Goal: Information Seeking & Learning: Learn about a topic

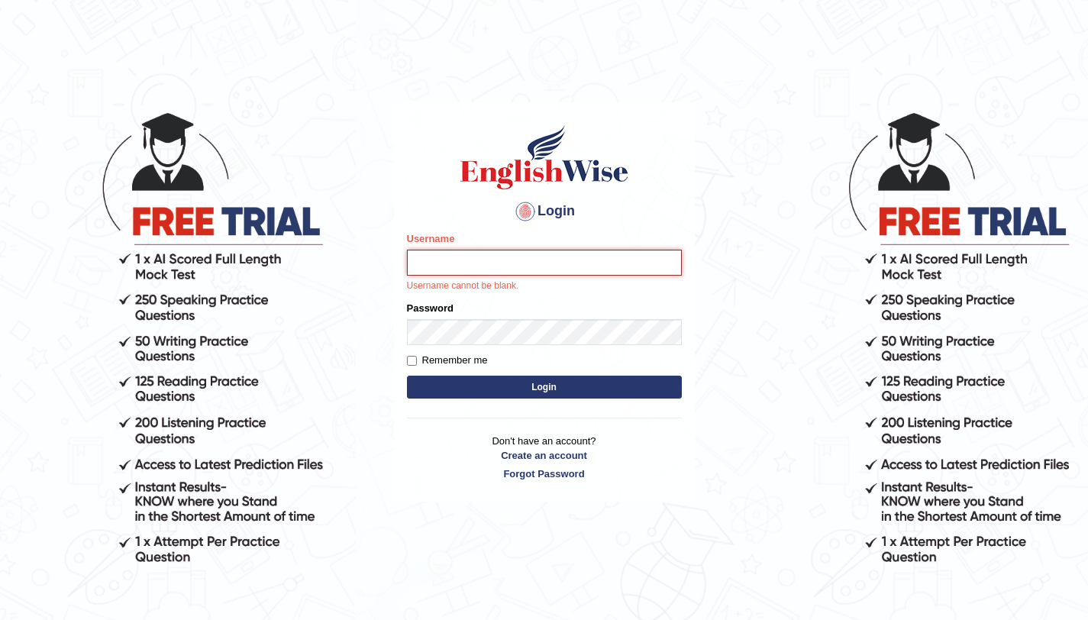
click at [508, 265] on input "Username" at bounding box center [544, 263] width 275 height 26
type input "aliahmad_parramatta"
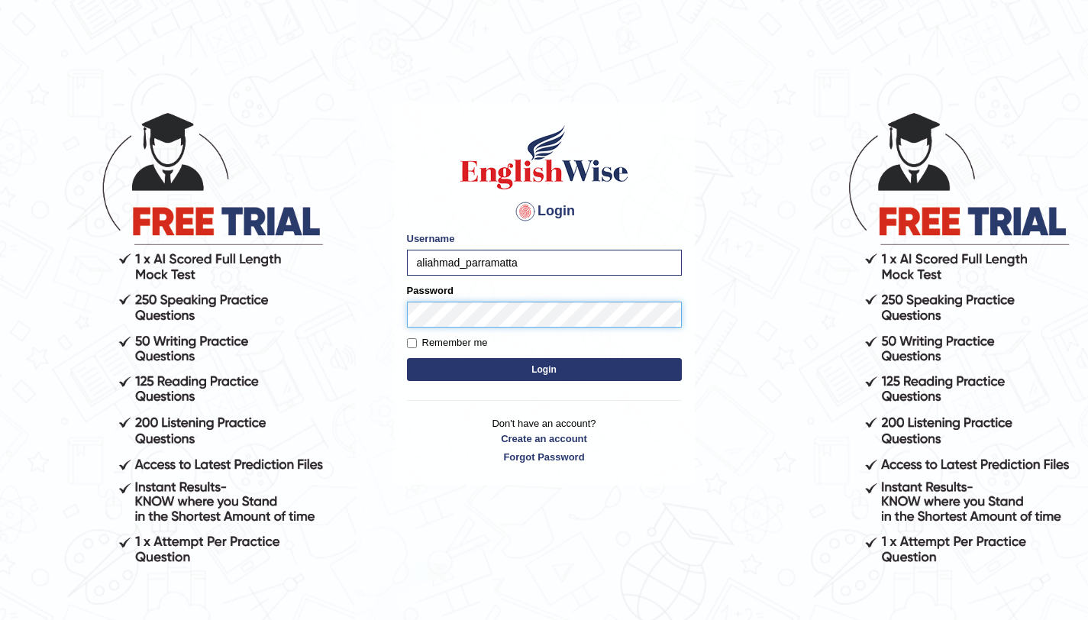
click at [407, 358] on button "Login" at bounding box center [544, 369] width 275 height 23
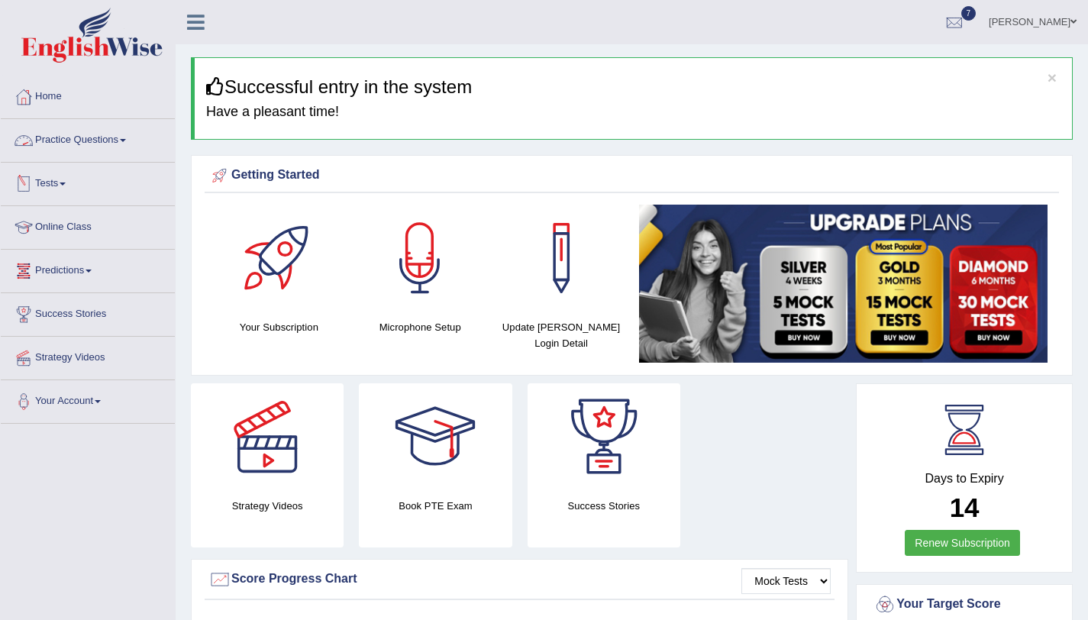
click at [111, 135] on link "Practice Questions" at bounding box center [88, 138] width 174 height 38
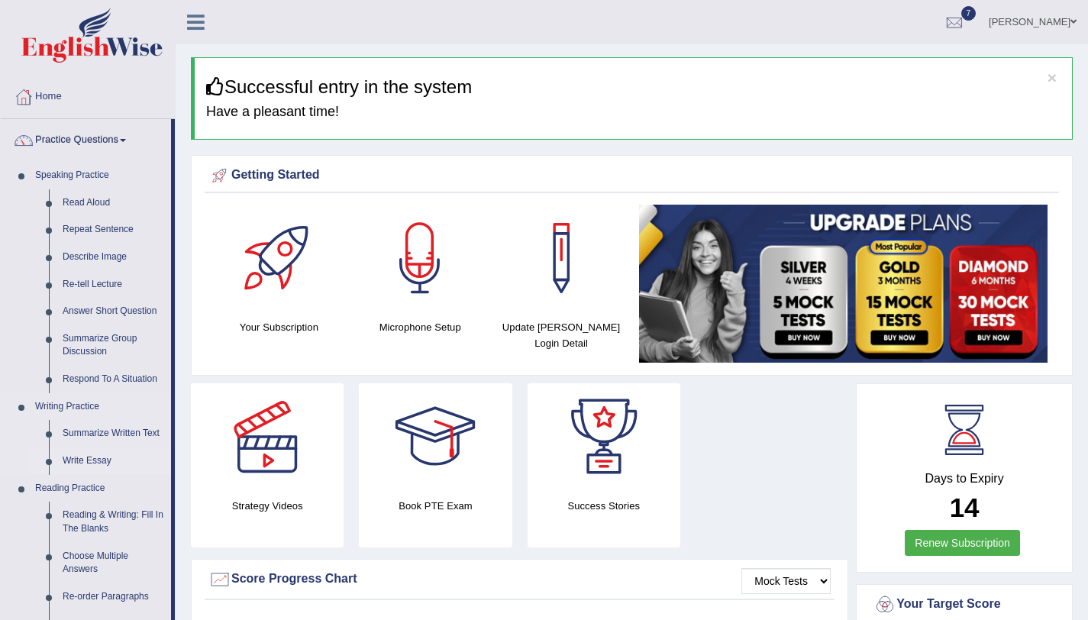
click at [69, 465] on link "Write Essay" at bounding box center [113, 460] width 115 height 27
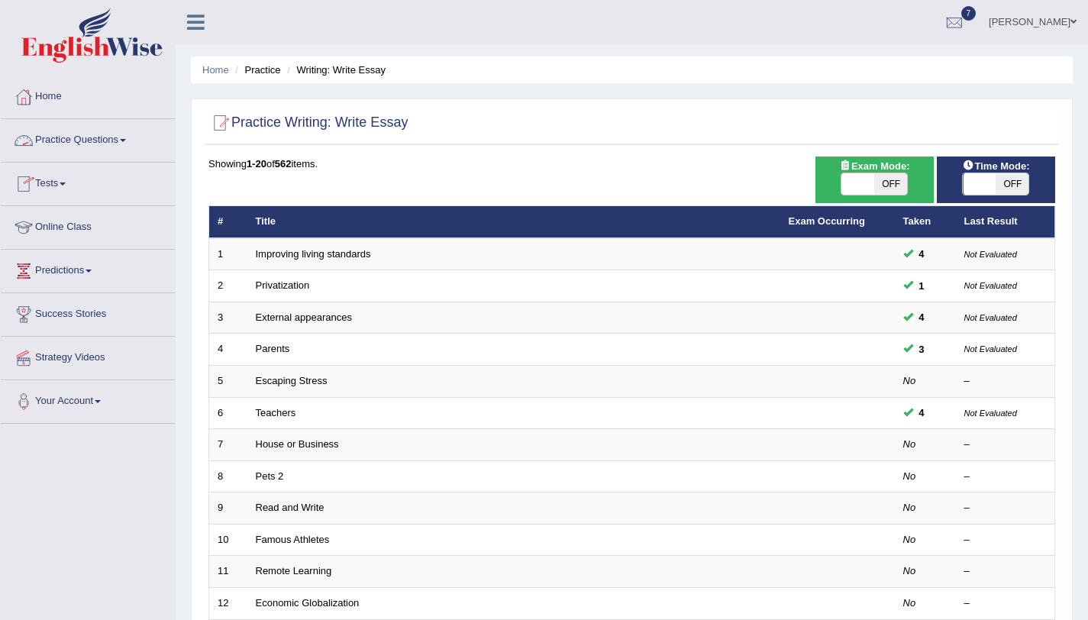
click at [94, 137] on link "Practice Questions" at bounding box center [88, 138] width 174 height 38
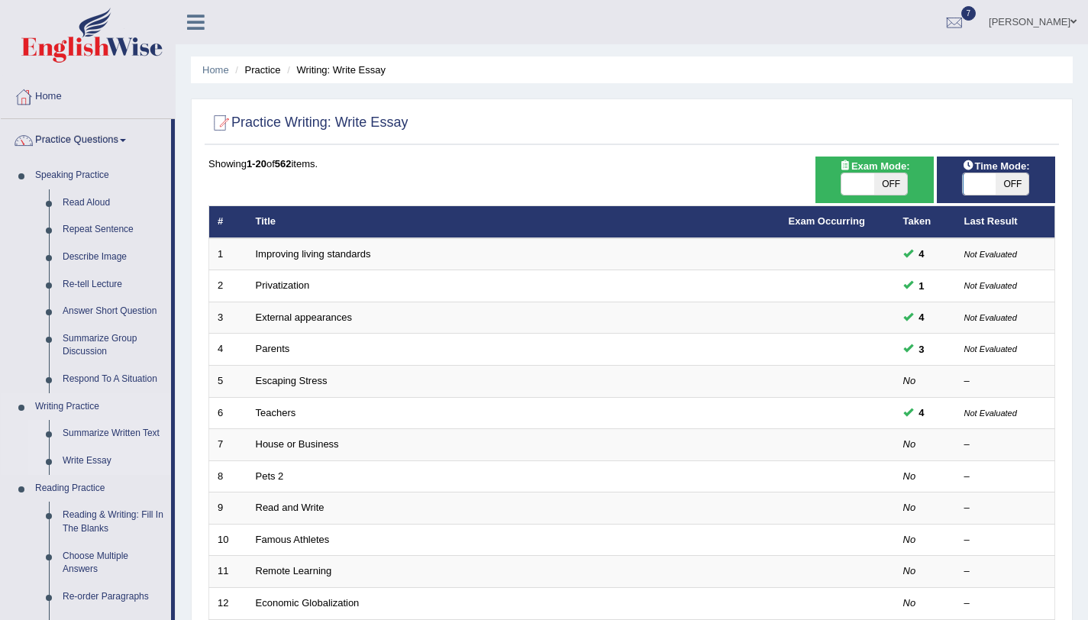
click at [85, 432] on link "Summarize Written Text" at bounding box center [113, 433] width 115 height 27
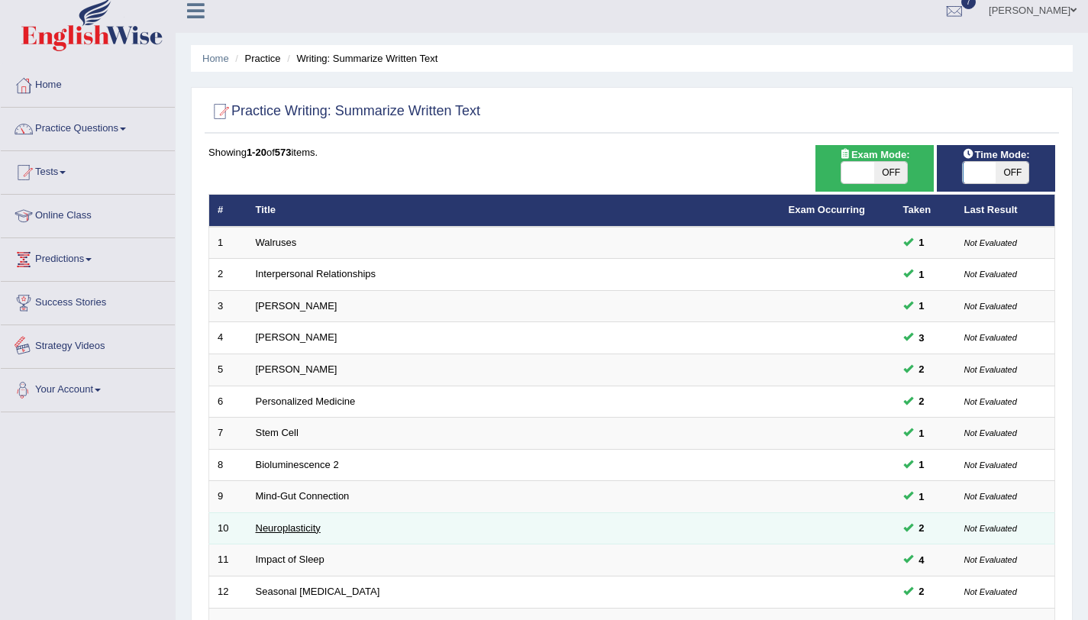
scroll to position [134, 0]
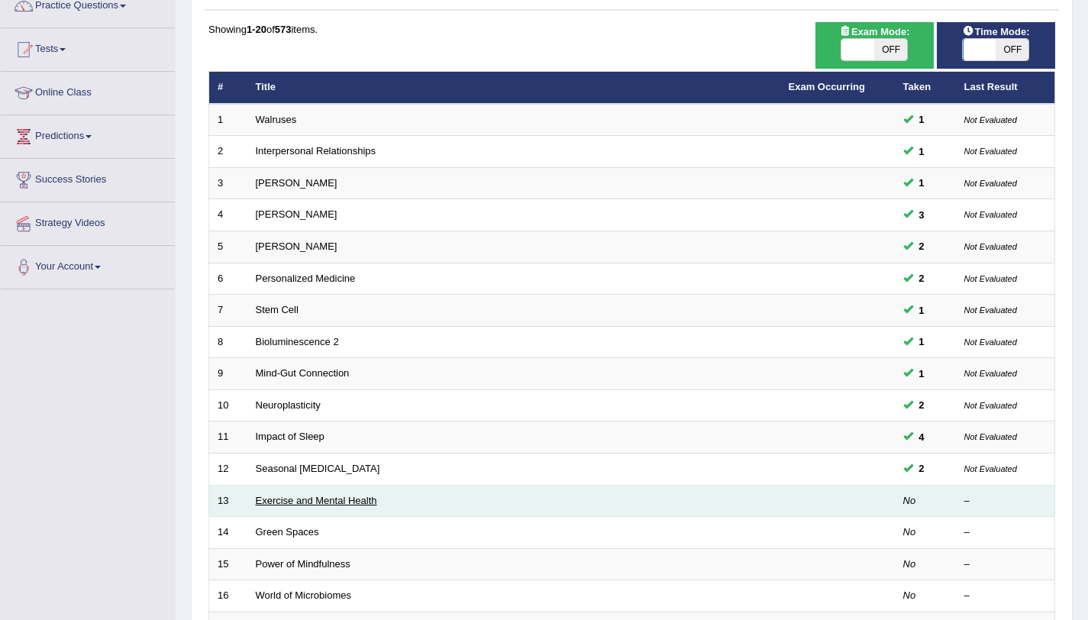
click at [301, 501] on link "Exercise and Mental Health" at bounding box center [316, 500] width 121 height 11
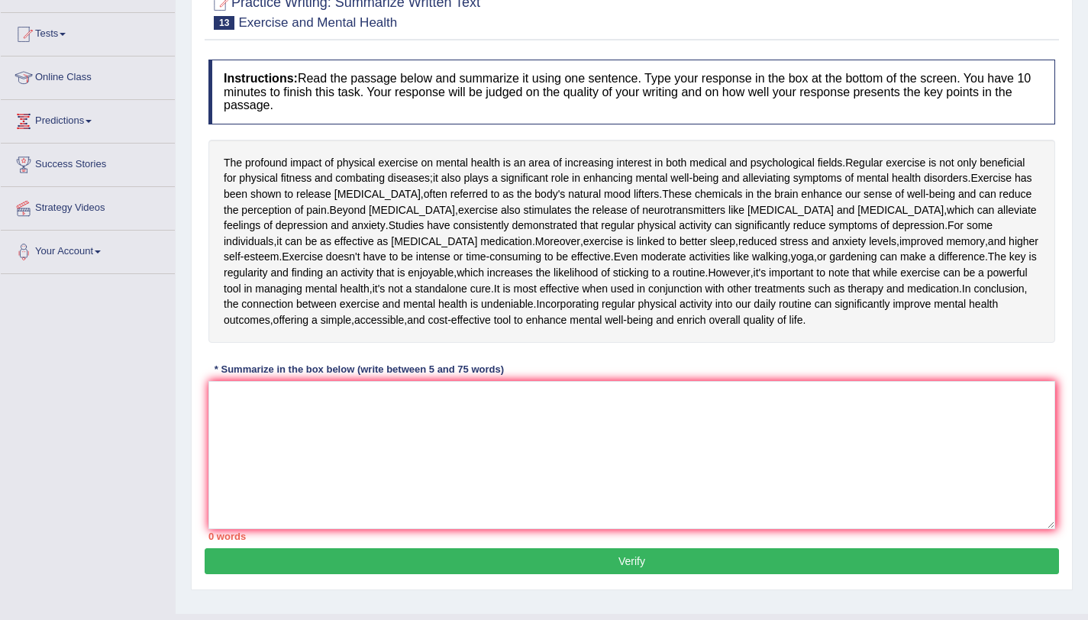
scroll to position [164, 0]
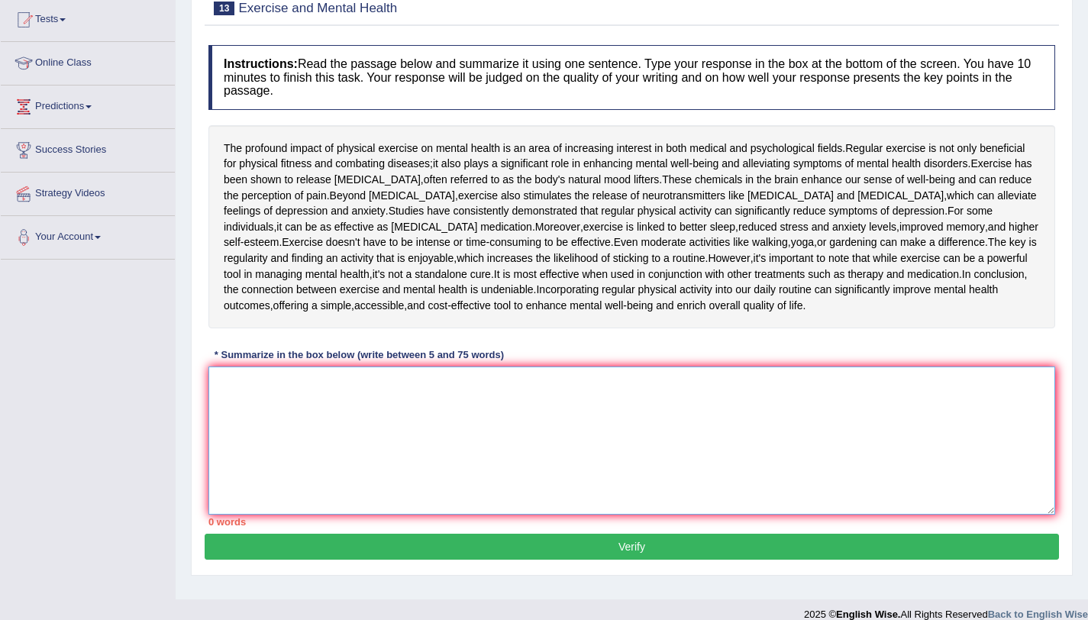
click at [300, 456] on textarea at bounding box center [631, 440] width 846 height 148
type textarea "t"
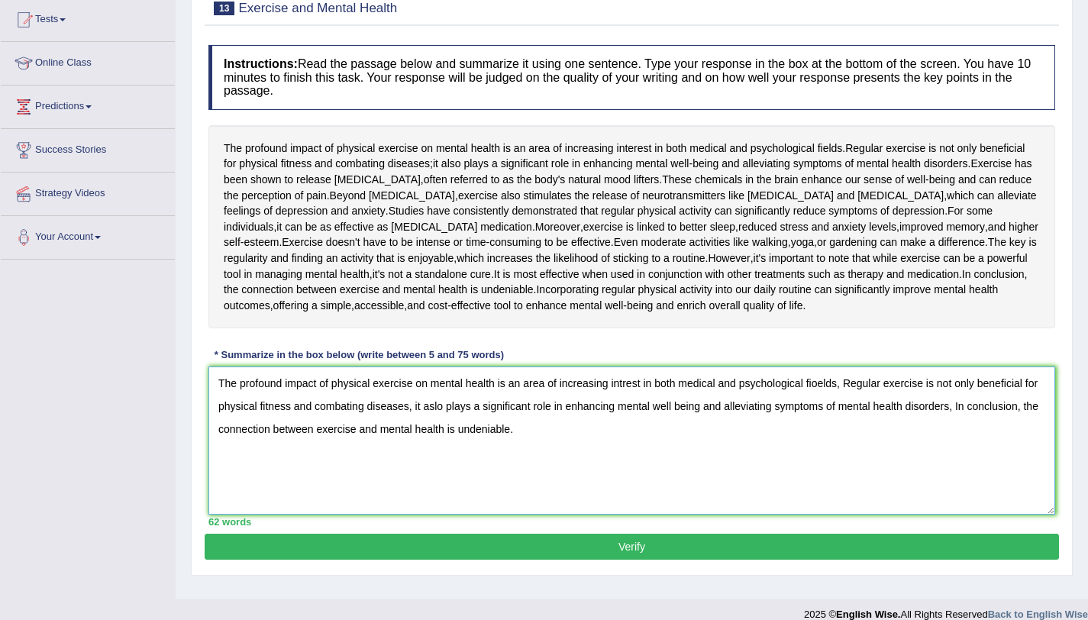
type textarea "The profound impact of physical exercise on mental health is an area of increas…"
click at [408, 559] on button "Verify" at bounding box center [632, 547] width 854 height 26
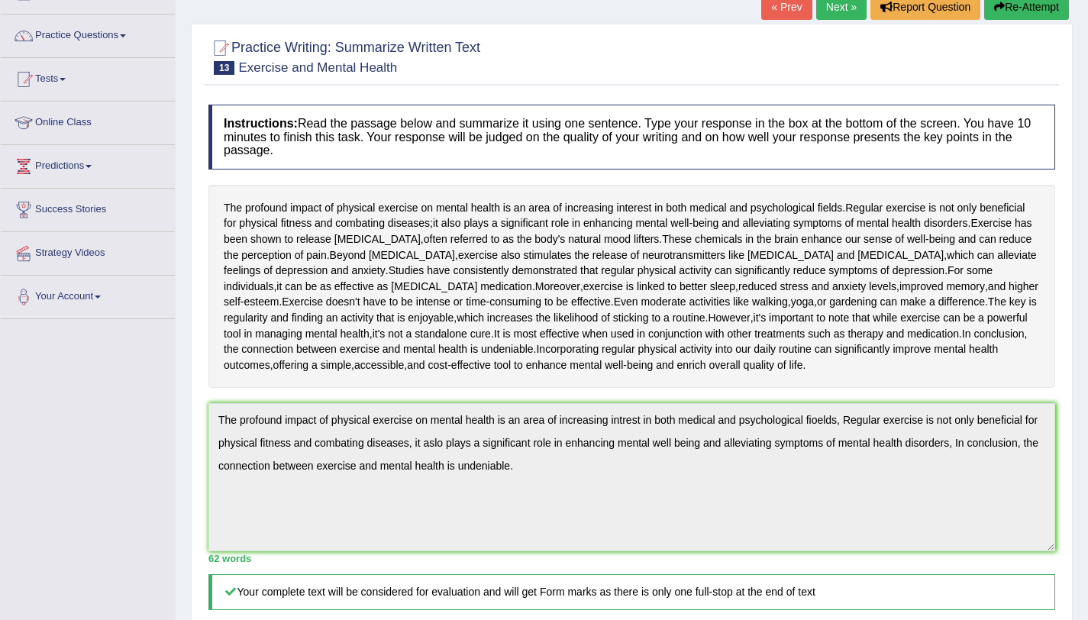
scroll to position [0, 0]
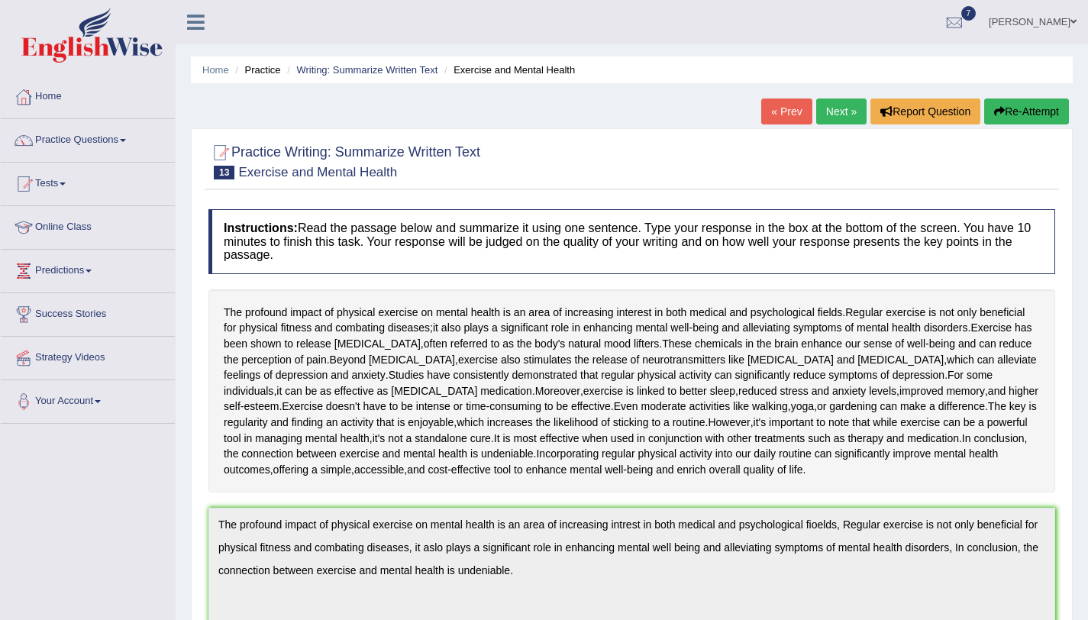
click at [995, 118] on button "Re-Attempt" at bounding box center [1026, 111] width 85 height 26
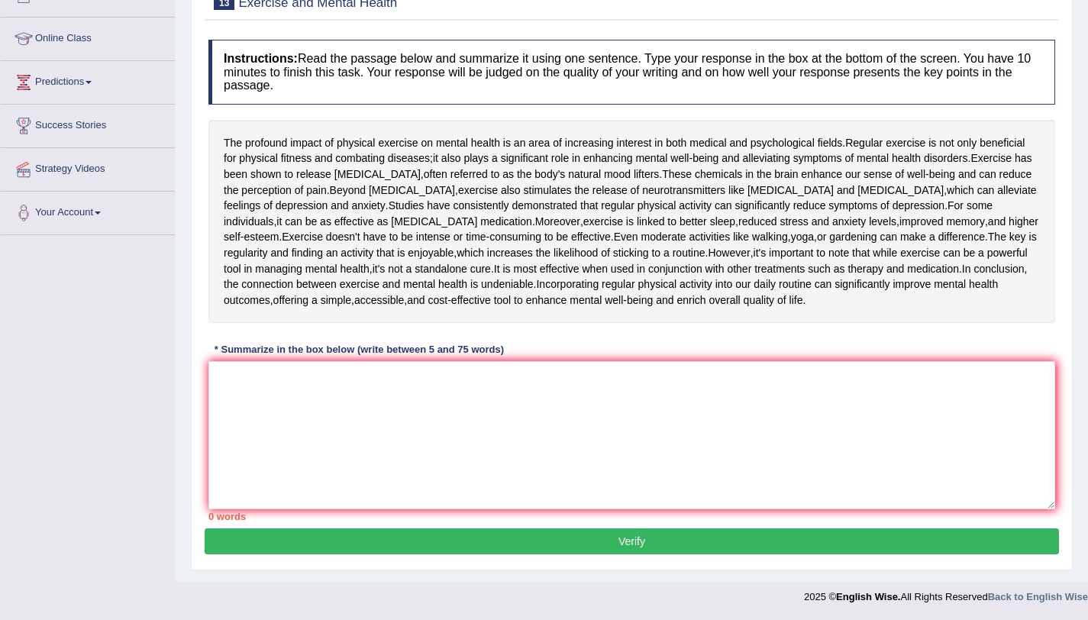
scroll to position [236, 0]
click at [307, 383] on textarea at bounding box center [631, 435] width 846 height 148
paste textarea "The profound impact of physical exercise on mental health is an area of increas…"
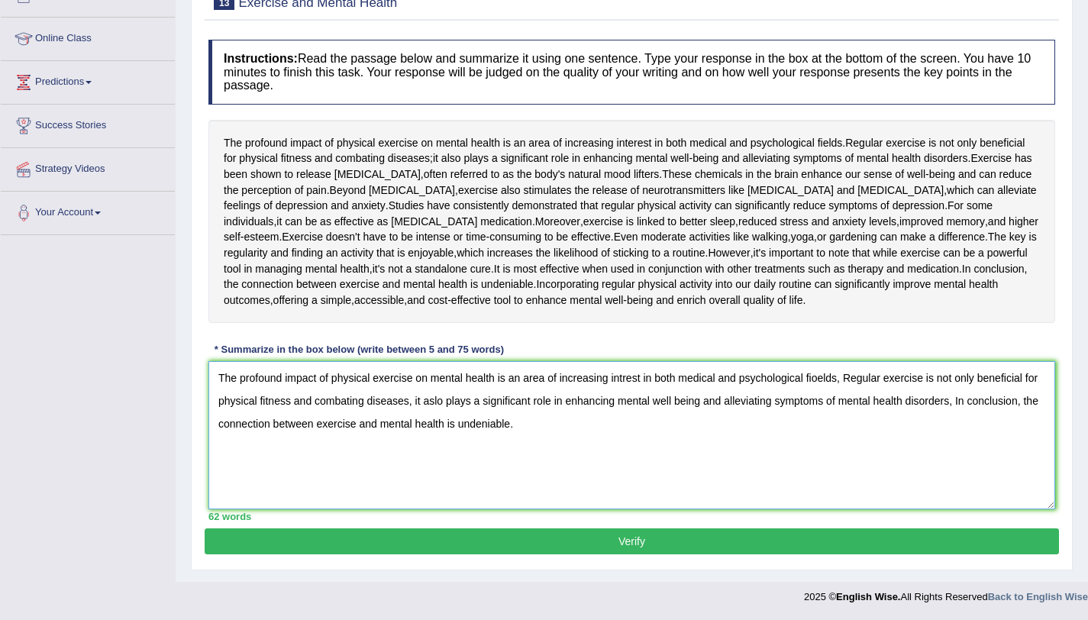
click at [637, 379] on textarea "The profound impact of physical exercise on mental health is an area of increas…" at bounding box center [631, 435] width 846 height 148
click at [450, 402] on textarea "The profound impact of physical exercise on mental health is an area of increas…" at bounding box center [631, 435] width 846 height 148
click at [460, 404] on textarea "The profound impact of physical exercise on mental health is an area of increas…" at bounding box center [631, 435] width 846 height 148
click at [693, 401] on textarea "The profound impact of physical exercise on mental health is an area of increas…" at bounding box center [631, 435] width 846 height 148
click at [697, 402] on textarea "The profound impact of physical exercise on mental health is an area of increas…" at bounding box center [631, 435] width 846 height 148
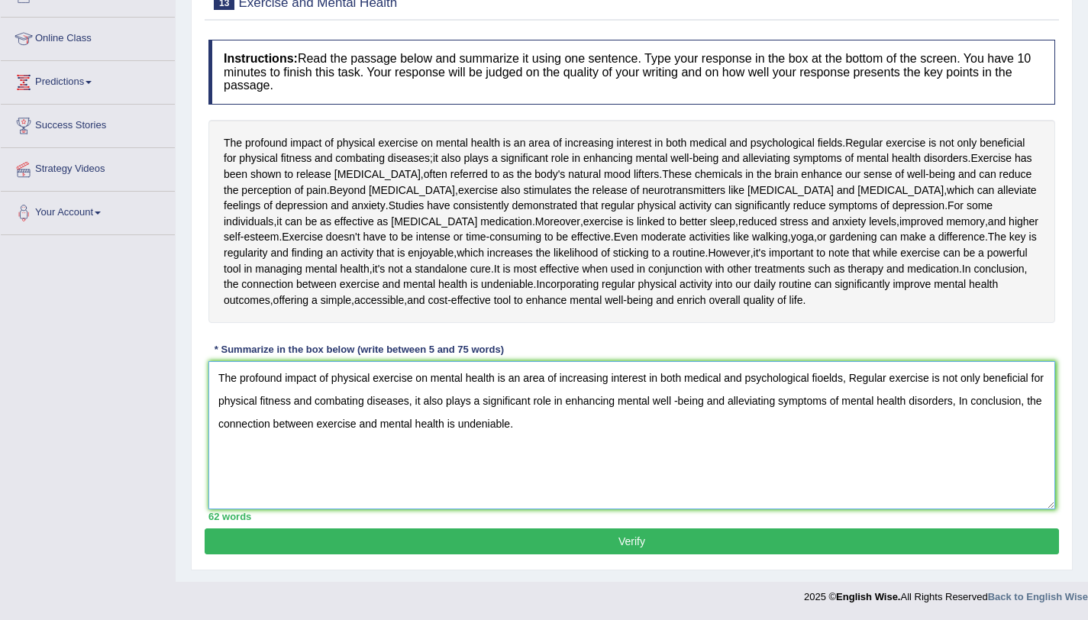
click at [693, 401] on textarea "The profound impact of physical exercise on mental health is an area of increas…" at bounding box center [631, 435] width 846 height 148
type textarea "The profound impact of physical exercise on mental health is an area of increas…"
click at [556, 549] on button "Verify" at bounding box center [632, 541] width 854 height 26
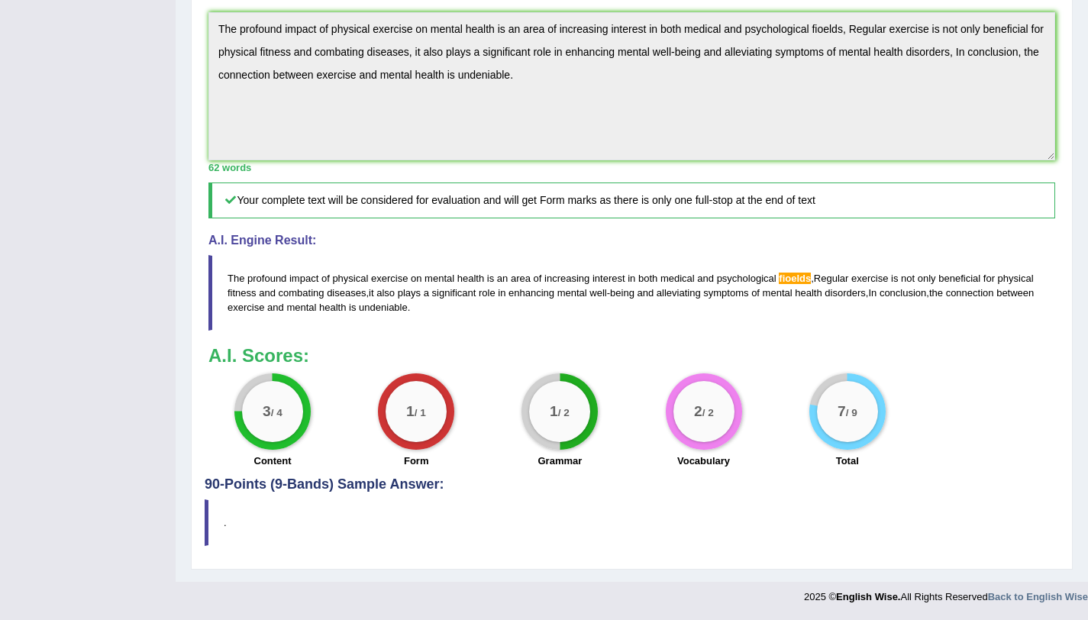
scroll to position [58, 0]
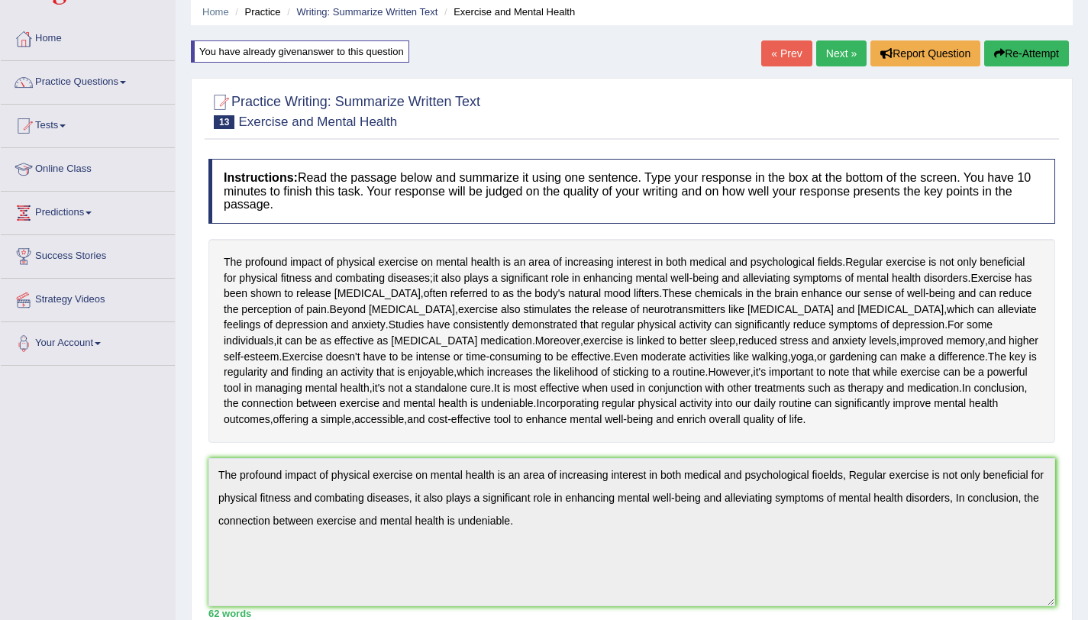
click at [993, 47] on button "Re-Attempt" at bounding box center [1026, 53] width 85 height 26
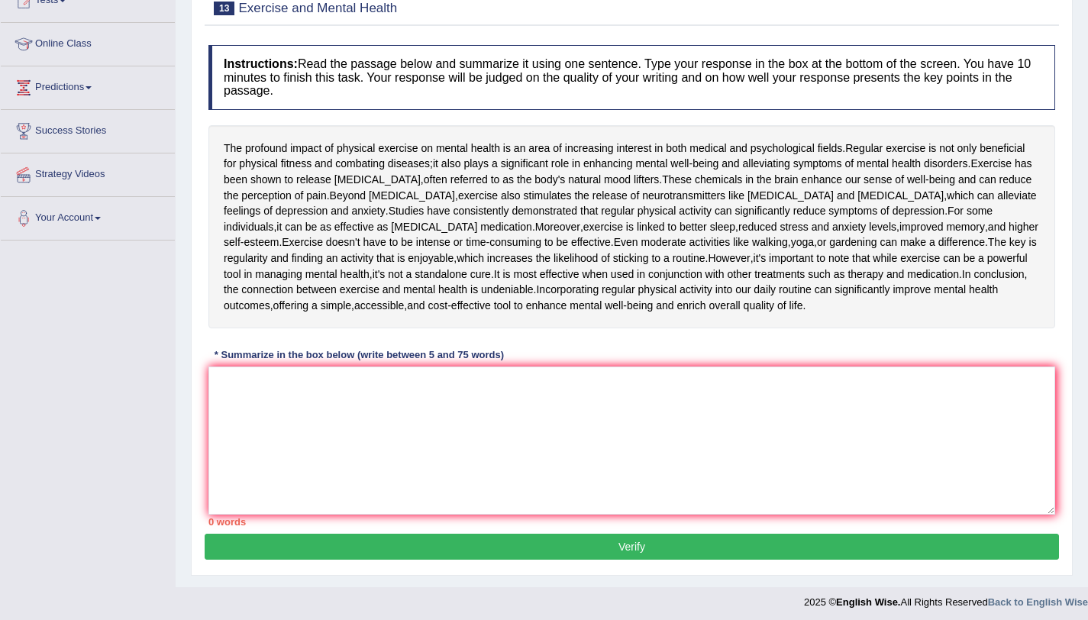
scroll to position [236, 0]
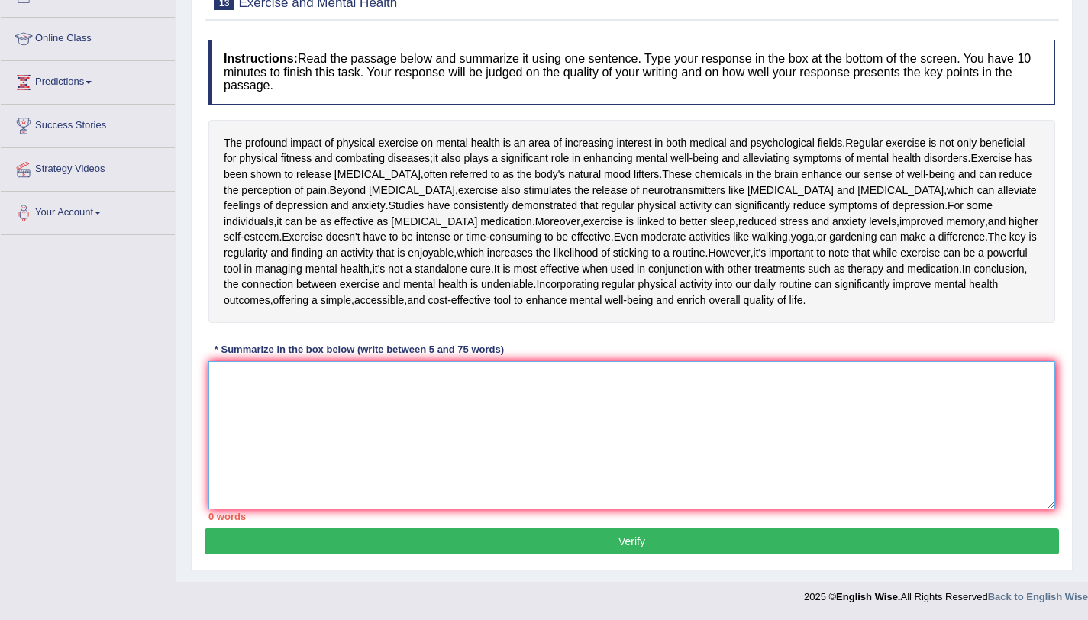
click at [463, 399] on textarea at bounding box center [631, 435] width 846 height 148
paste textarea "The profound impact of physical exercise on mental health is an area of increas…"
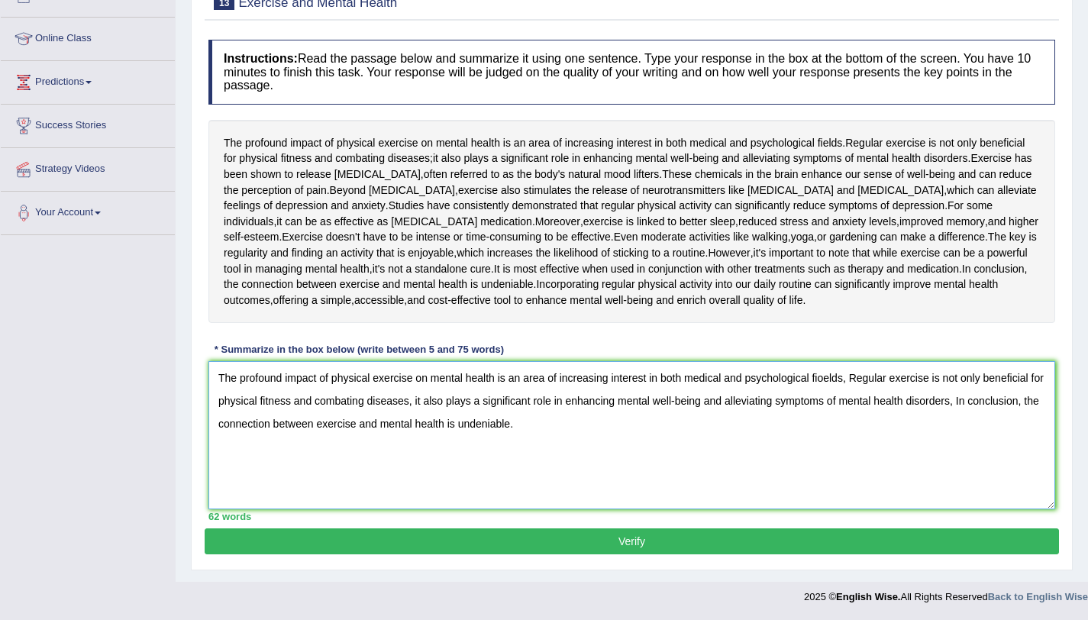
click at [830, 378] on textarea "The profound impact of physical exercise on mental health is an area of increas…" at bounding box center [631, 435] width 846 height 148
type textarea "The profound impact of physical exercise on mental health is an area of increas…"
click at [482, 537] on button "Verify" at bounding box center [632, 541] width 854 height 26
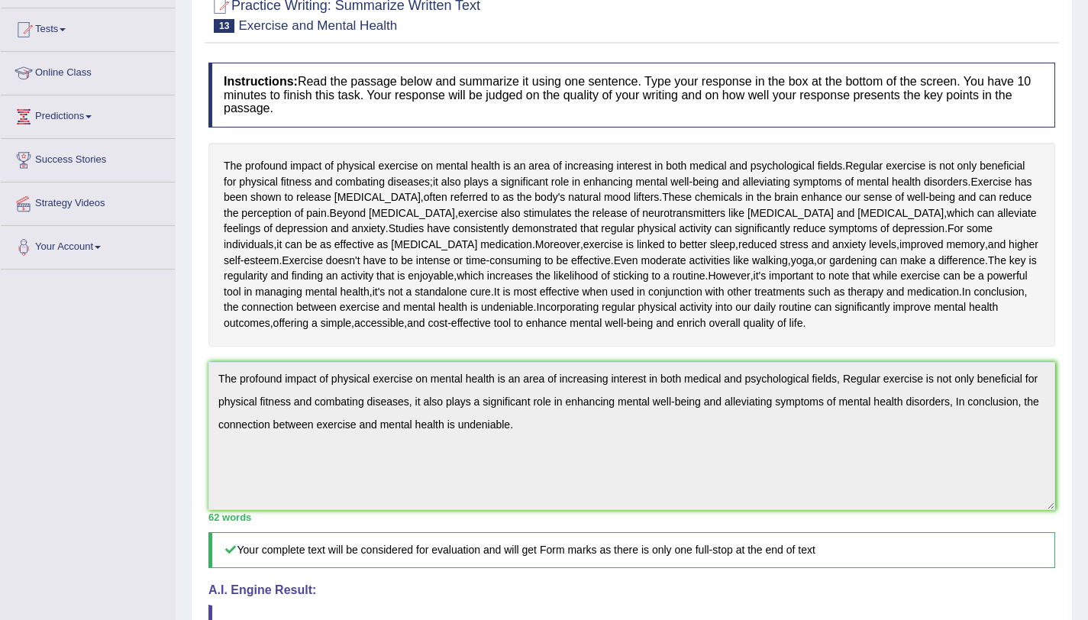
scroll to position [9, 0]
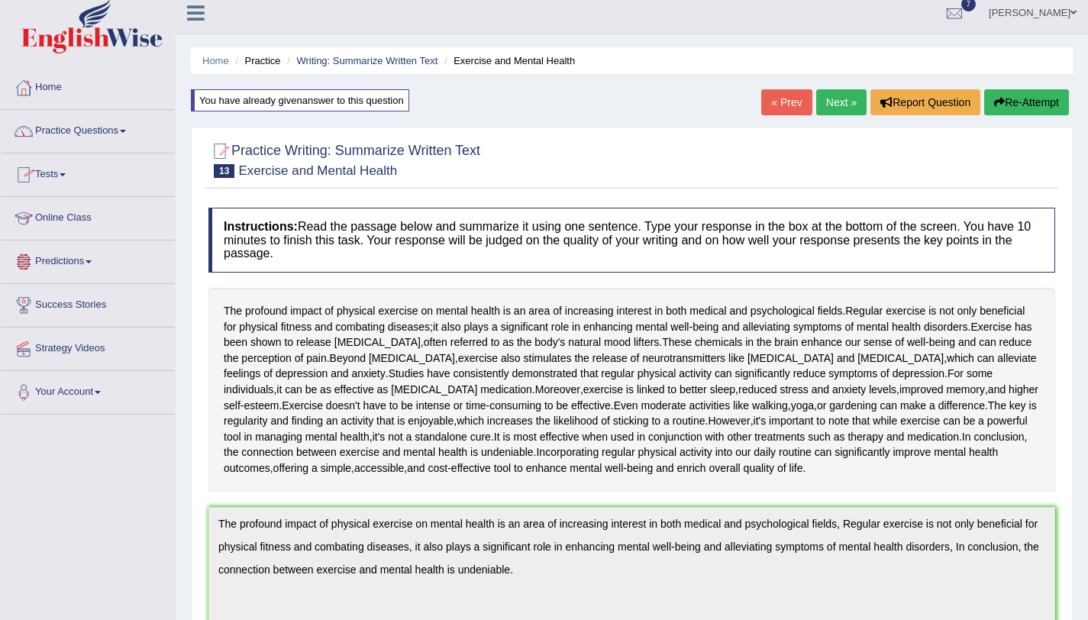
click at [78, 131] on link "Practice Questions" at bounding box center [88, 129] width 174 height 38
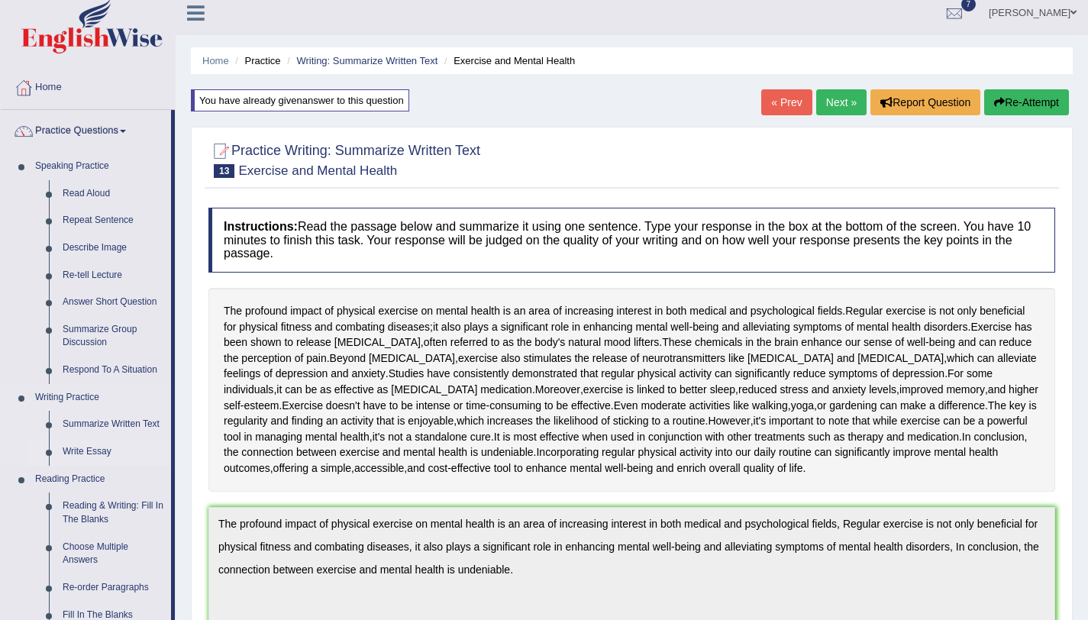
click at [98, 449] on link "Write Essay" at bounding box center [113, 451] width 115 height 27
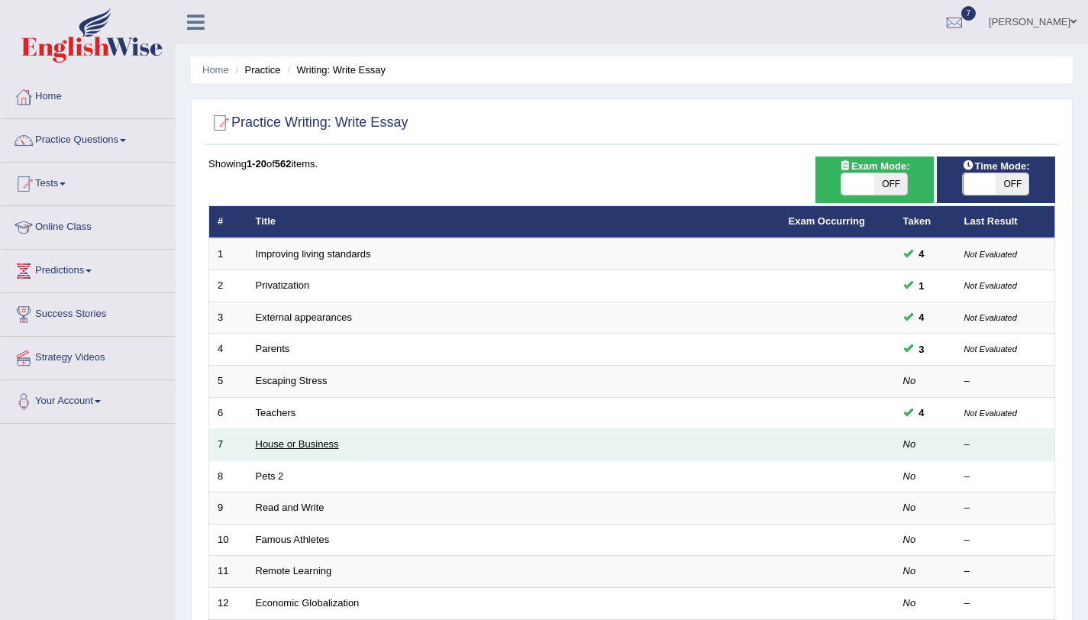
click at [263, 447] on link "House or Business" at bounding box center [297, 443] width 83 height 11
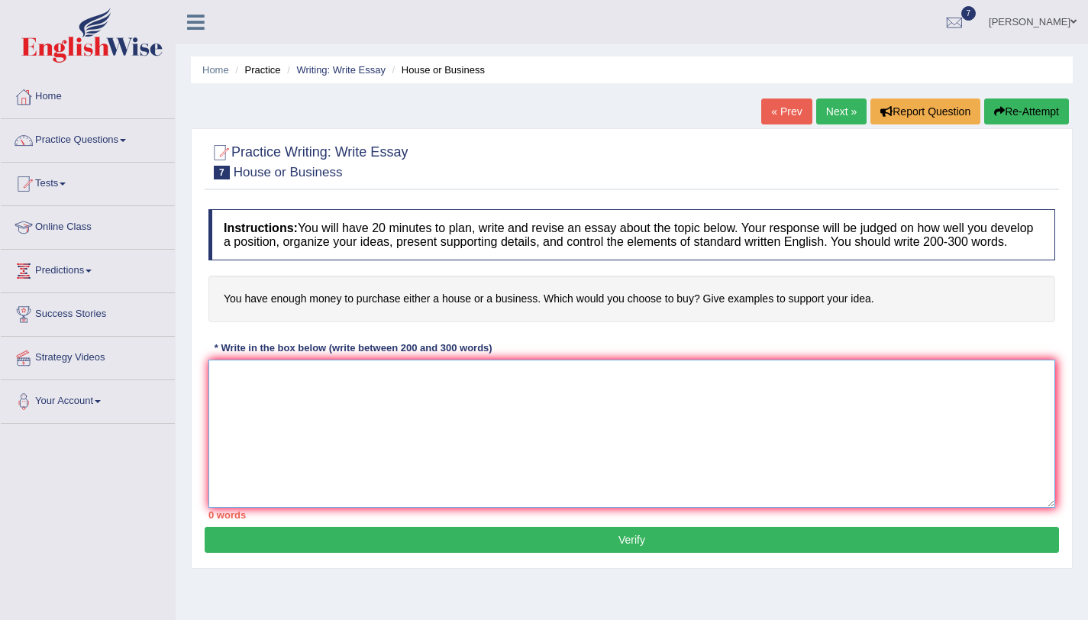
click at [653, 411] on textarea at bounding box center [631, 434] width 846 height 148
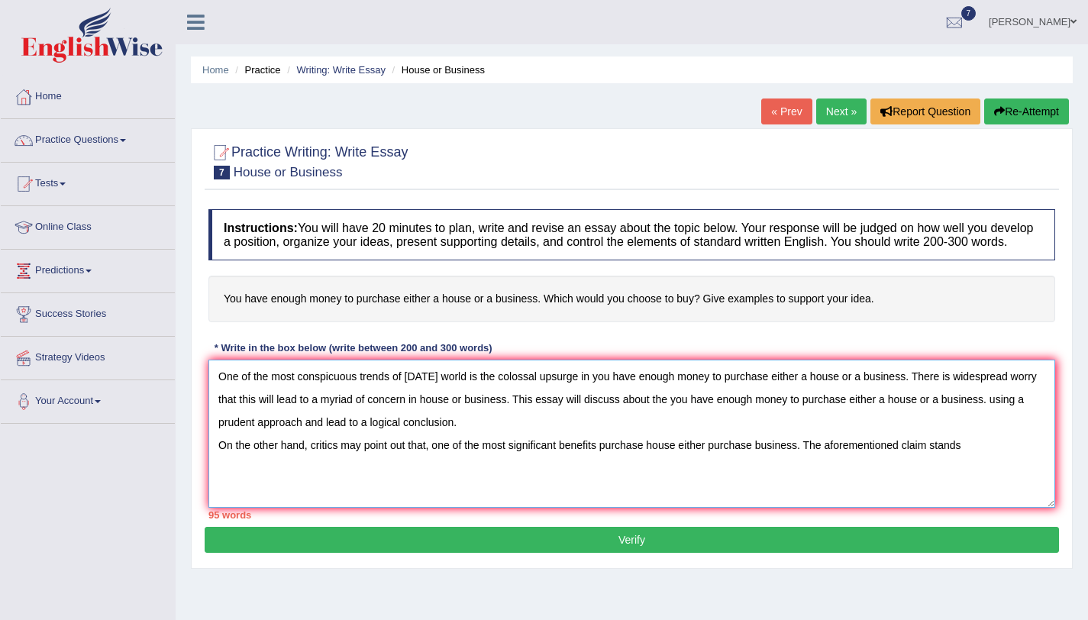
click at [805, 461] on textarea "One of the most conspicuous trends of today's world is the colossal upsurge in …" at bounding box center [631, 434] width 846 height 148
click at [533, 493] on textarea "One of the most conspicuous trends of today's world is the colossal upsurge in …" at bounding box center [631, 434] width 846 height 148
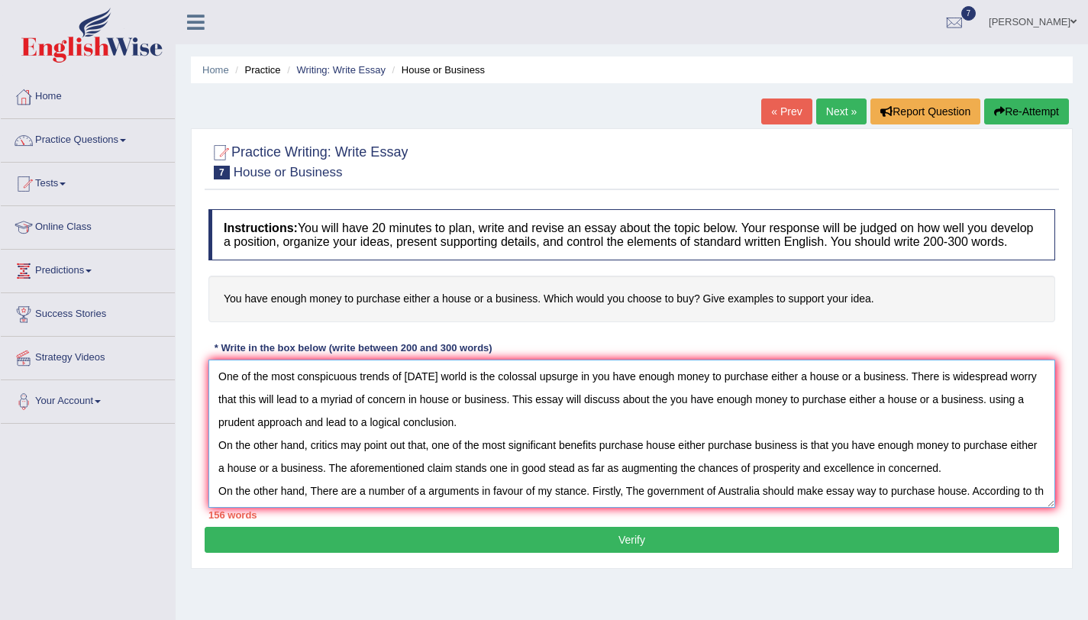
scroll to position [13, 0]
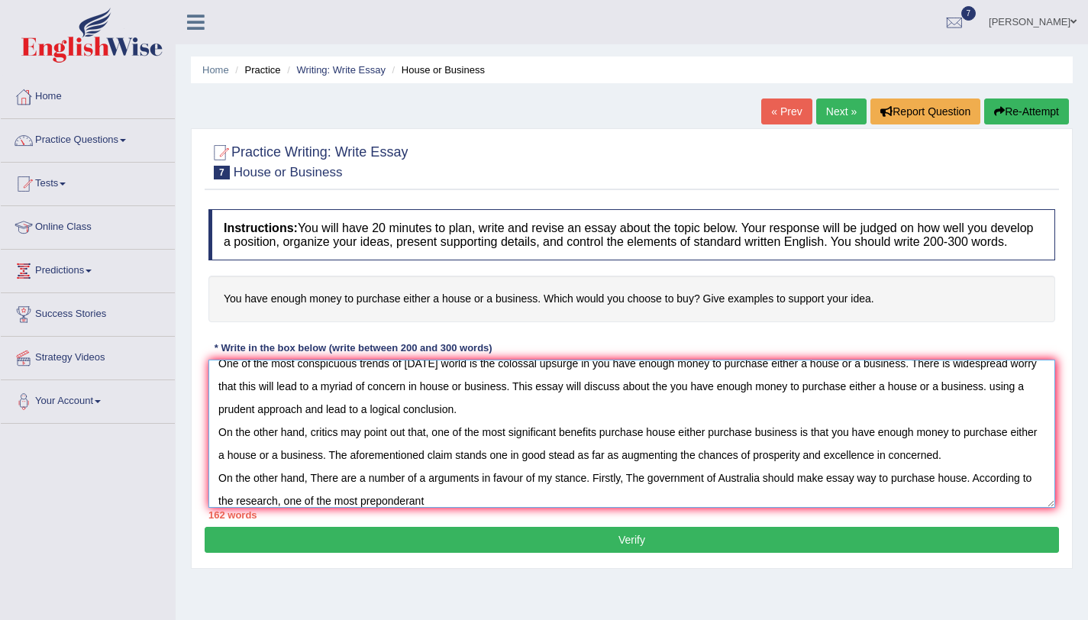
drag, startPoint x: 289, startPoint y: 518, endPoint x: 337, endPoint y: 515, distance: 48.2
click at [294, 508] on textarea "One of the most conspicuous trends of today's world is the colossal upsurge in …" at bounding box center [631, 434] width 846 height 148
click at [292, 508] on textarea "One of the most conspicuous trends of today's world is the colossal upsurge in …" at bounding box center [631, 434] width 846 height 148
click at [290, 508] on textarea "One of the most conspicuous trends of today's world is the colossal upsurge in …" at bounding box center [631, 434] width 846 height 148
click at [592, 495] on textarea "One of the most conspicuous trends of today's world is the colossal upsurge in …" at bounding box center [631, 434] width 846 height 148
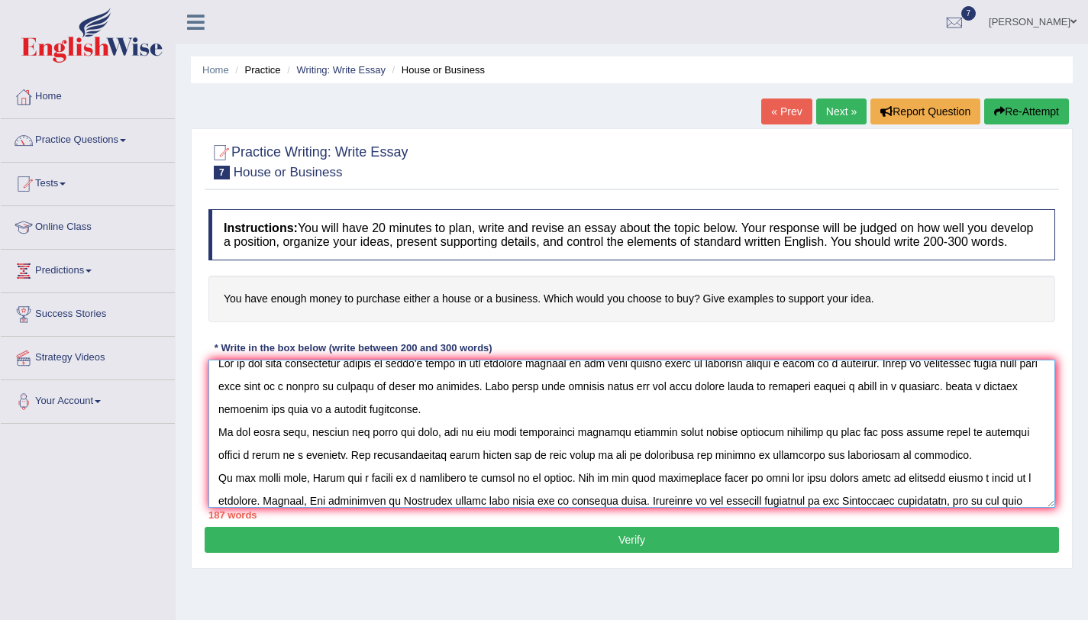
click at [1025, 508] on textarea at bounding box center [631, 434] width 846 height 148
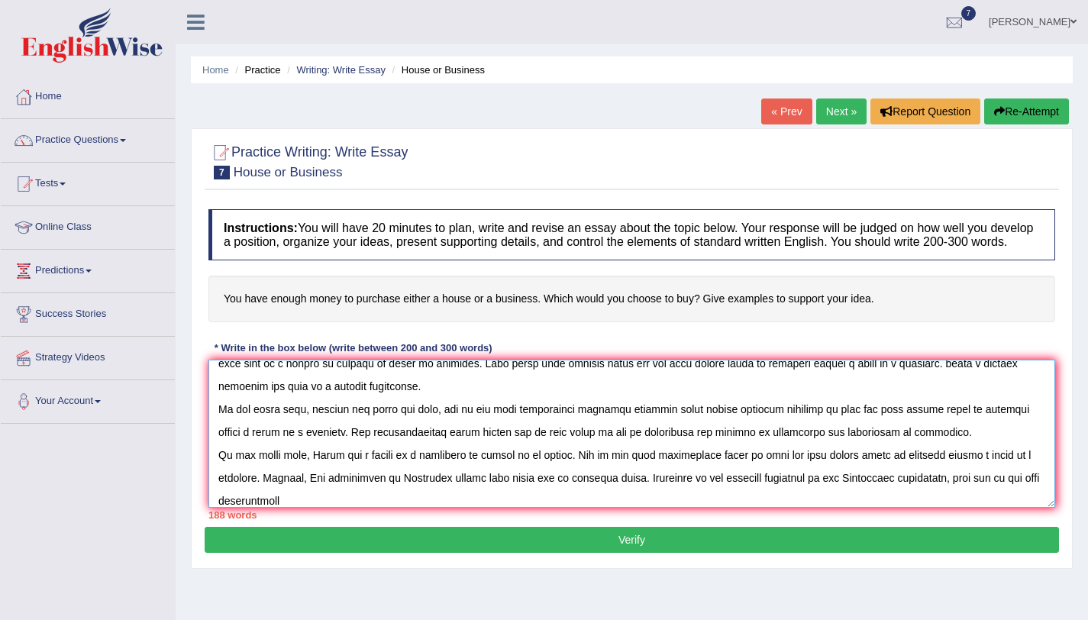
click at [405, 508] on textarea at bounding box center [631, 434] width 846 height 148
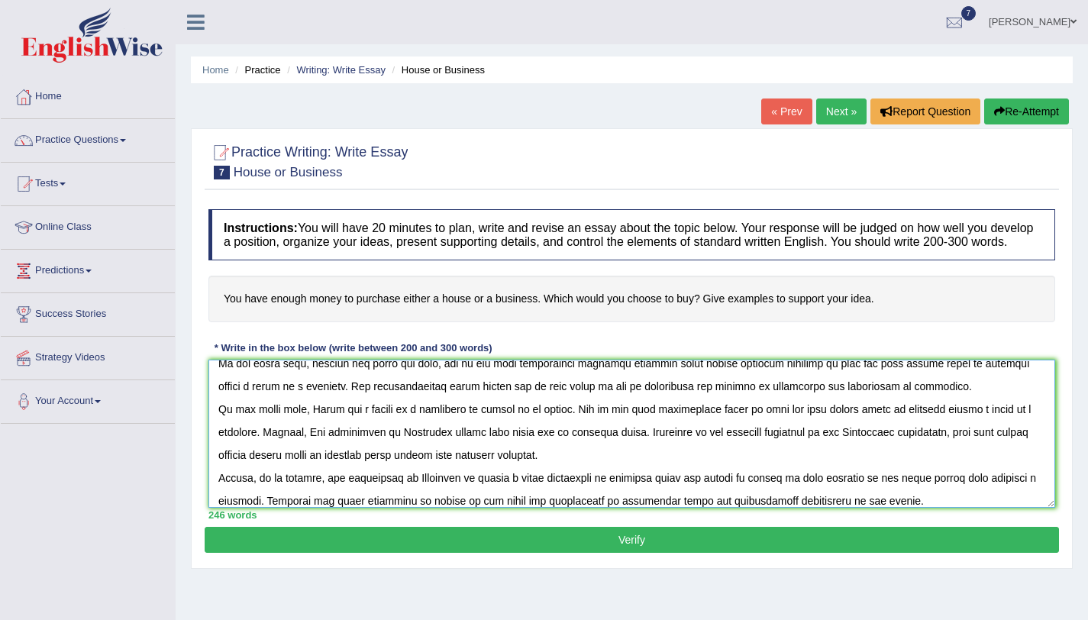
scroll to position [105, 0]
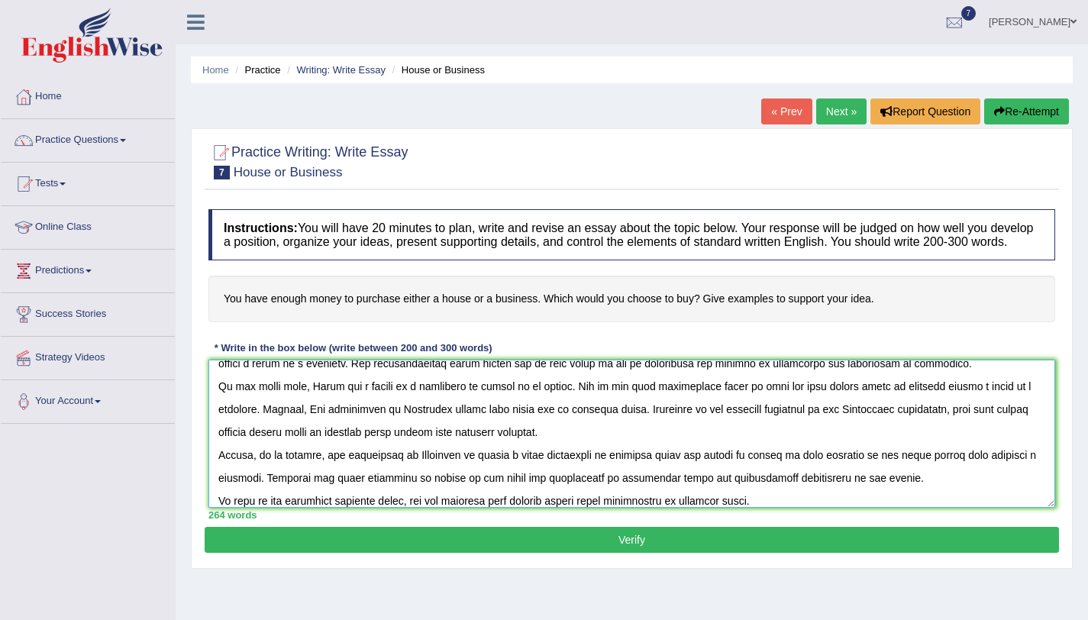
type textarea "One of the most conspicuous trends of today's world is the colossal upsurge in …"
click at [724, 553] on button "Verify" at bounding box center [632, 540] width 854 height 26
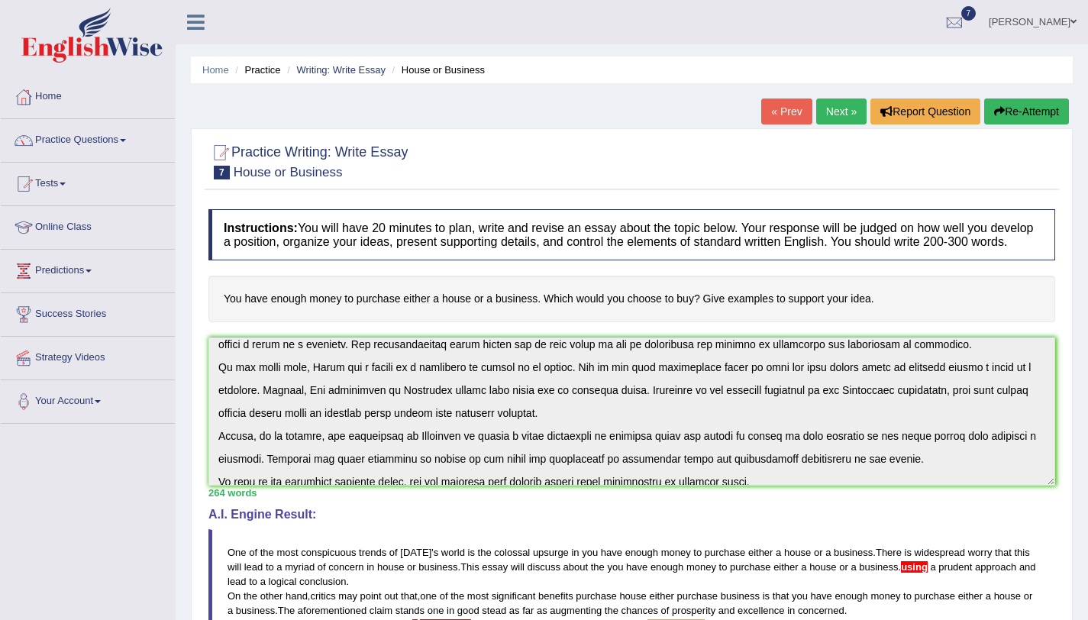
scroll to position [114, 0]
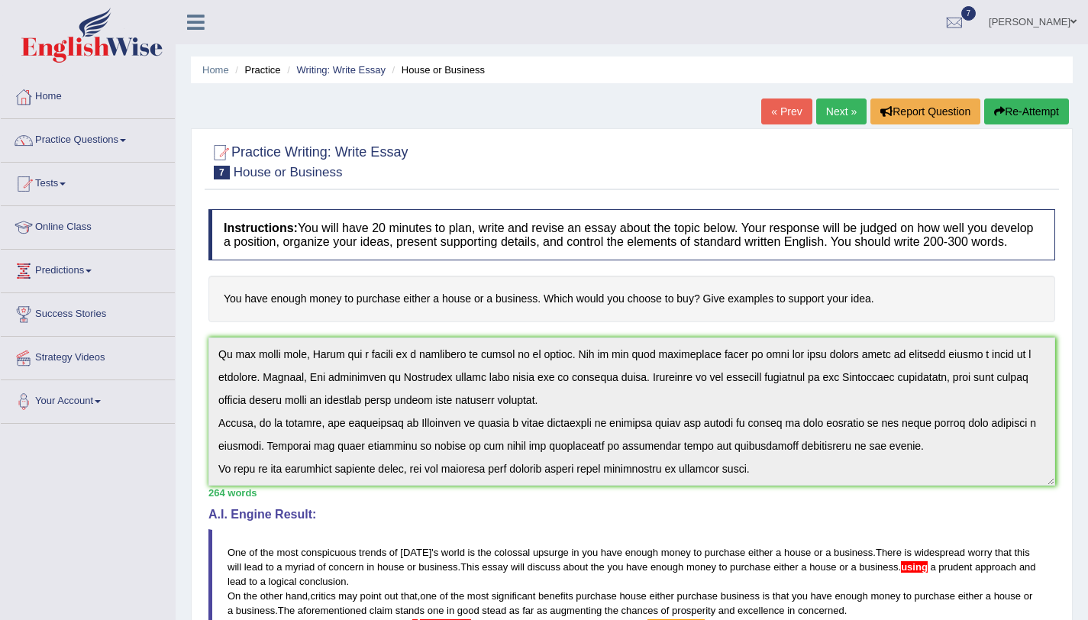
click at [225, 500] on div "Instructions: You will have 20 minutes to plan, write and revise an essay about…" at bounding box center [632, 535] width 854 height 666
click at [1010, 117] on button "Re-Attempt" at bounding box center [1026, 111] width 85 height 26
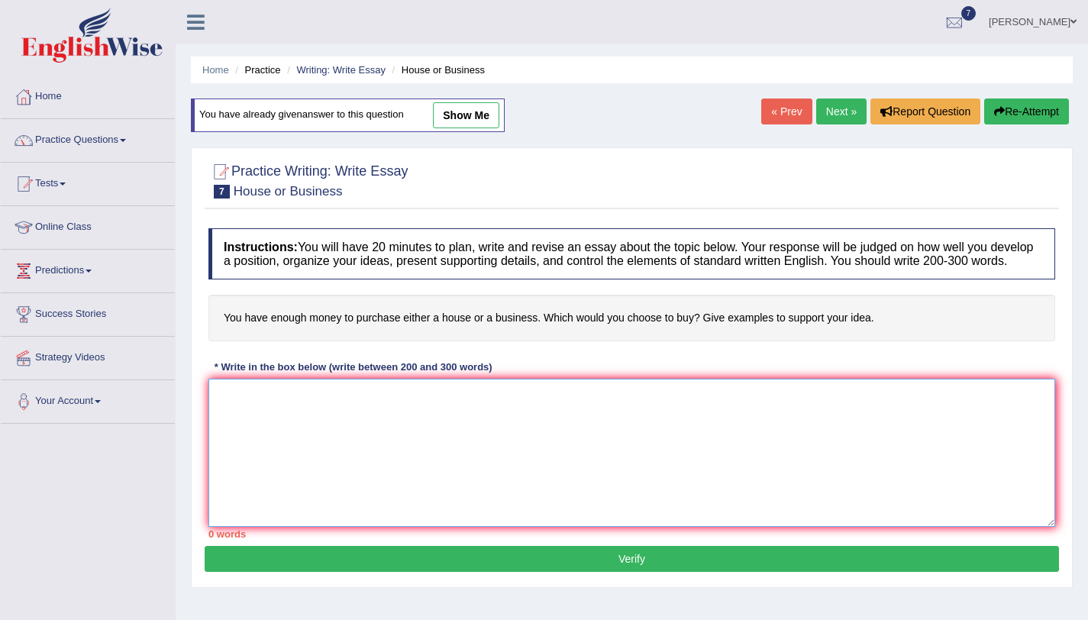
click at [374, 431] on textarea at bounding box center [631, 453] width 846 height 148
paste textarea "One of the most conspicuous trends of [DATE] world is the colossal upsurge in y…"
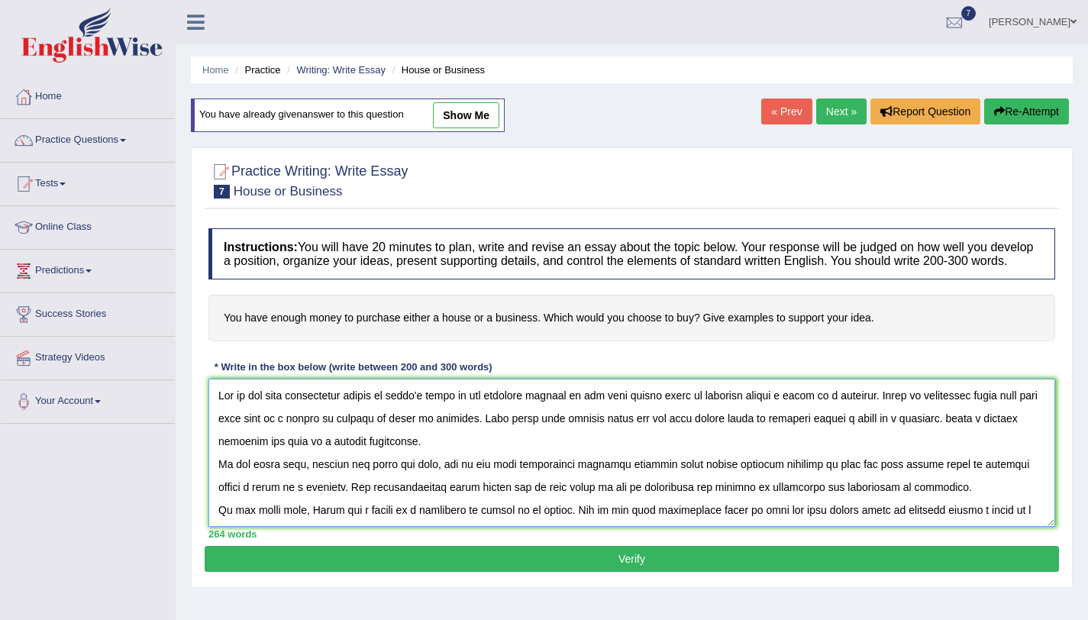
scroll to position [105, 0]
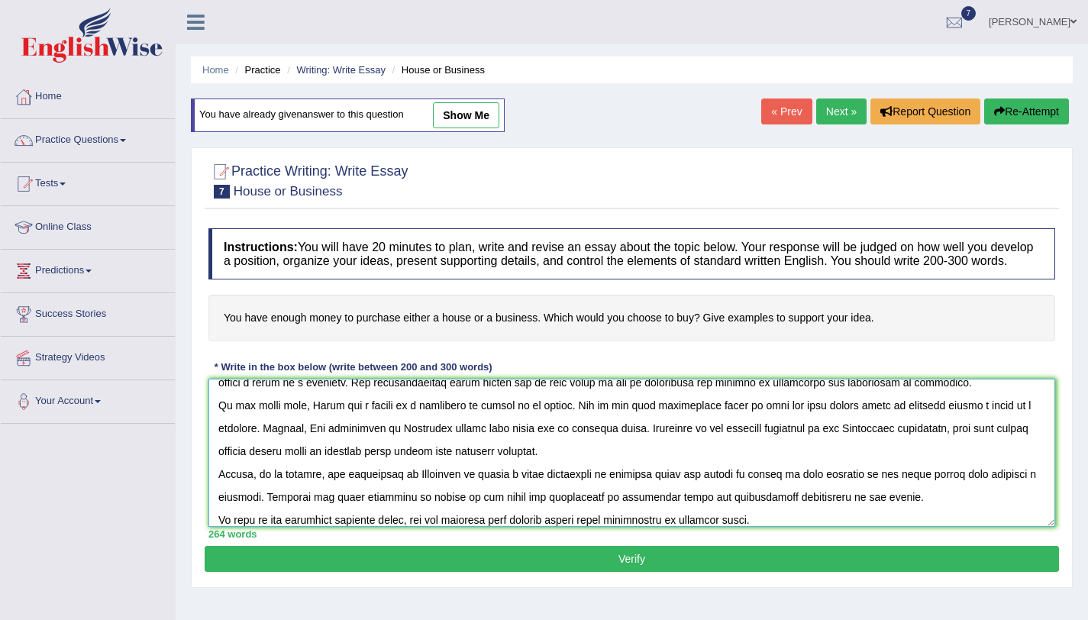
click at [651, 527] on textarea at bounding box center [631, 453] width 846 height 148
click at [650, 527] on textarea at bounding box center [631, 453] width 846 height 148
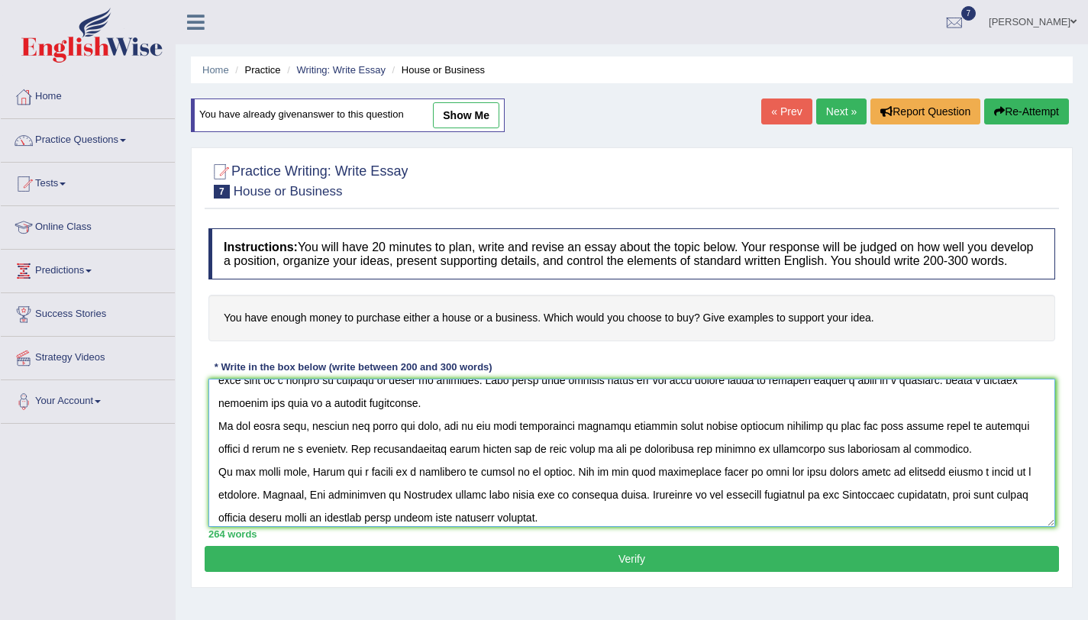
scroll to position [0, 0]
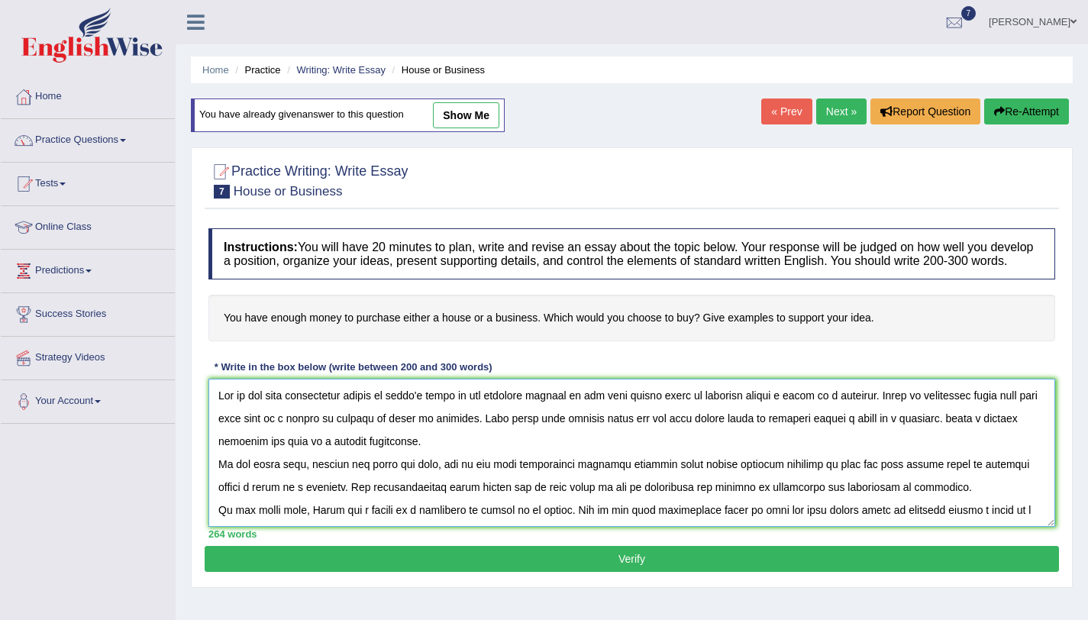
click at [227, 453] on textarea at bounding box center [631, 453] width 846 height 148
click at [227, 455] on textarea at bounding box center [631, 453] width 846 height 148
click at [224, 456] on textarea at bounding box center [631, 453] width 846 height 148
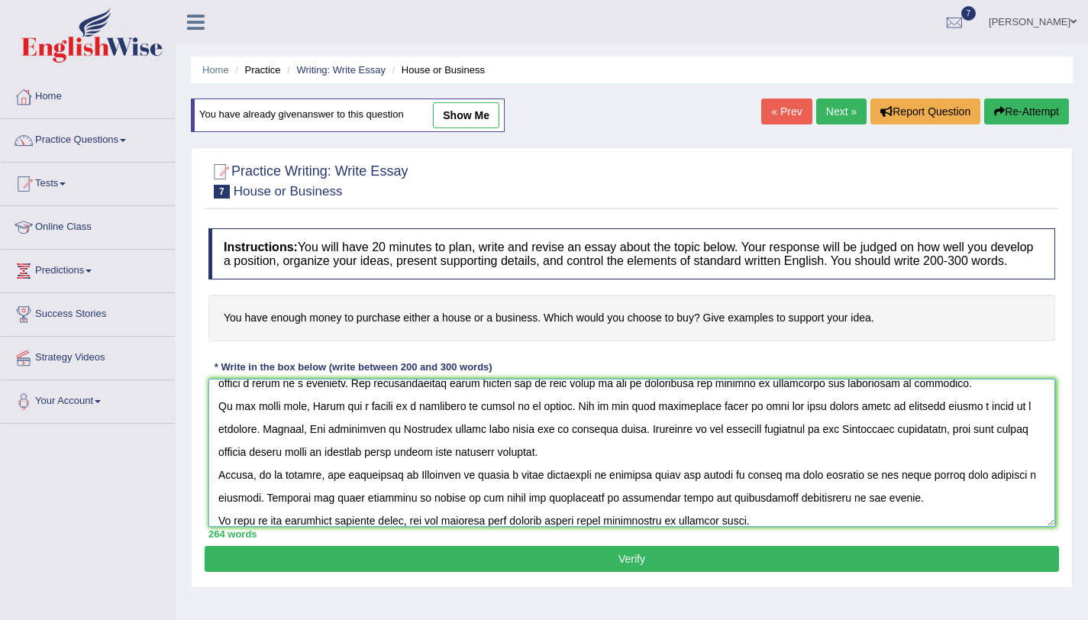
scroll to position [107, 0]
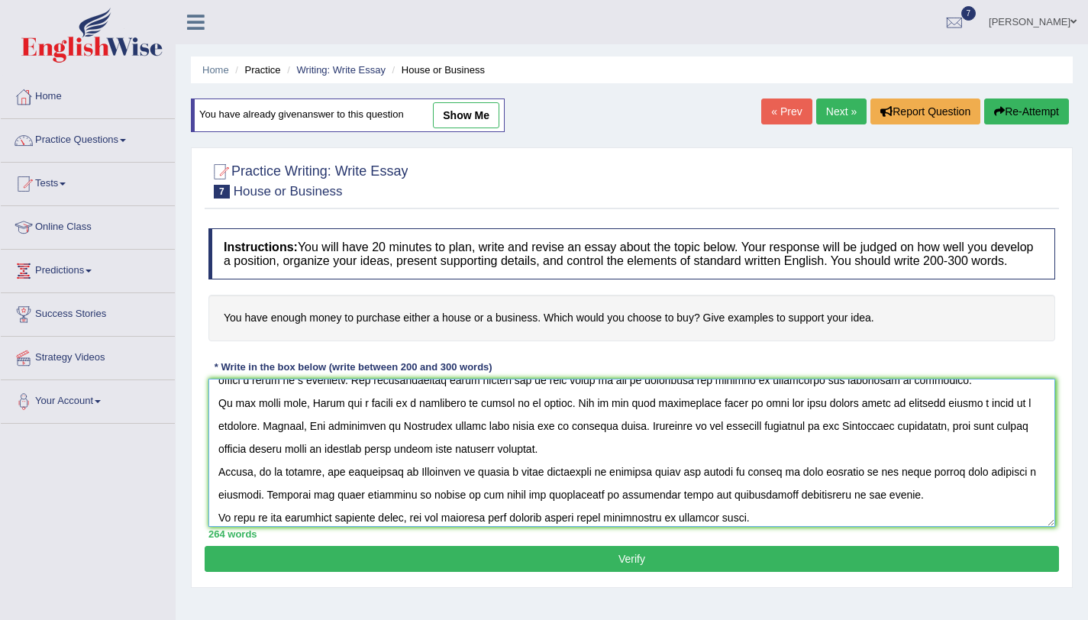
click at [656, 511] on textarea at bounding box center [631, 453] width 846 height 148
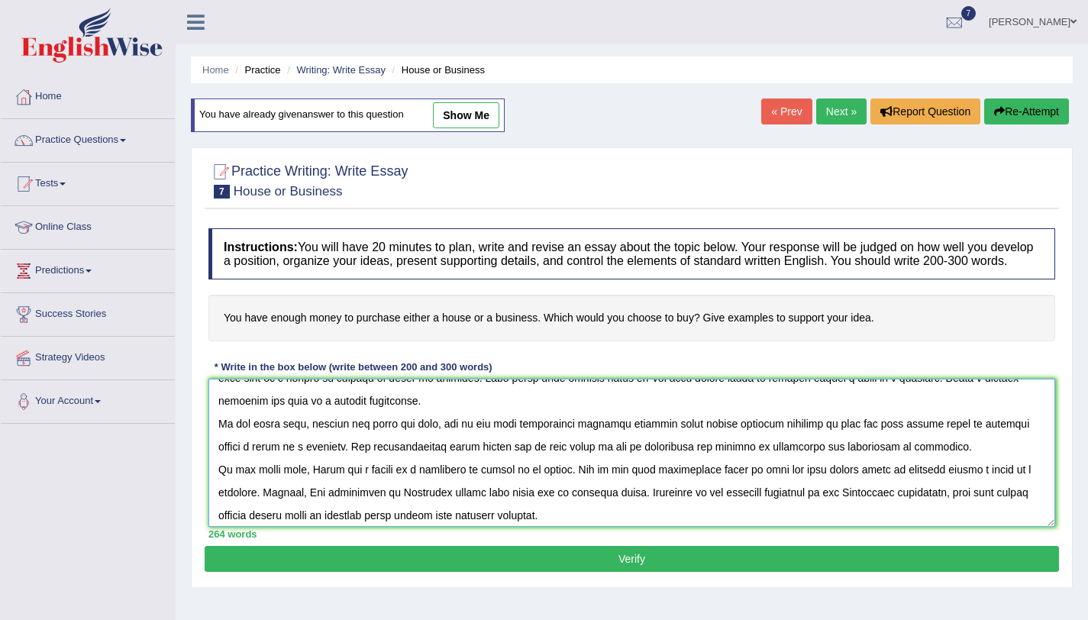
scroll to position [40, 0]
type textarea "One of the most conspicuous trends of [DATE] world is the colossal upsurge in y…"
click at [617, 572] on button "Verify" at bounding box center [632, 559] width 854 height 26
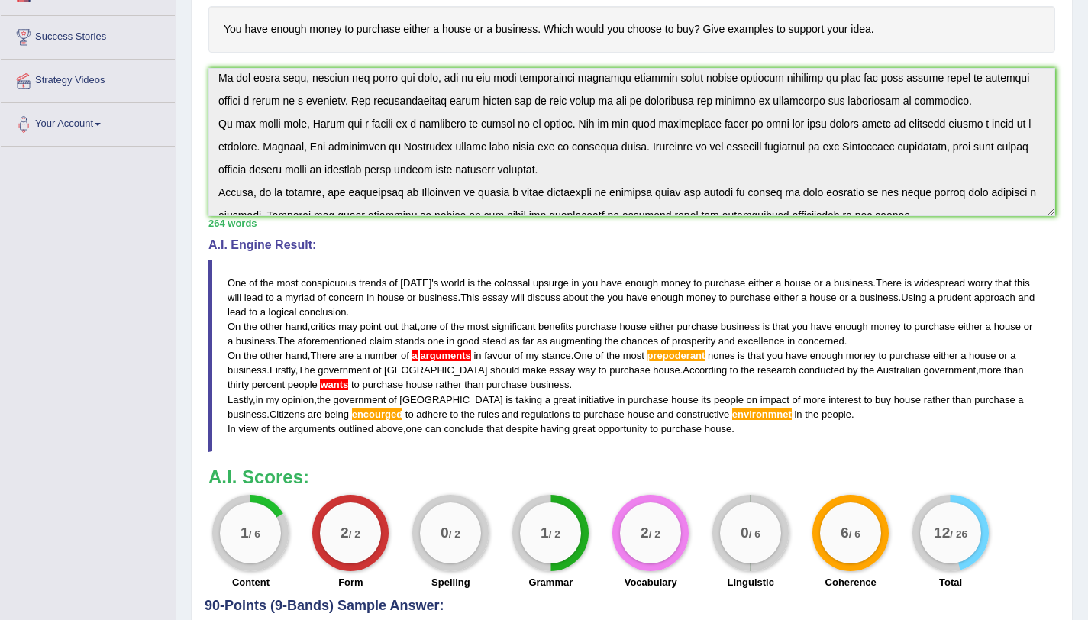
scroll to position [114, 0]
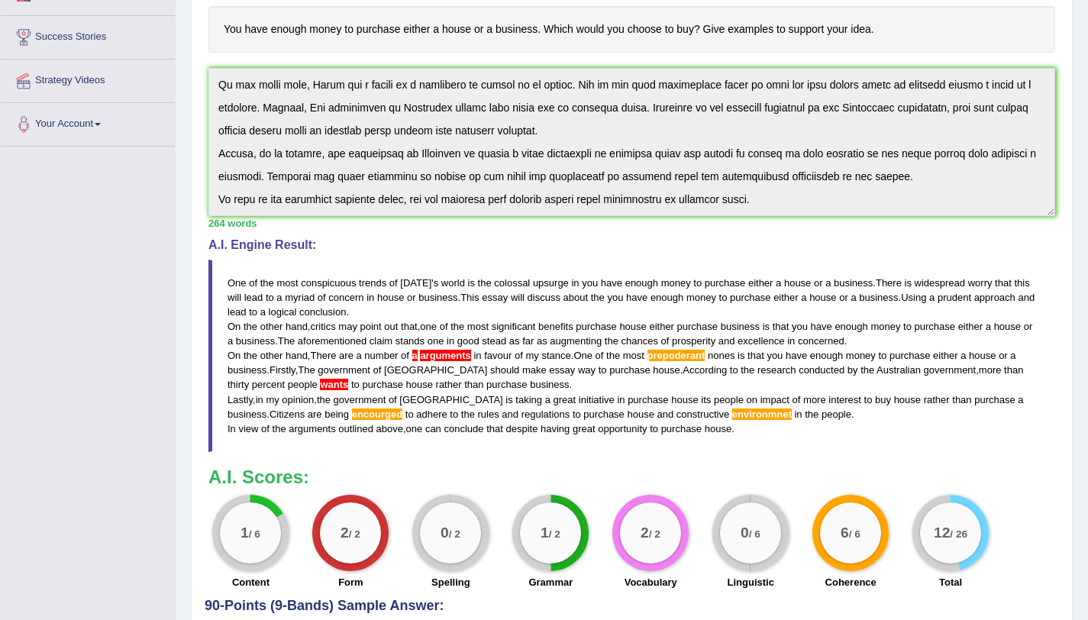
click at [246, 231] on div "Instructions: You will have 20 minutes to plan, write and revise an essay about…" at bounding box center [632, 265] width 854 height 666
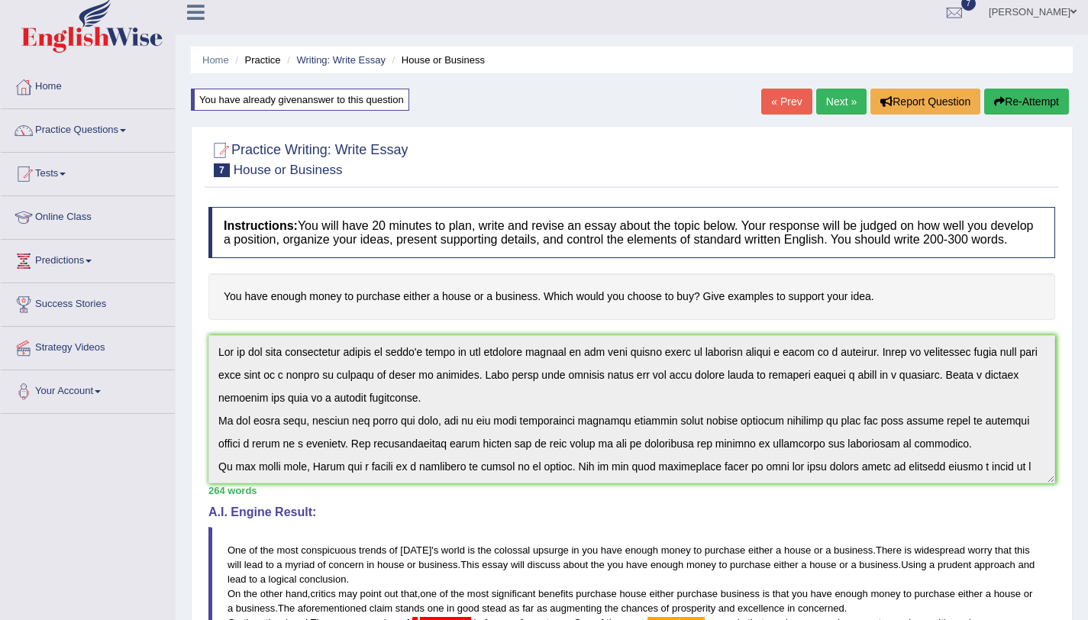
scroll to position [0, 0]
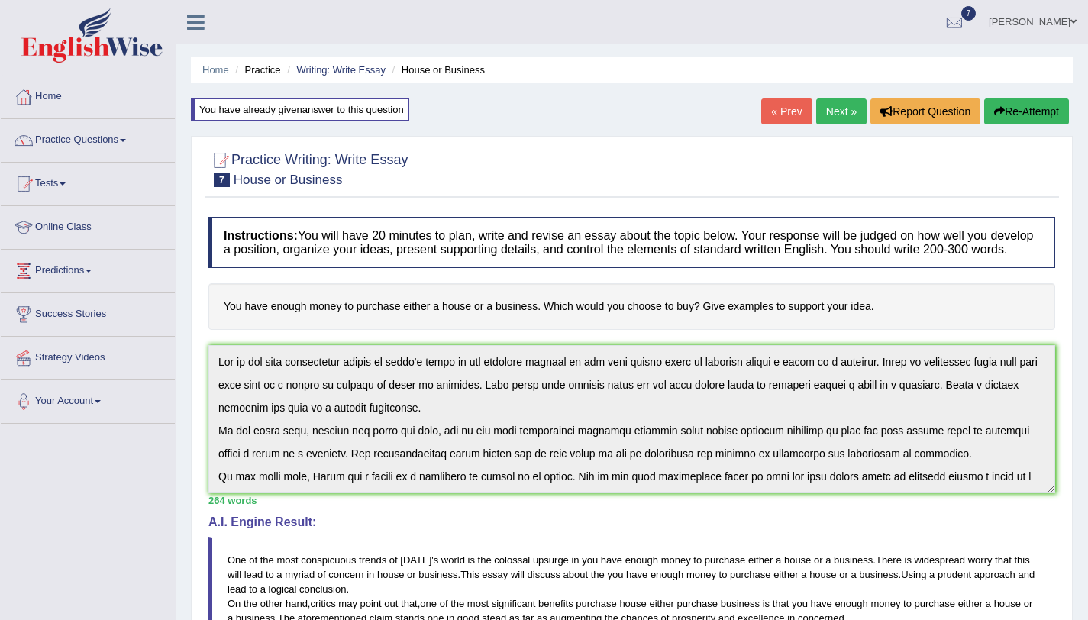
click at [1050, 106] on button "Re-Attempt" at bounding box center [1026, 111] width 85 height 26
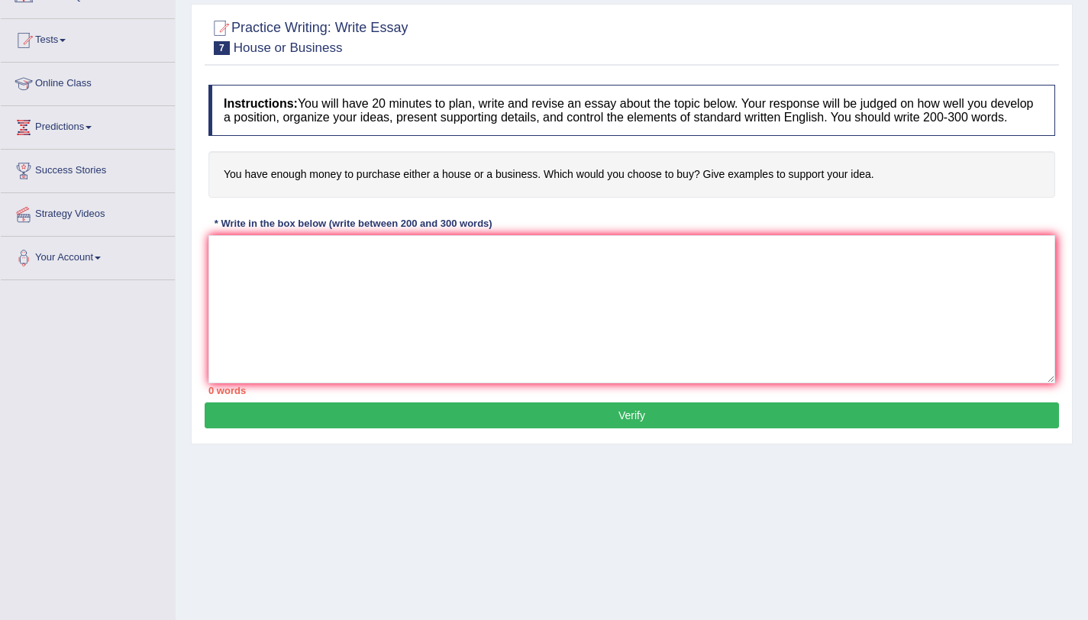
scroll to position [182, 0]
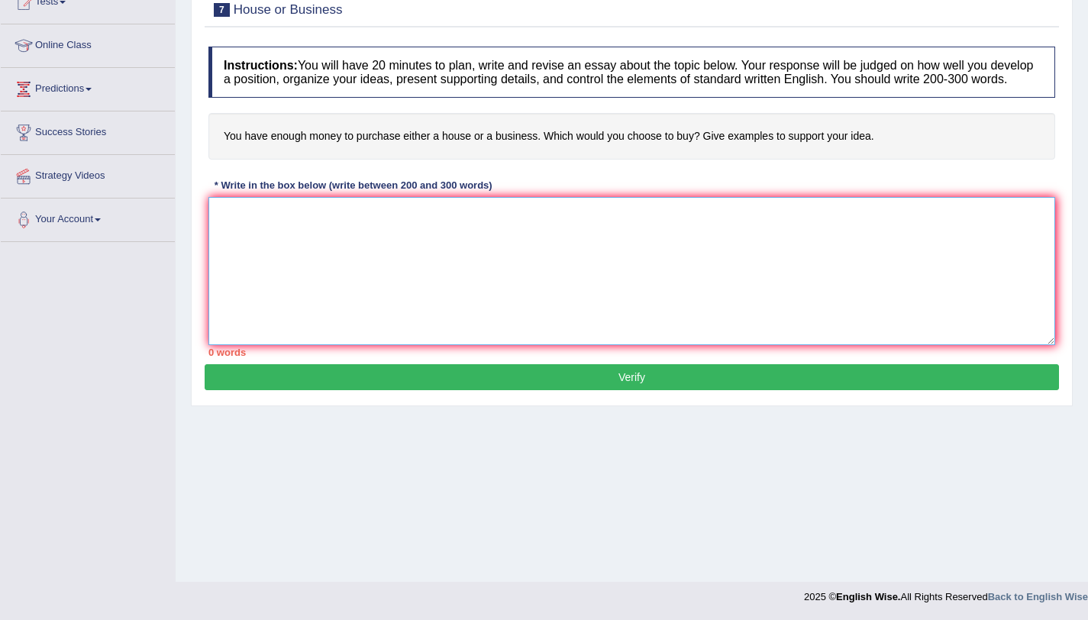
click at [504, 248] on textarea at bounding box center [631, 271] width 846 height 148
paste textarea "One of the most conspicuous trends of today's world is the colossal upsurge in …"
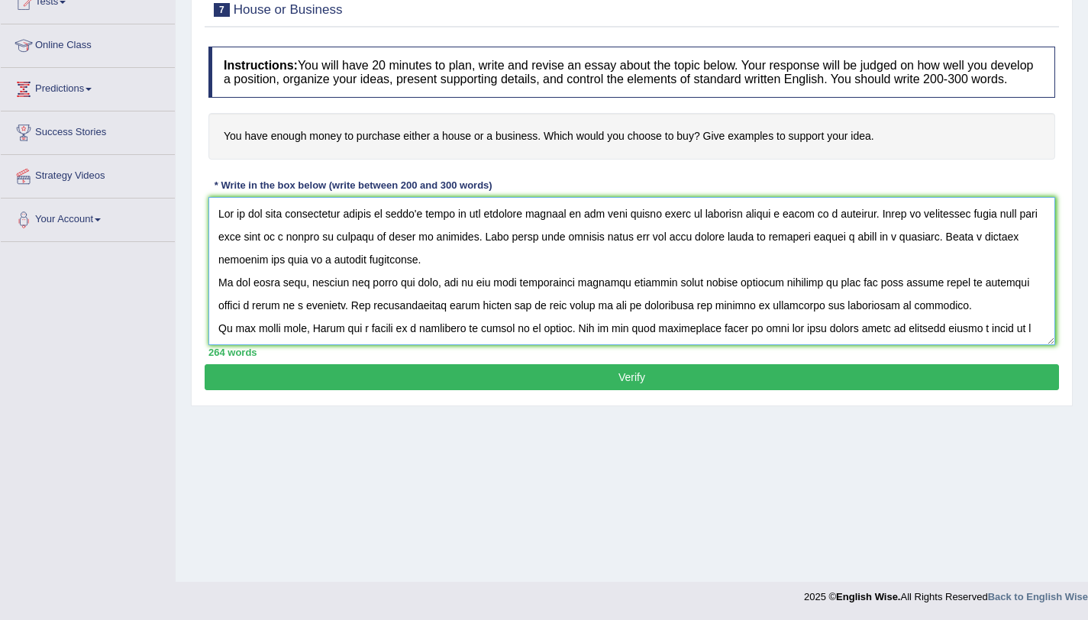
scroll to position [105, 0]
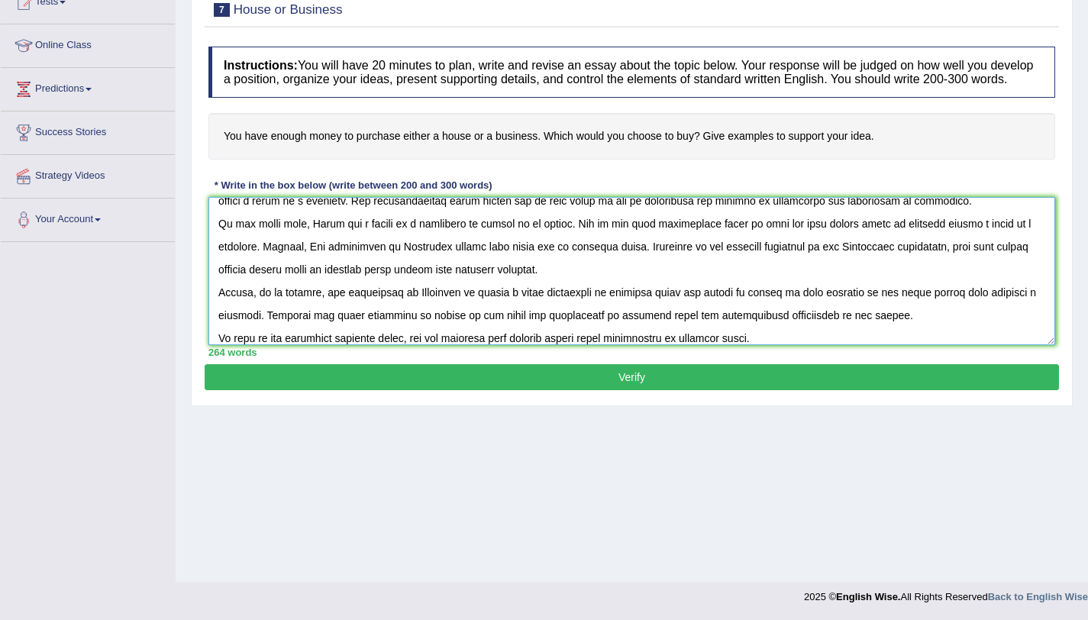
click at [390, 333] on textarea at bounding box center [631, 271] width 846 height 148
click at [822, 329] on textarea at bounding box center [631, 271] width 846 height 148
click at [821, 330] on textarea at bounding box center [631, 271] width 846 height 148
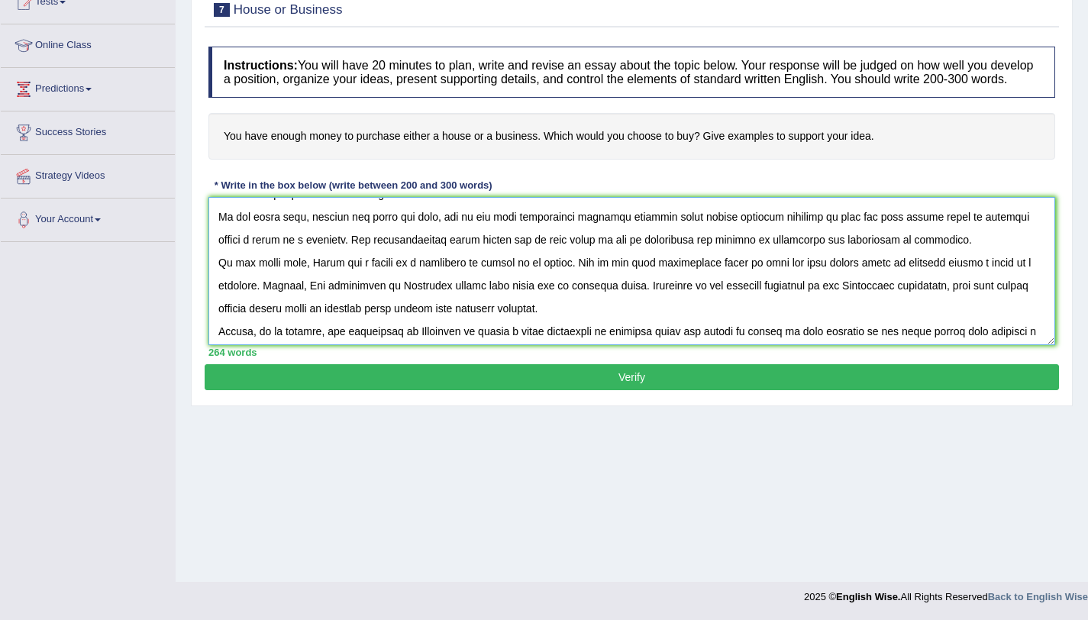
scroll to position [81, 0]
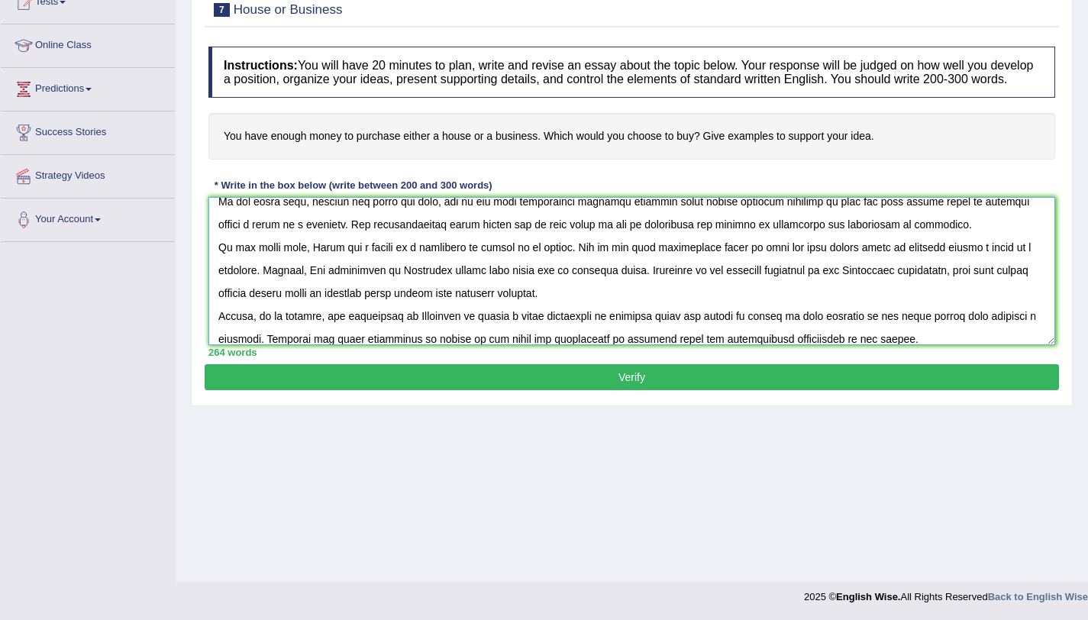
click at [705, 261] on textarea at bounding box center [631, 271] width 846 height 148
click at [701, 261] on textarea at bounding box center [631, 271] width 846 height 148
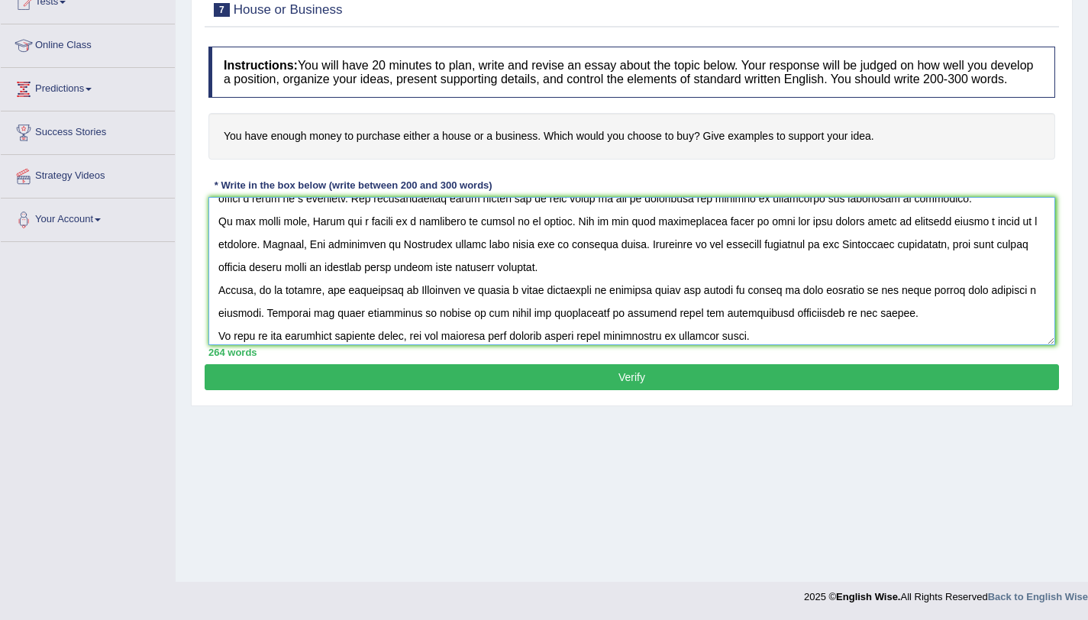
scroll to position [108, 0]
click at [401, 277] on textarea at bounding box center [631, 271] width 846 height 148
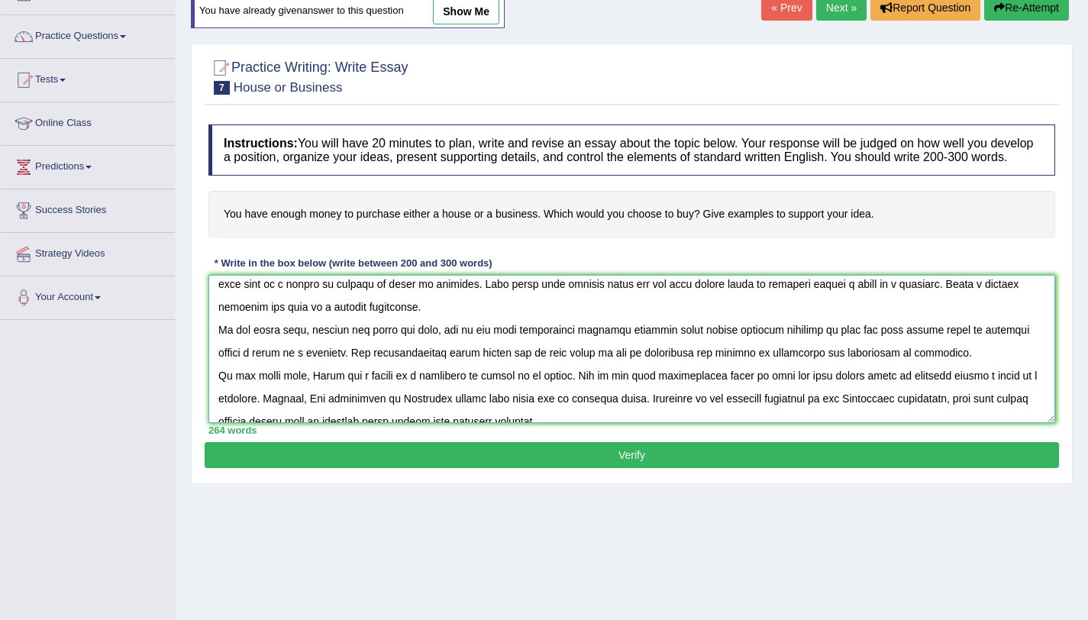
scroll to position [31, 0]
click at [447, 391] on textarea at bounding box center [631, 349] width 846 height 148
type textarea "One of the most conspicuous trends of today's world is the colossal upsurge in …"
click at [547, 466] on button "Verify" at bounding box center [632, 455] width 854 height 26
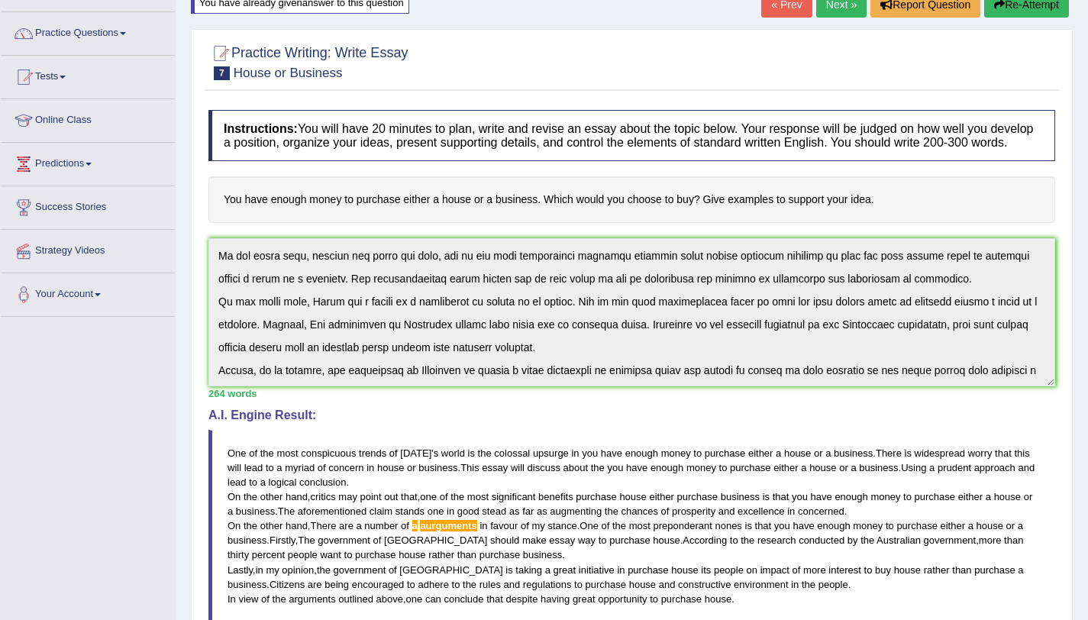
scroll to position [114, 0]
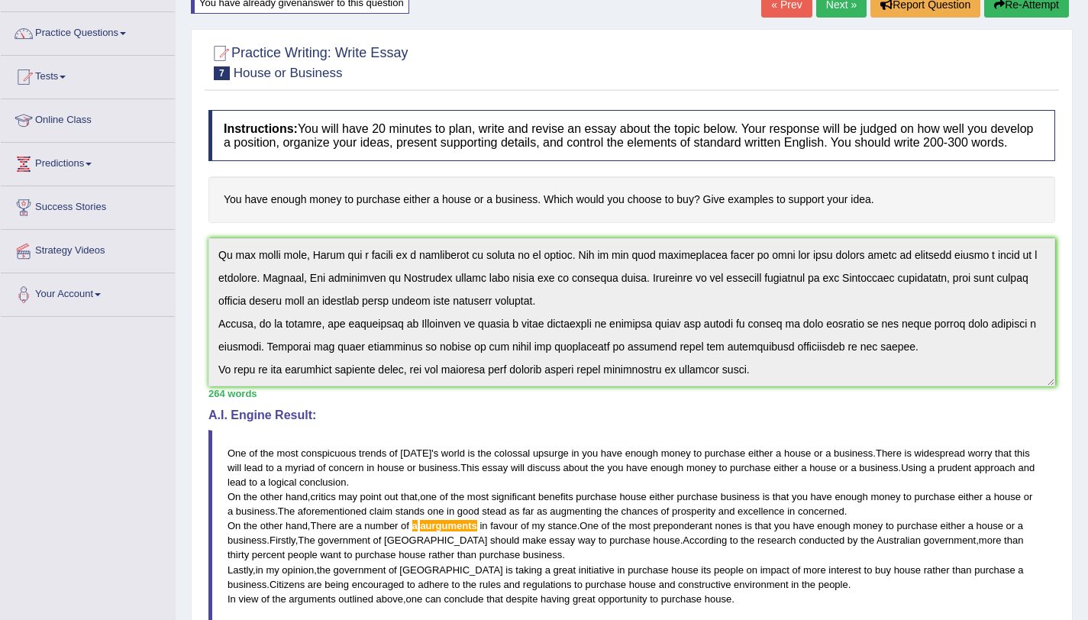
click at [266, 408] on div "Instructions: You will have 20 minutes to plan, write and revise an essay about…" at bounding box center [632, 435] width 854 height 666
click at [1056, 11] on button "Re-Attempt" at bounding box center [1026, 5] width 85 height 26
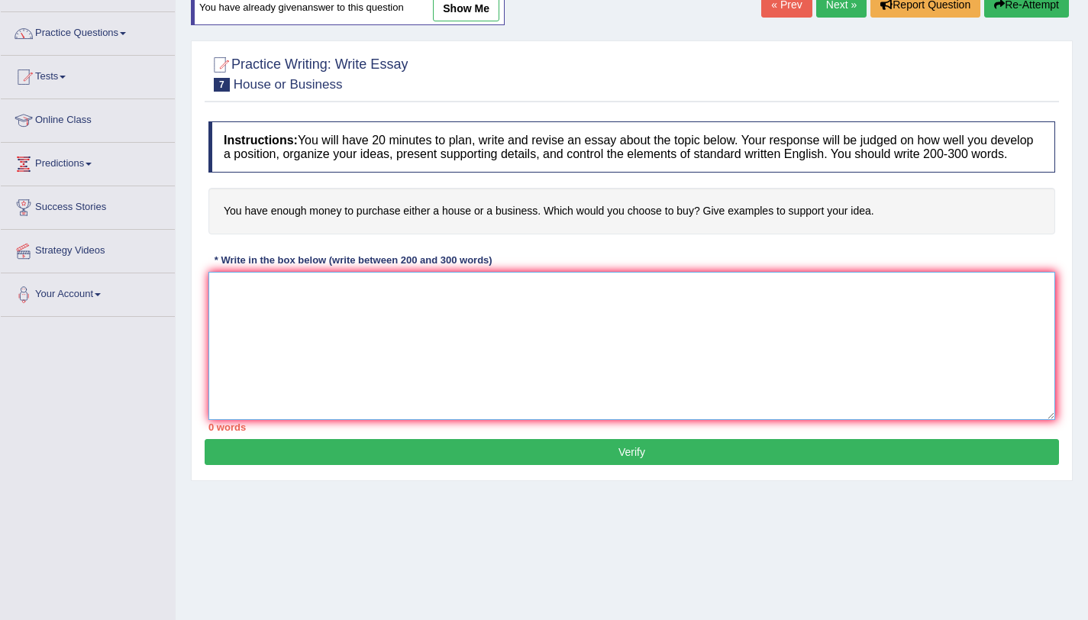
click at [369, 343] on textarea at bounding box center [631, 346] width 846 height 148
paste textarea "One of the most conspicuous trends of [DATE] world is the colossal upsurge in y…"
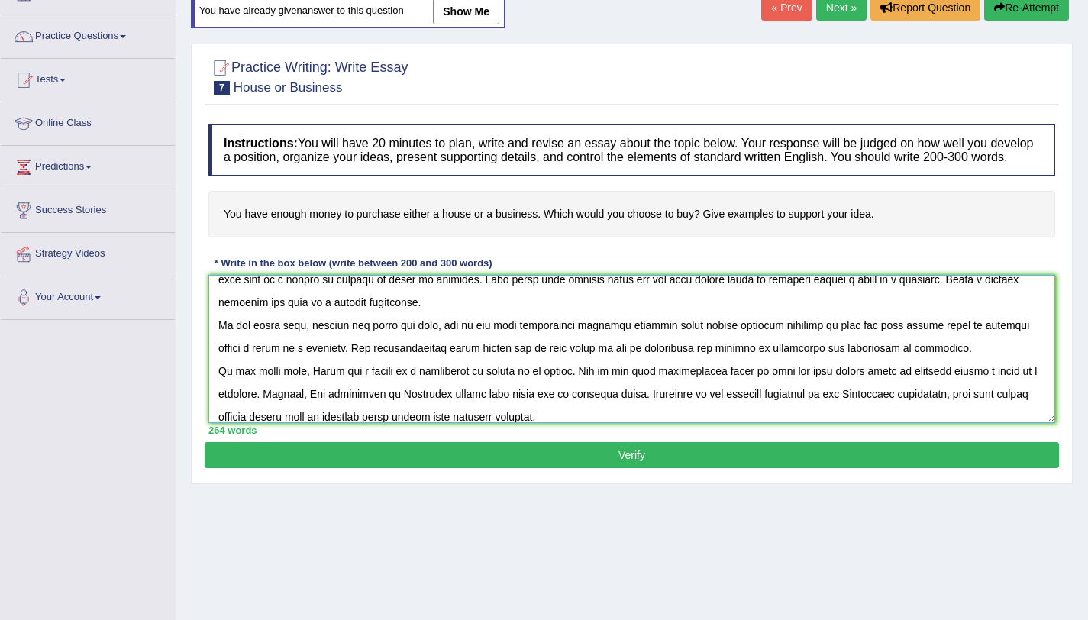
scroll to position [36, 0]
click at [487, 387] on textarea at bounding box center [631, 349] width 846 height 148
click at [485, 385] on textarea at bounding box center [631, 349] width 846 height 148
click at [473, 389] on textarea at bounding box center [631, 349] width 846 height 148
click at [427, 386] on textarea at bounding box center [631, 349] width 846 height 148
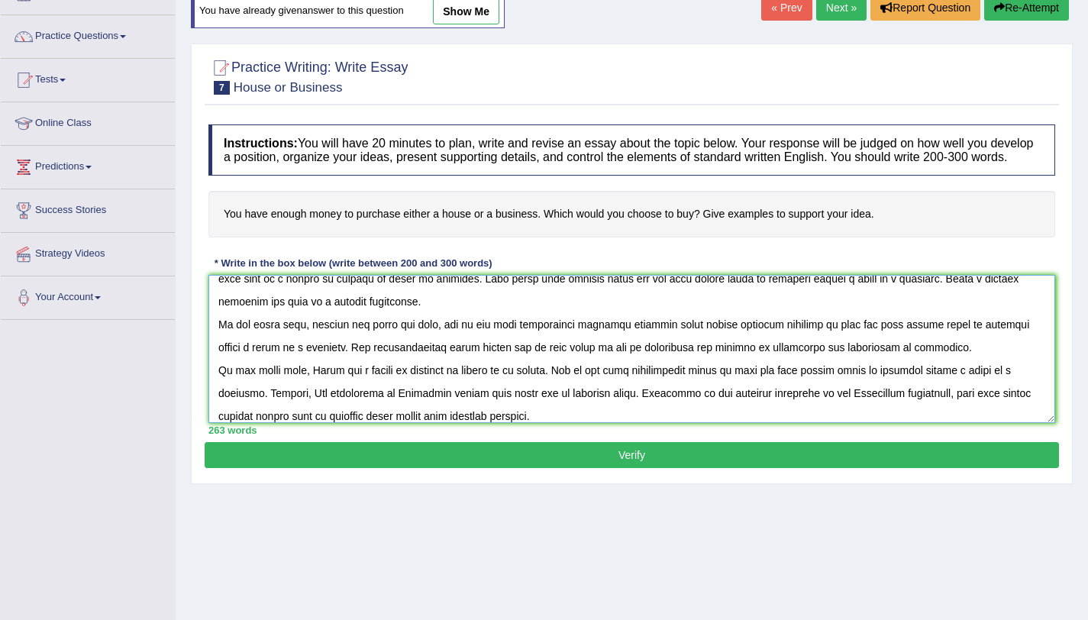
click at [464, 383] on textarea at bounding box center [631, 349] width 846 height 148
type textarea "One of the most conspicuous trends of [DATE] world is the colossal upsurge in y…"
click at [501, 468] on button "Verify" at bounding box center [632, 455] width 854 height 26
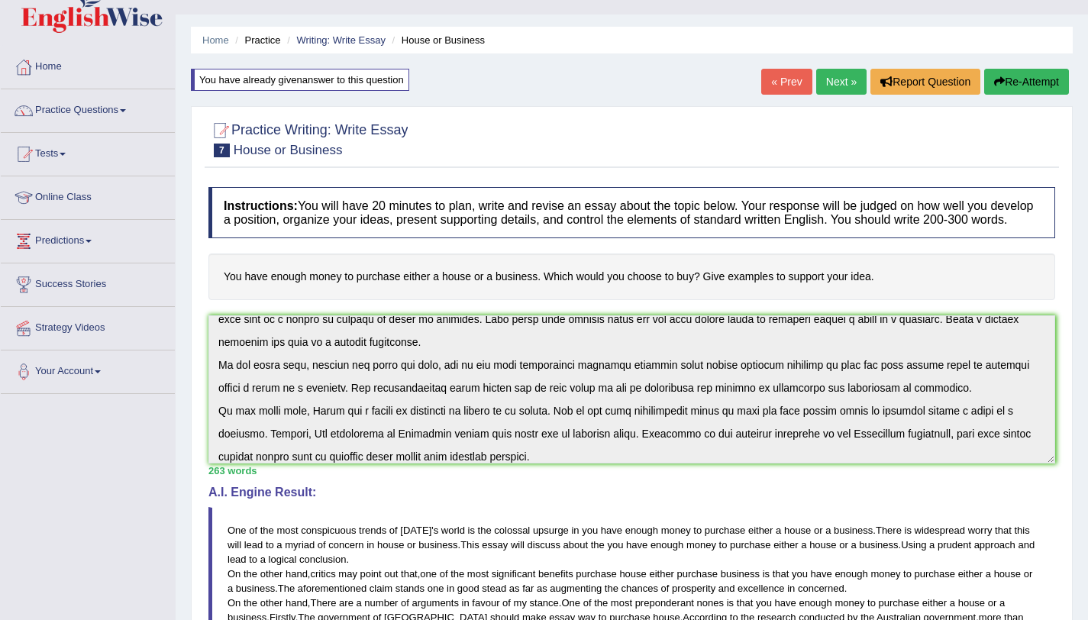
scroll to position [0, 0]
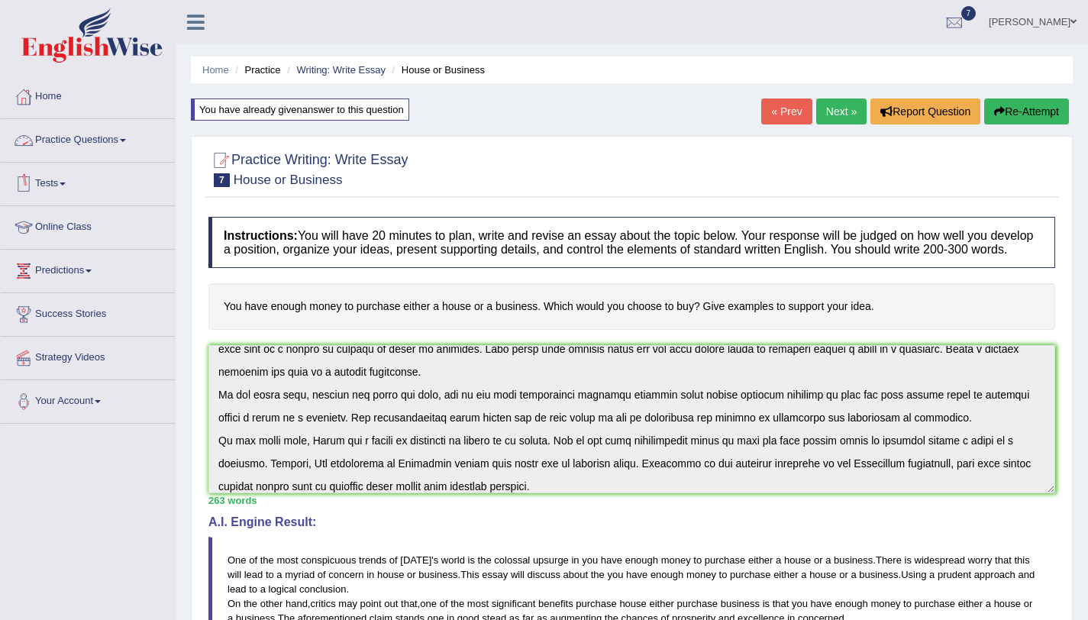
click at [117, 140] on link "Practice Questions" at bounding box center [88, 138] width 174 height 38
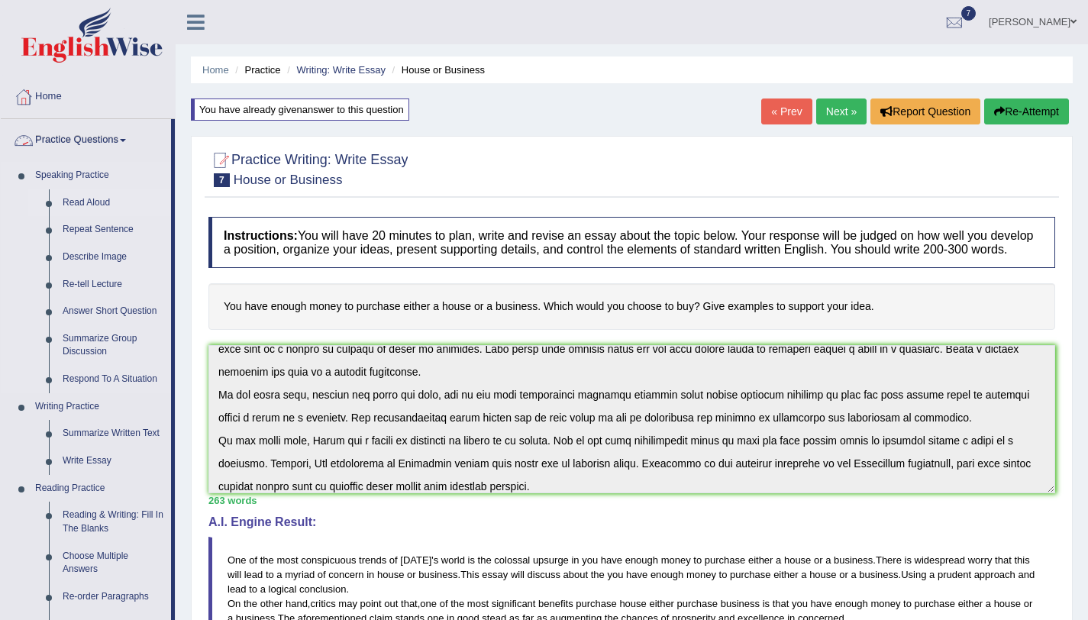
click at [66, 206] on link "Read Aloud" at bounding box center [113, 202] width 115 height 27
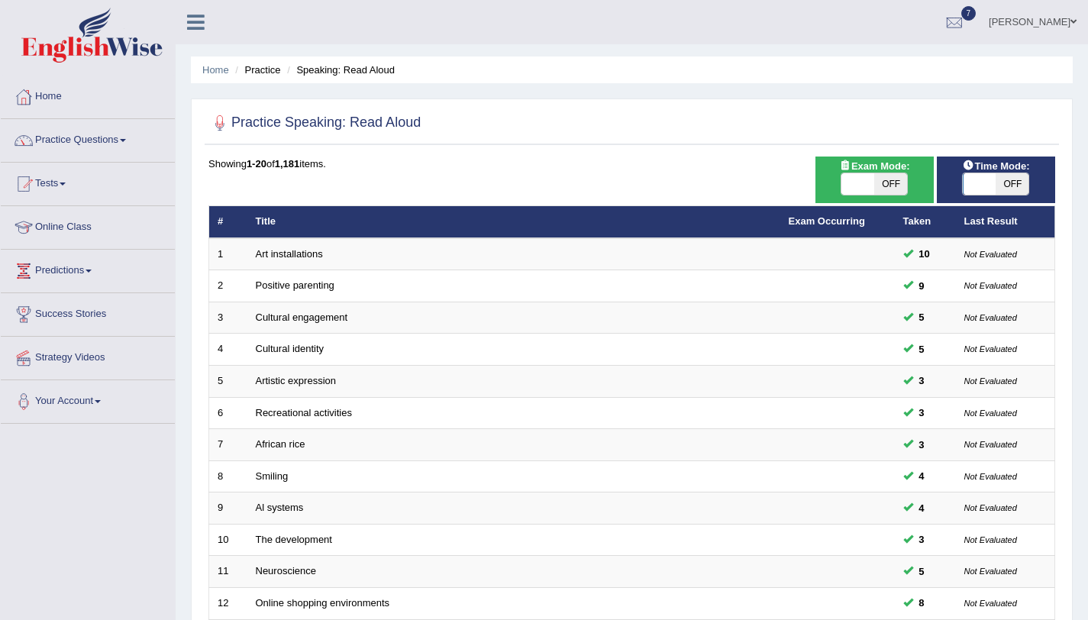
scroll to position [391, 0]
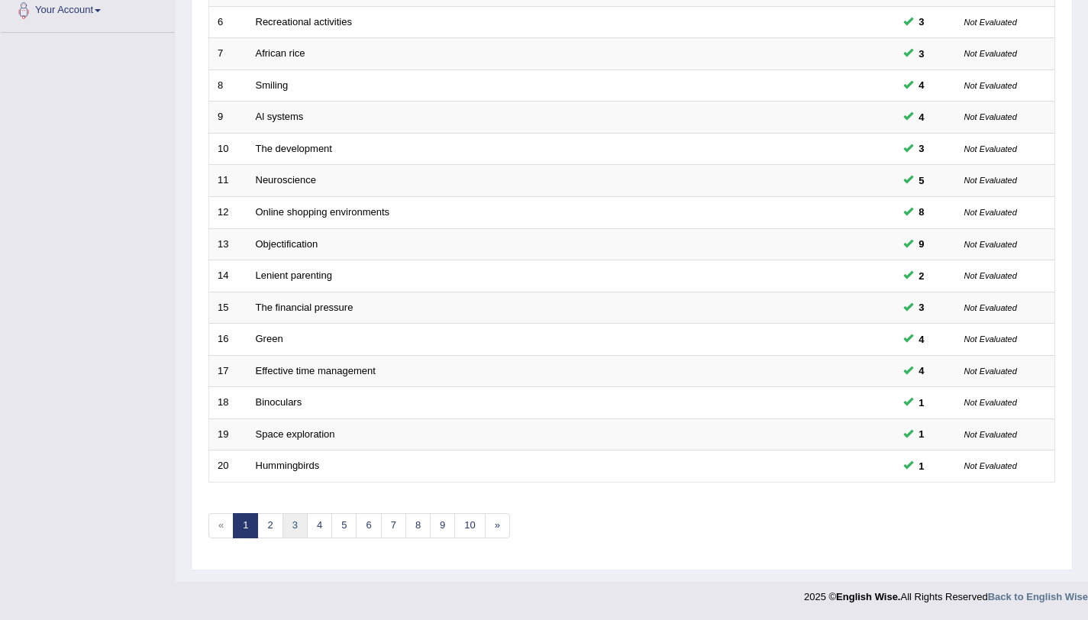
click at [304, 525] on link "3" at bounding box center [294, 525] width 25 height 25
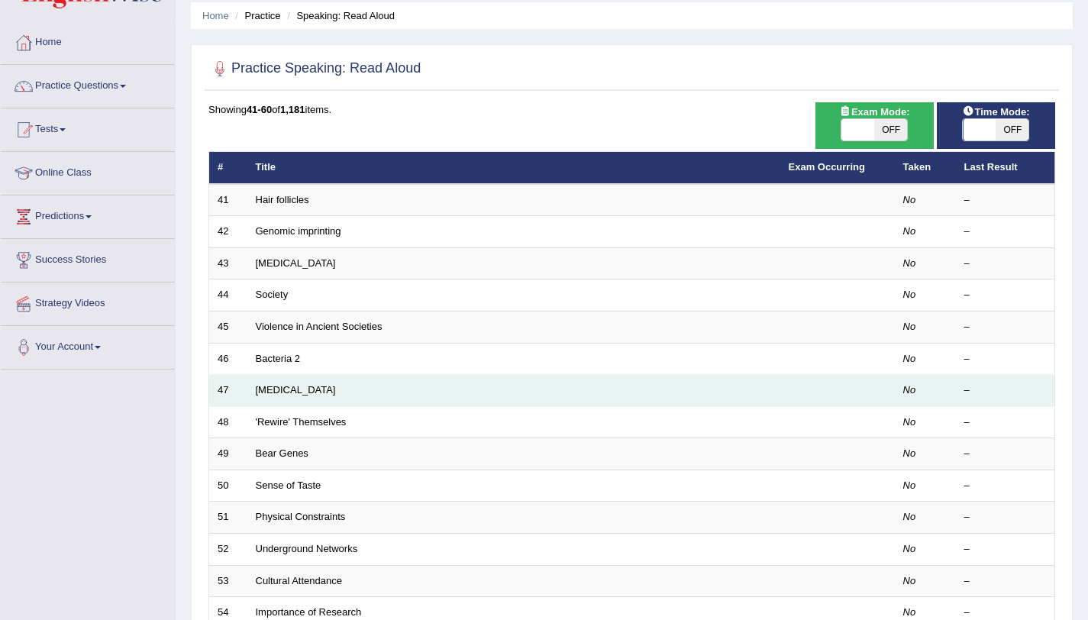
scroll to position [131, 0]
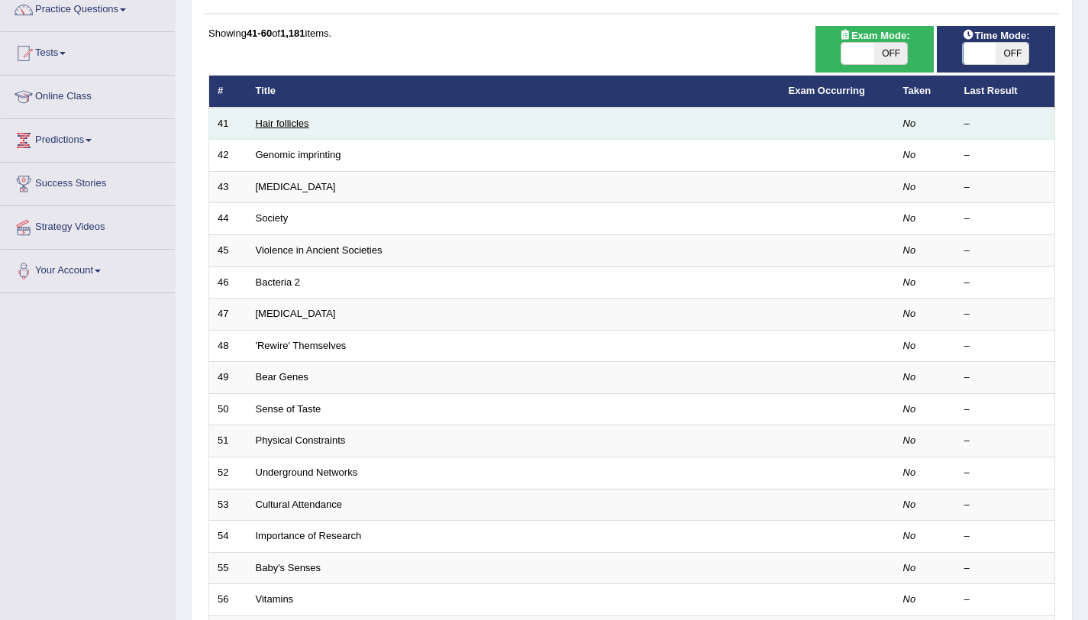
click at [269, 128] on link "Hair follicles" at bounding box center [282, 123] width 53 height 11
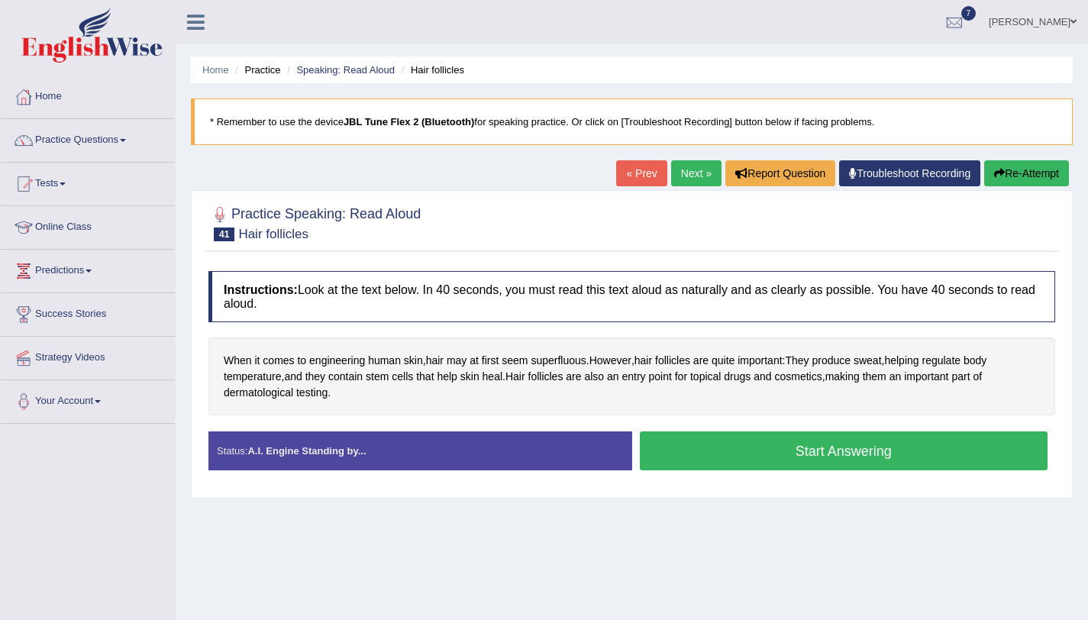
click at [685, 464] on button "Start Answering" at bounding box center [844, 450] width 408 height 39
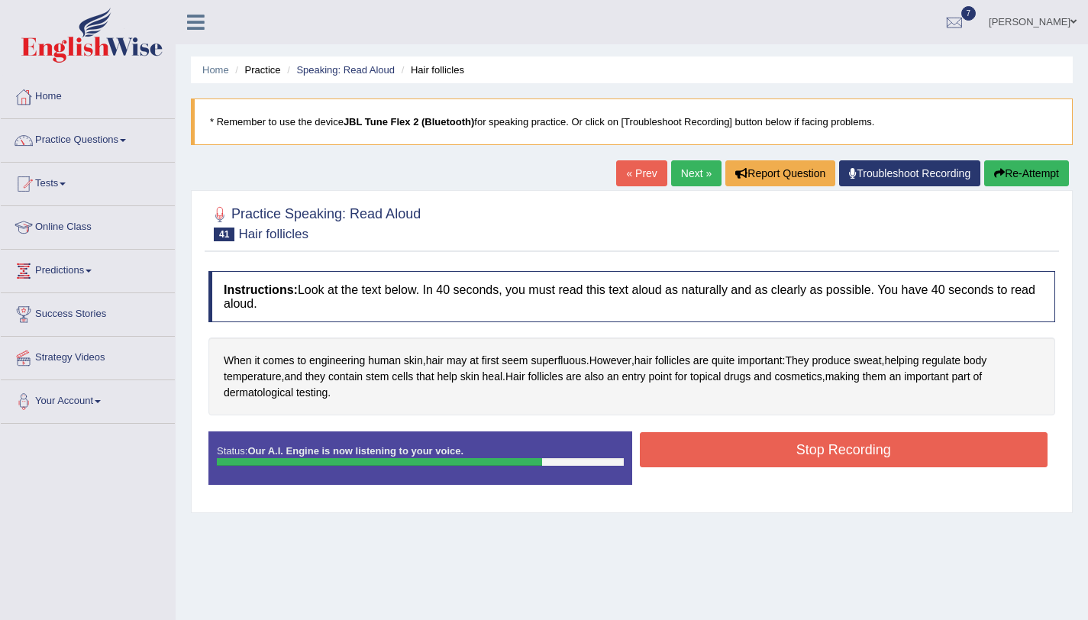
click at [686, 463] on button "Stop Recording" at bounding box center [844, 449] width 408 height 35
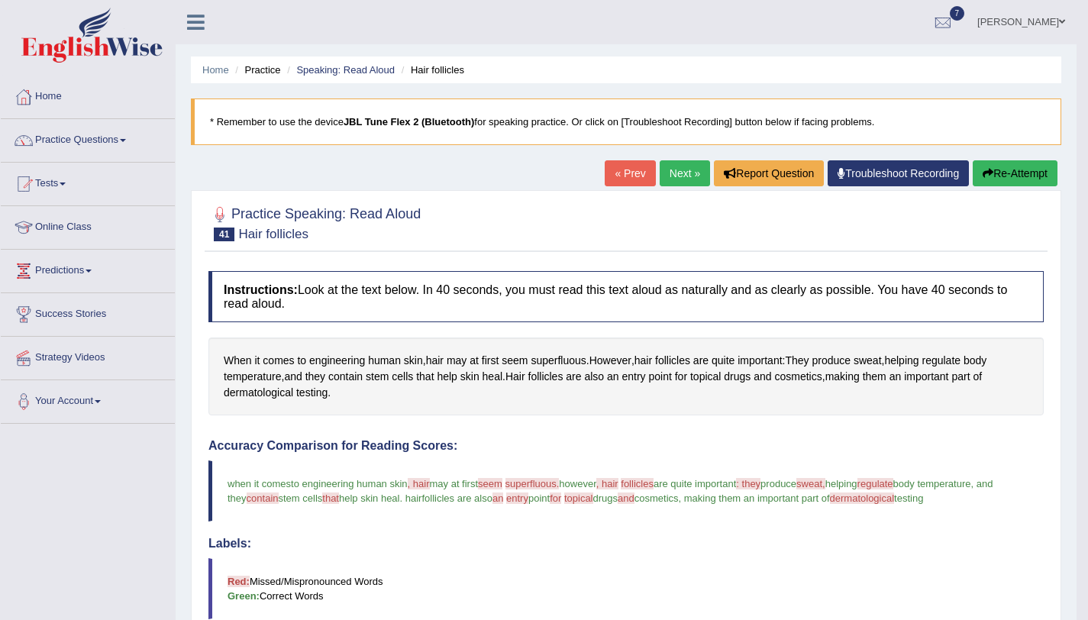
click at [977, 169] on button "Re-Attempt" at bounding box center [1014, 173] width 85 height 26
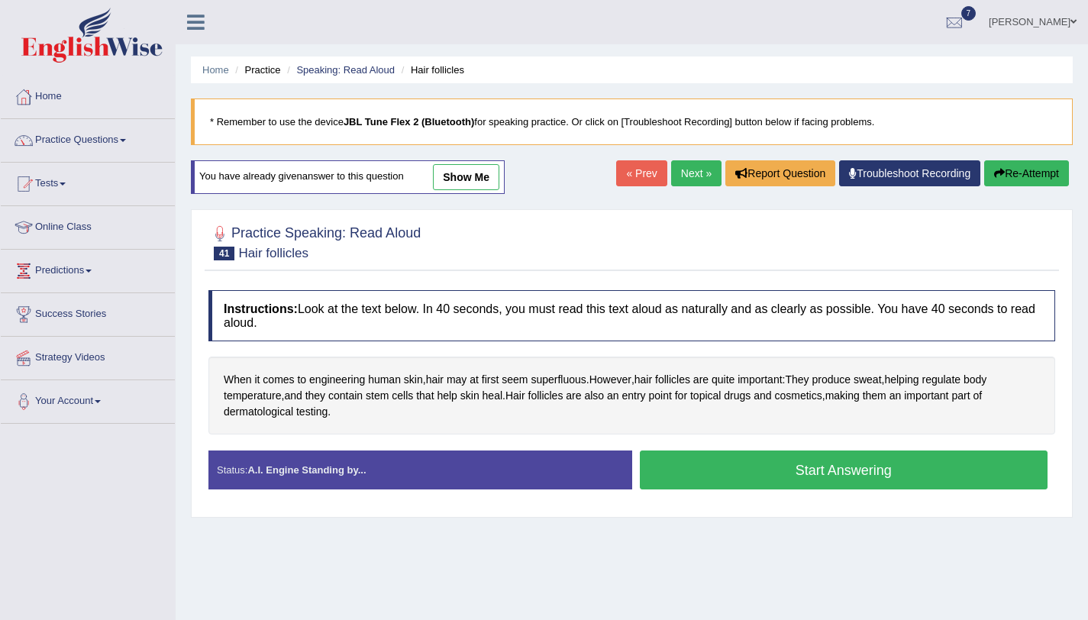
click at [841, 456] on button "Start Answering" at bounding box center [844, 469] width 408 height 39
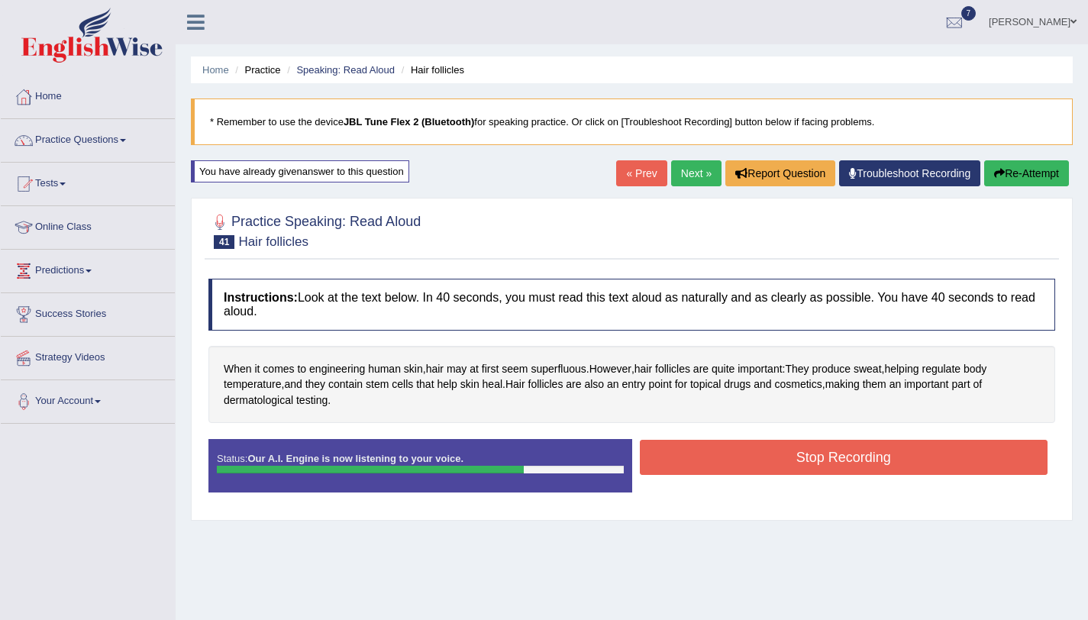
click at [653, 458] on button "Stop Recording" at bounding box center [844, 457] width 408 height 35
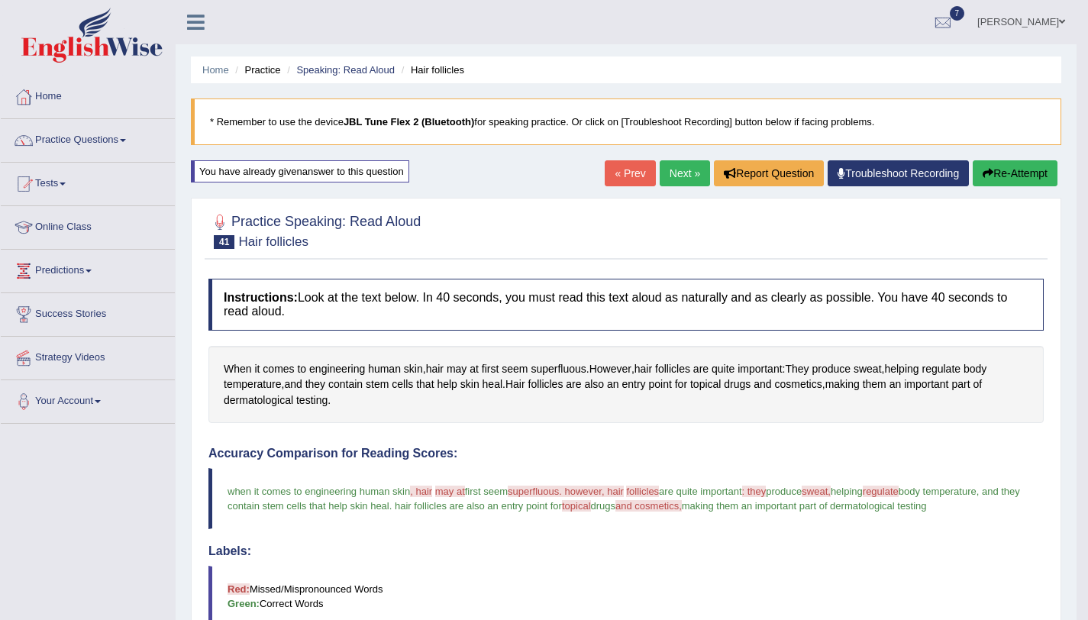
click at [1000, 166] on button "Re-Attempt" at bounding box center [1014, 173] width 85 height 26
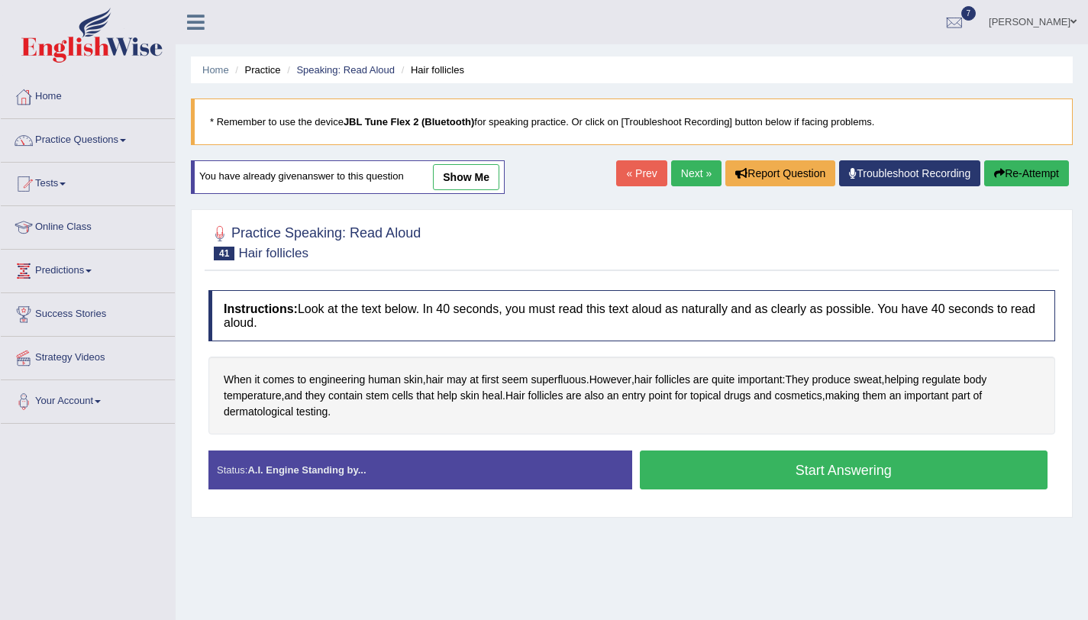
click at [795, 481] on button "Start Answering" at bounding box center [844, 469] width 408 height 39
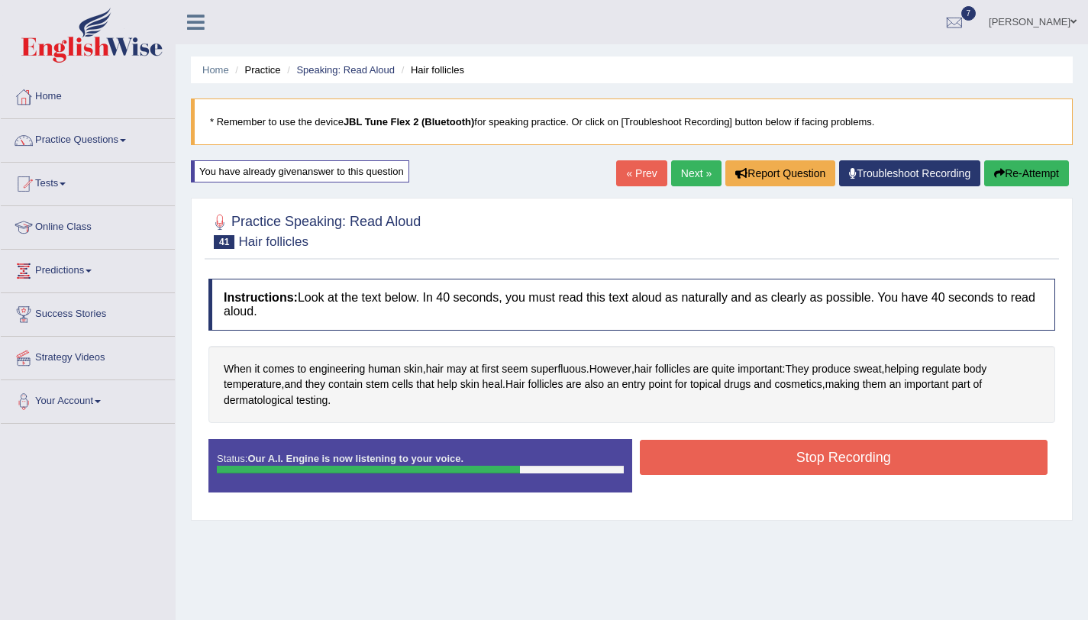
click at [709, 457] on button "Stop Recording" at bounding box center [844, 457] width 408 height 35
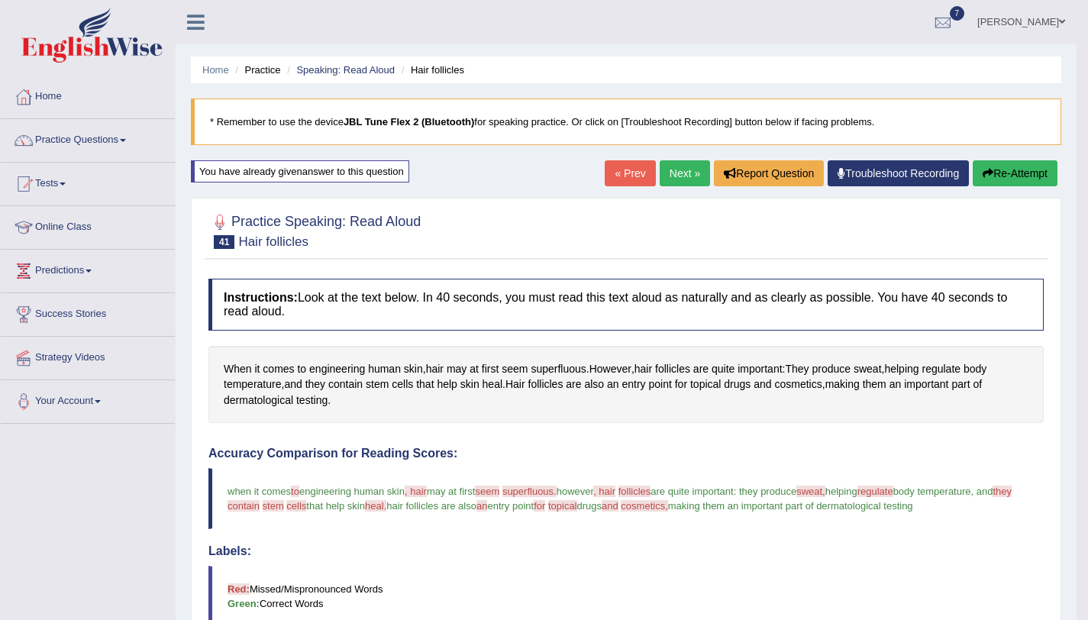
click at [691, 184] on link "Next »" at bounding box center [684, 173] width 50 height 26
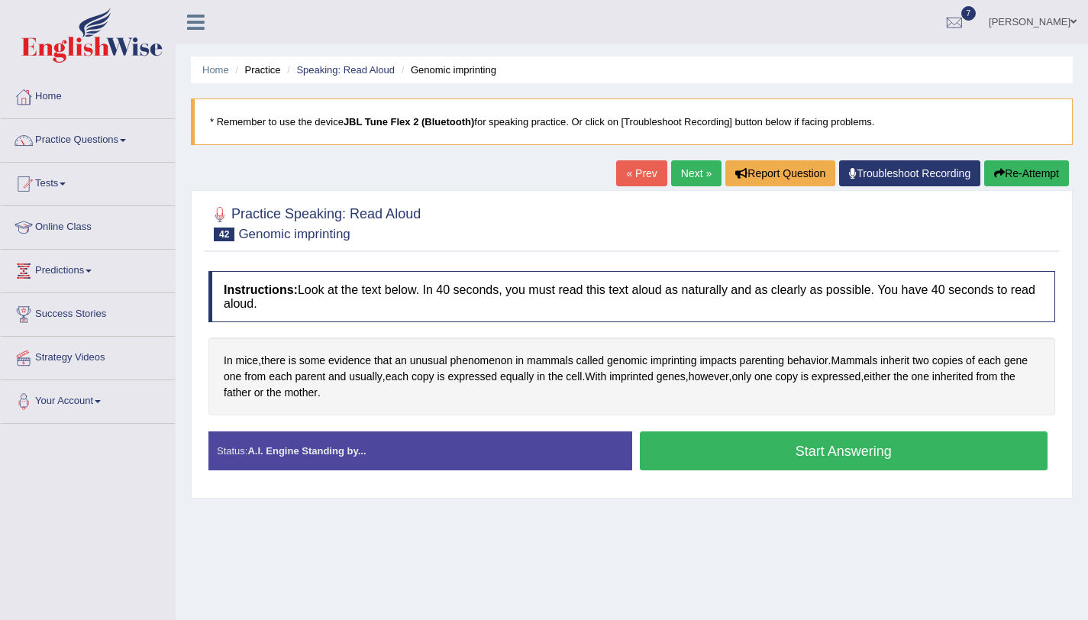
click at [649, 466] on button "Start Answering" at bounding box center [844, 450] width 408 height 39
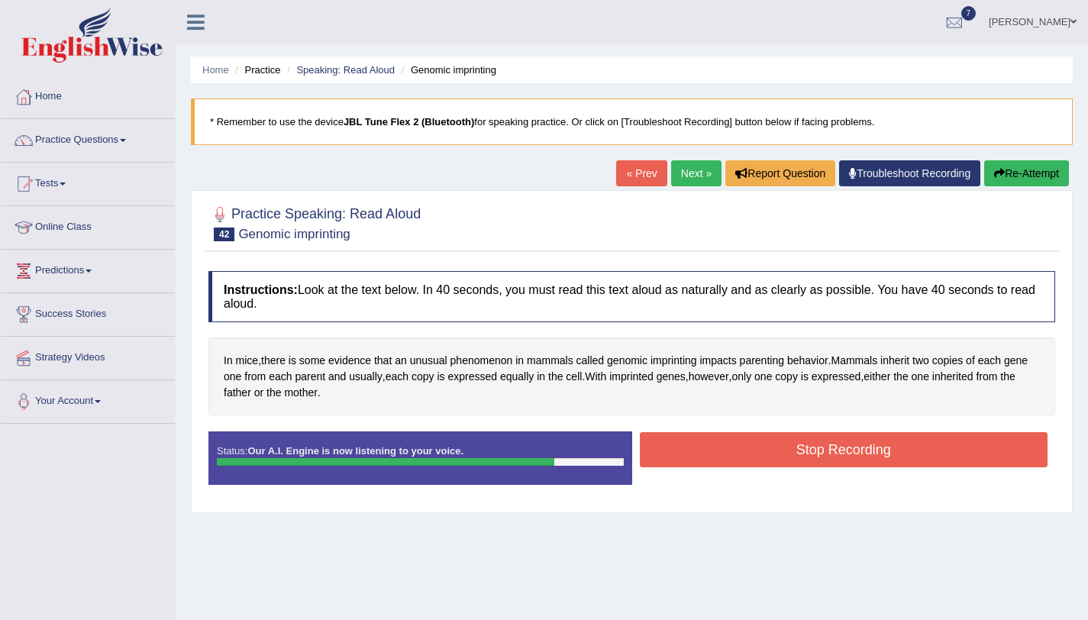
click at [664, 447] on button "Stop Recording" at bounding box center [844, 449] width 408 height 35
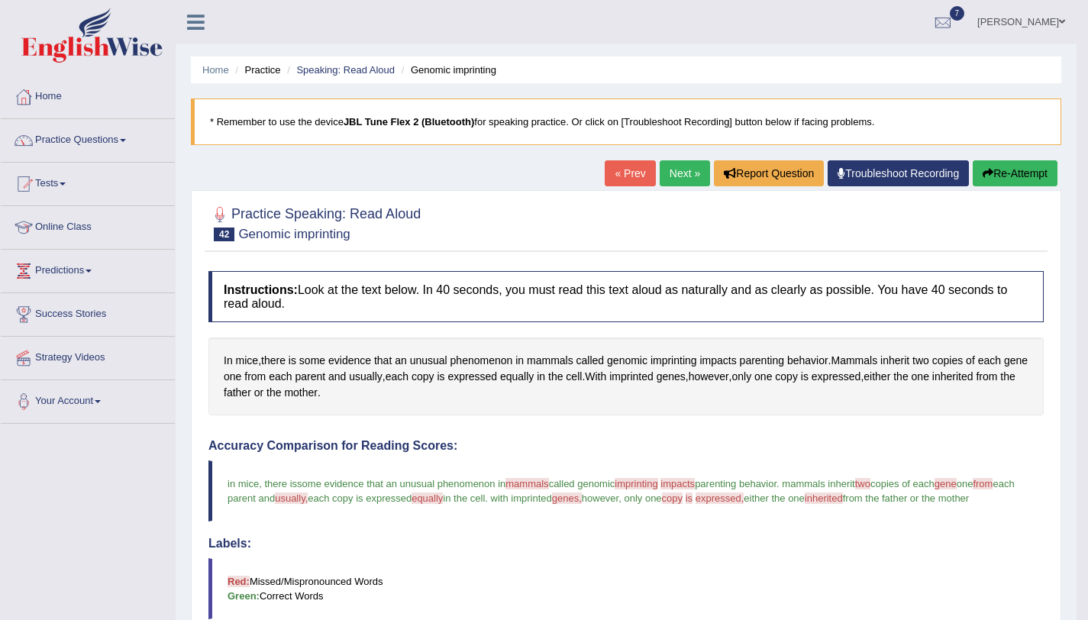
click at [665, 174] on link "Next »" at bounding box center [684, 173] width 50 height 26
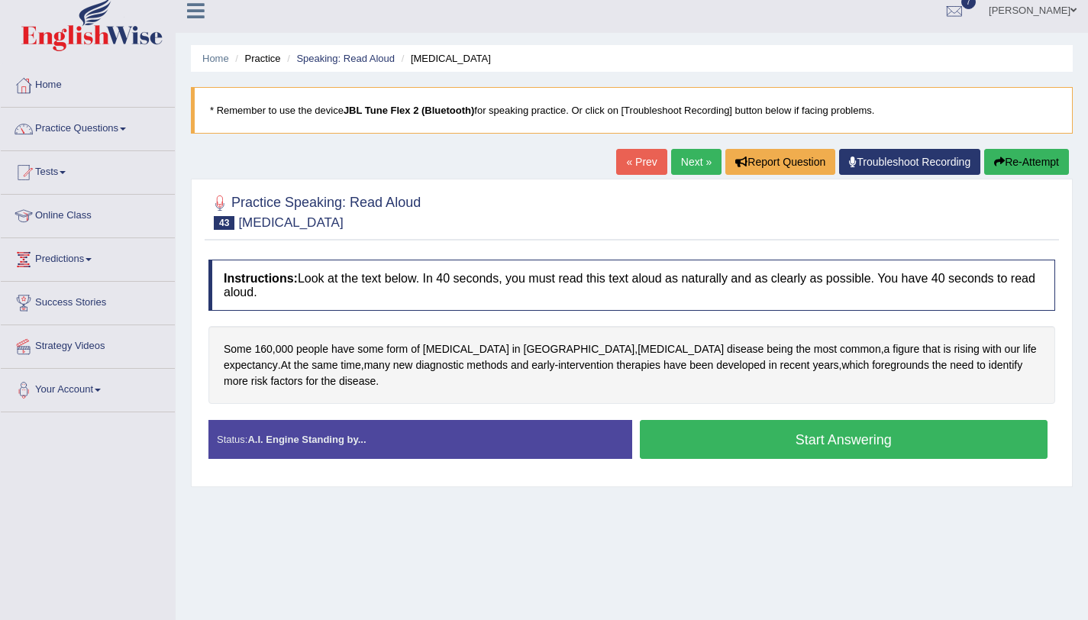
scroll to position [31, 0]
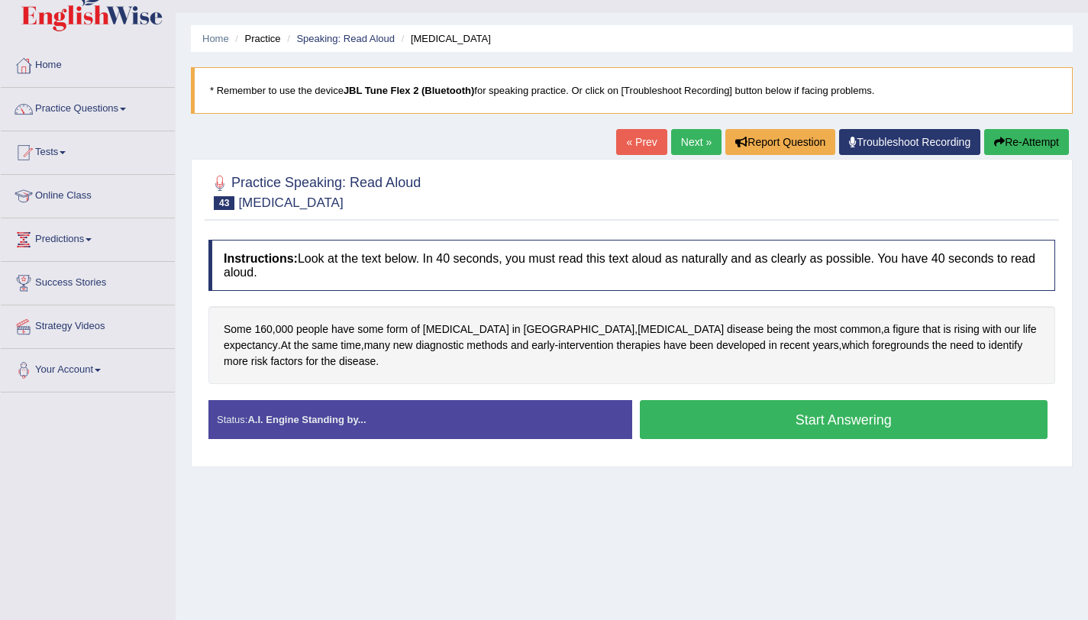
click at [654, 422] on button "Start Answering" at bounding box center [844, 419] width 408 height 39
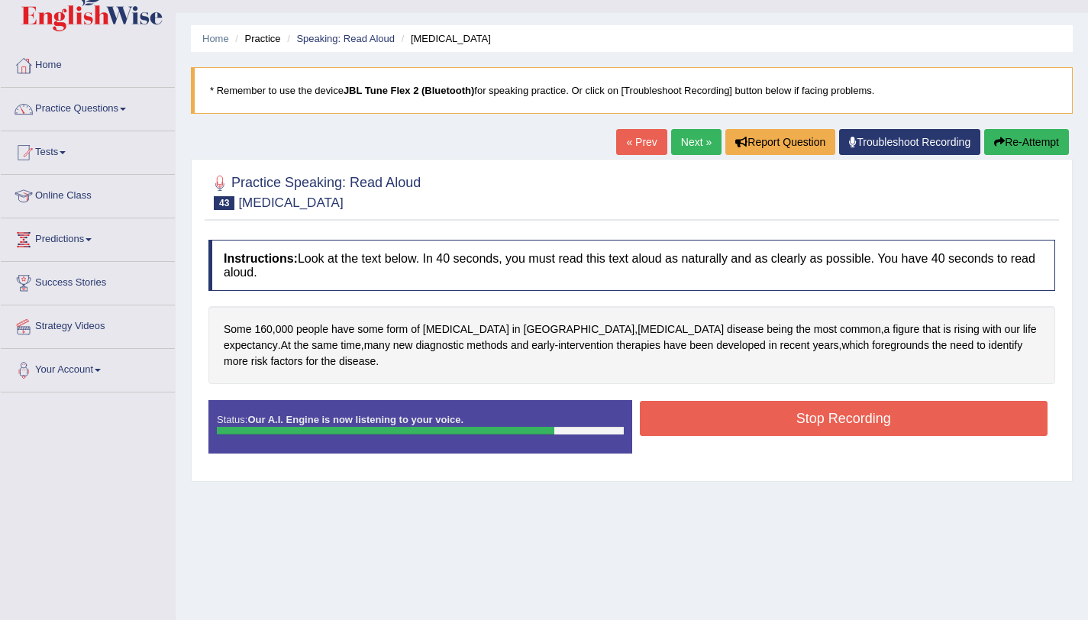
click at [742, 409] on button "Stop Recording" at bounding box center [844, 418] width 408 height 35
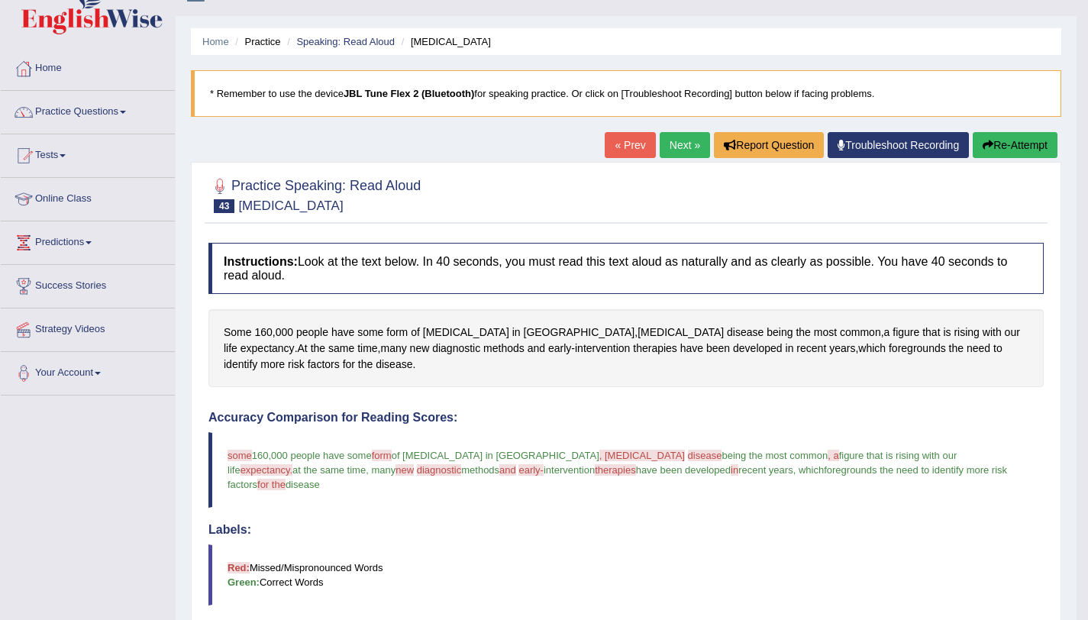
scroll to position [0, 0]
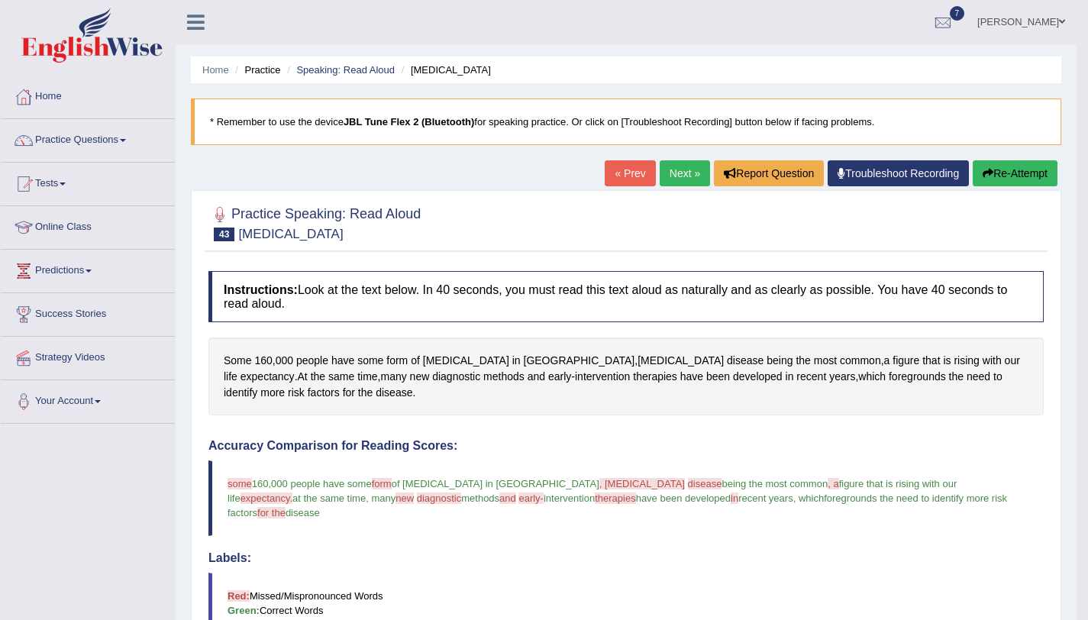
click at [666, 167] on link "Next »" at bounding box center [684, 173] width 50 height 26
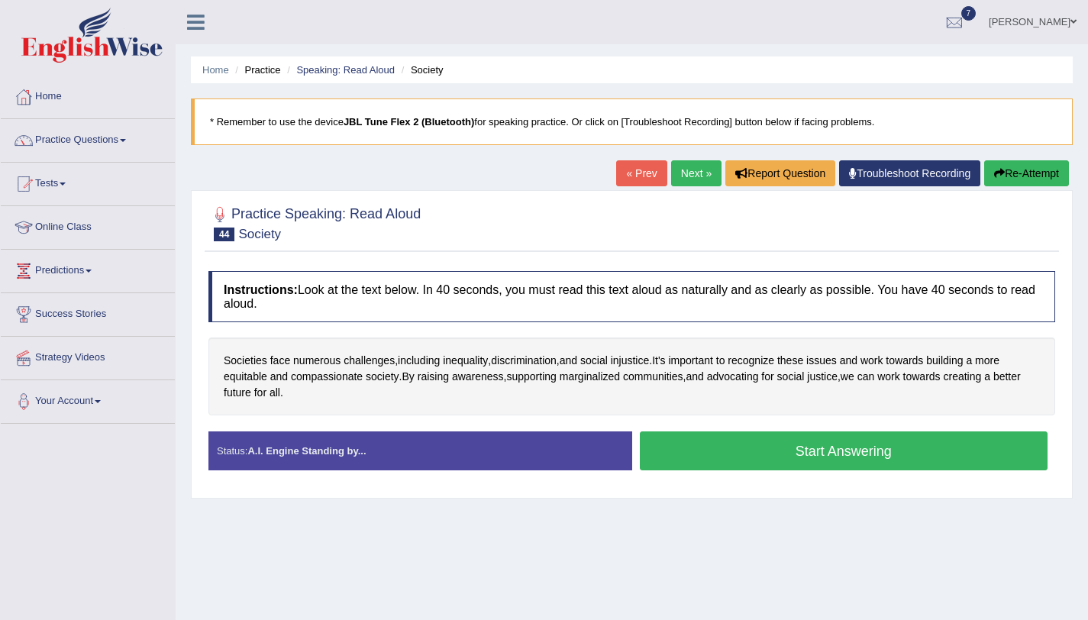
click at [730, 459] on button "Start Answering" at bounding box center [844, 450] width 408 height 39
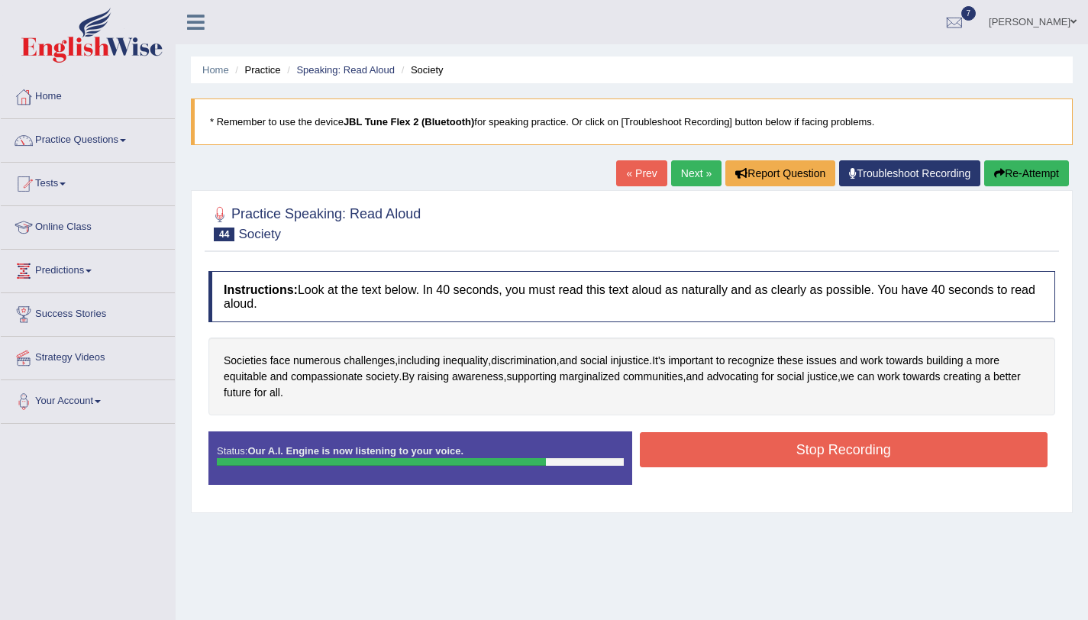
click at [670, 441] on button "Stop Recording" at bounding box center [844, 449] width 408 height 35
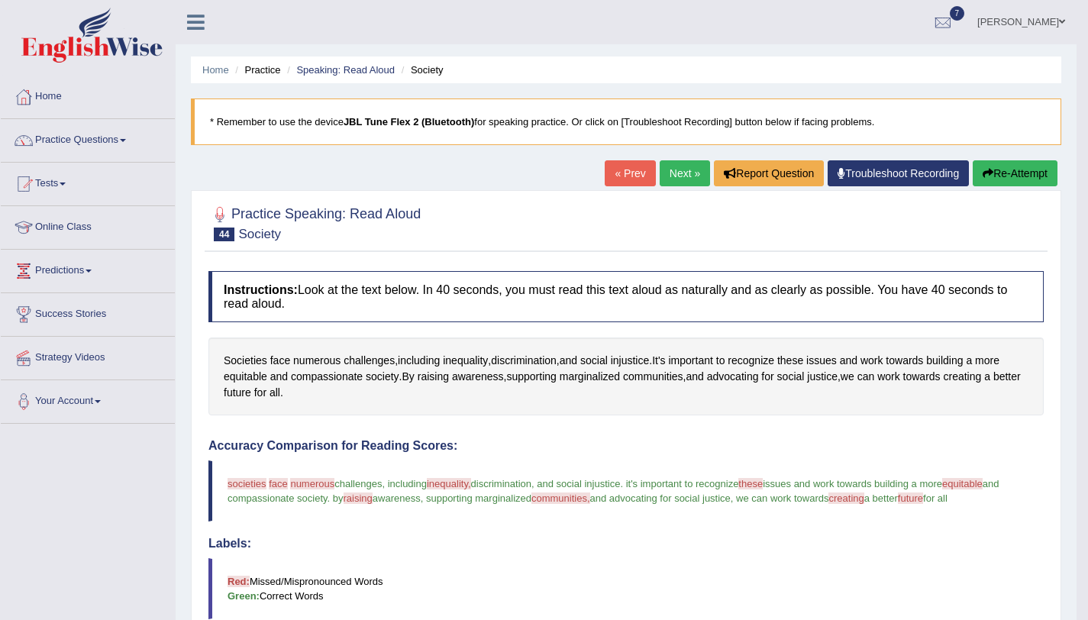
click at [681, 185] on link "Next »" at bounding box center [684, 173] width 50 height 26
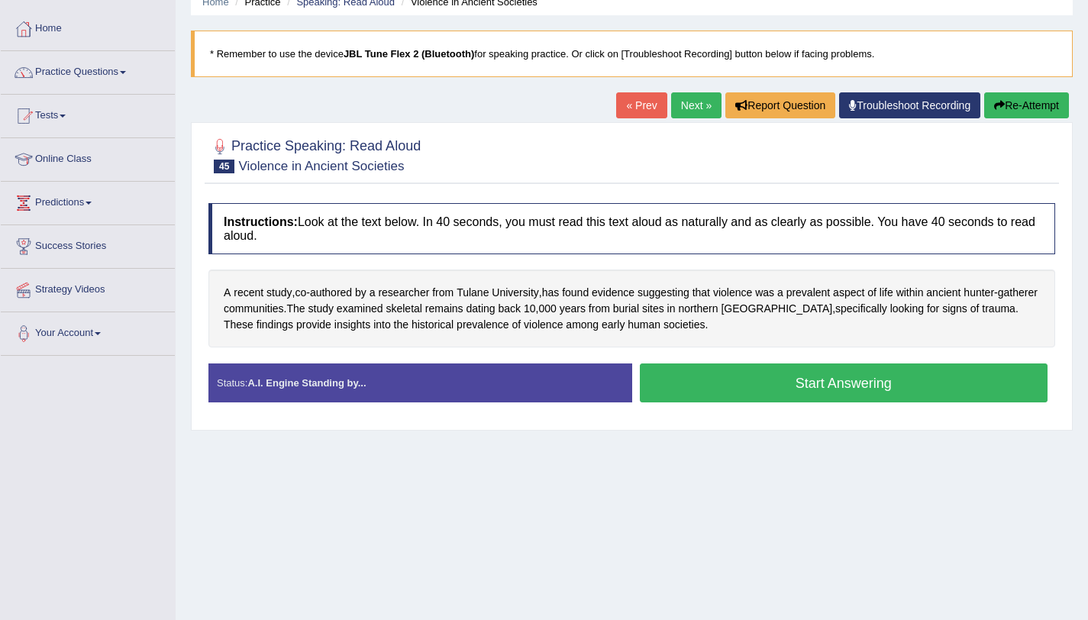
scroll to position [182, 0]
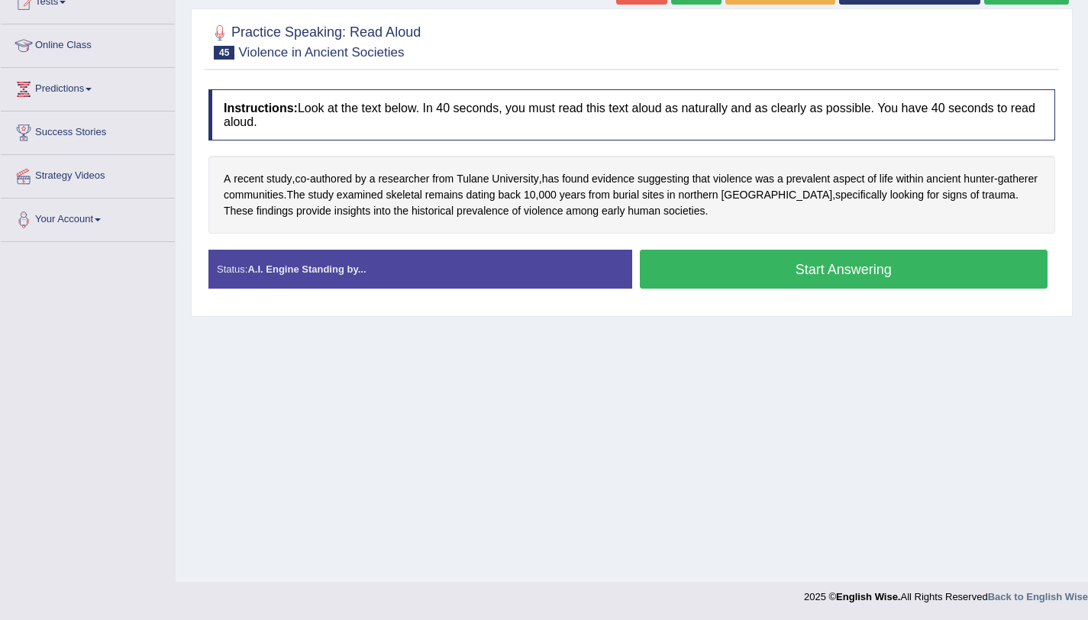
click at [689, 285] on button "Start Answering" at bounding box center [844, 269] width 408 height 39
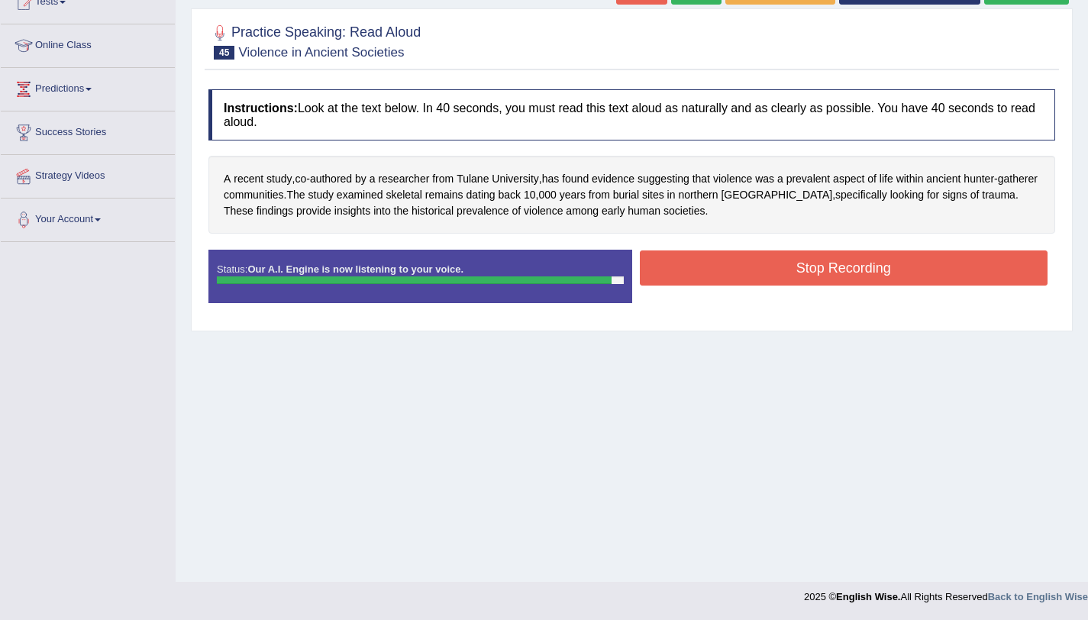
click at [727, 268] on button "Stop Recording" at bounding box center [844, 267] width 408 height 35
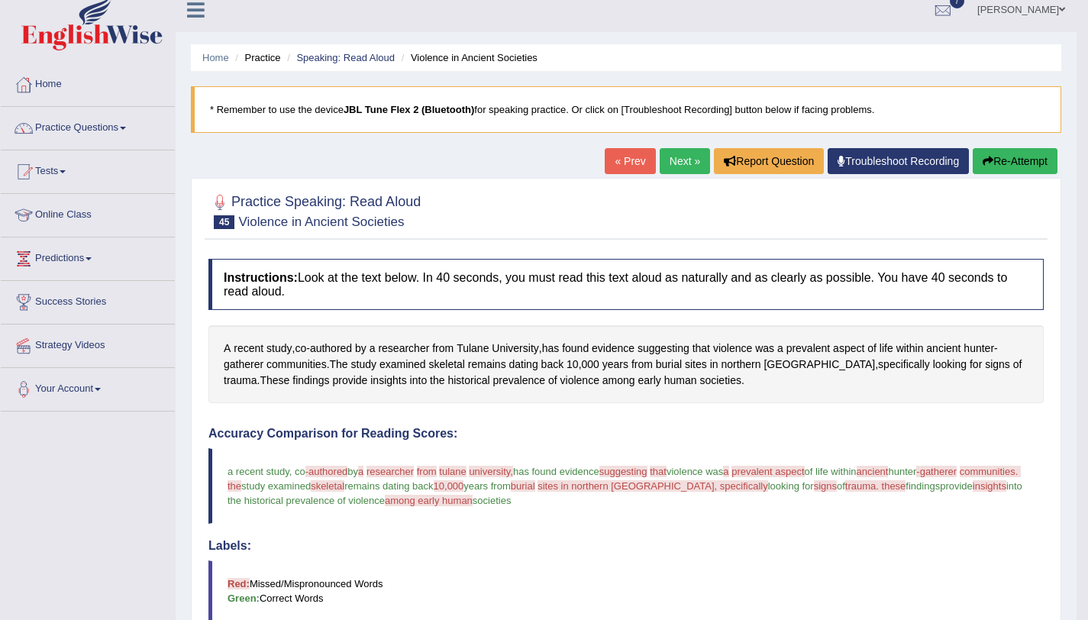
scroll to position [0, 0]
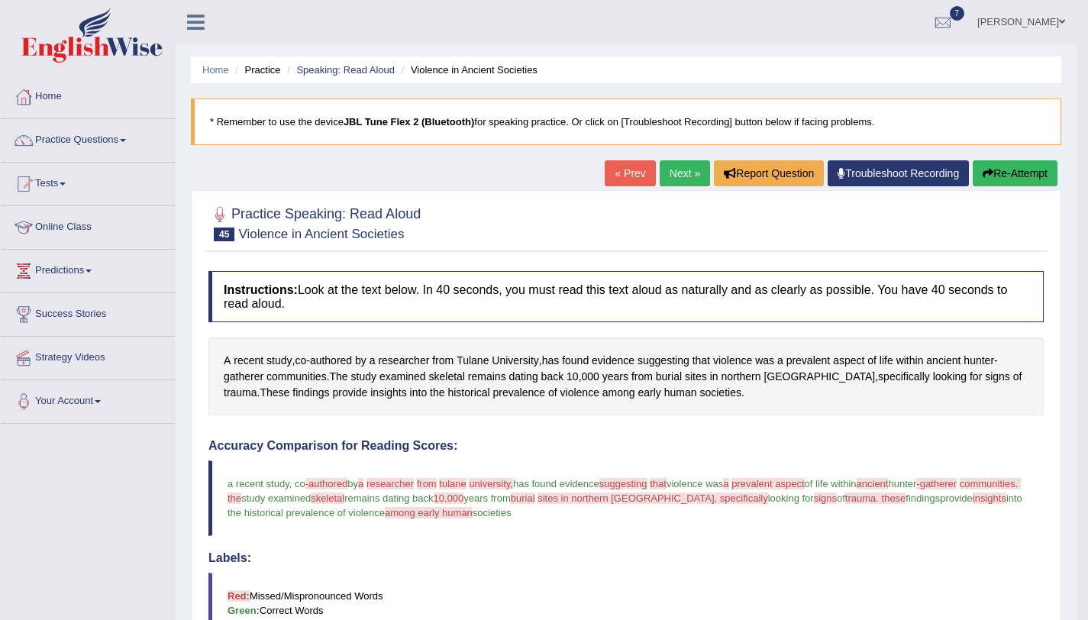
click at [984, 182] on button "Re-Attempt" at bounding box center [1014, 173] width 85 height 26
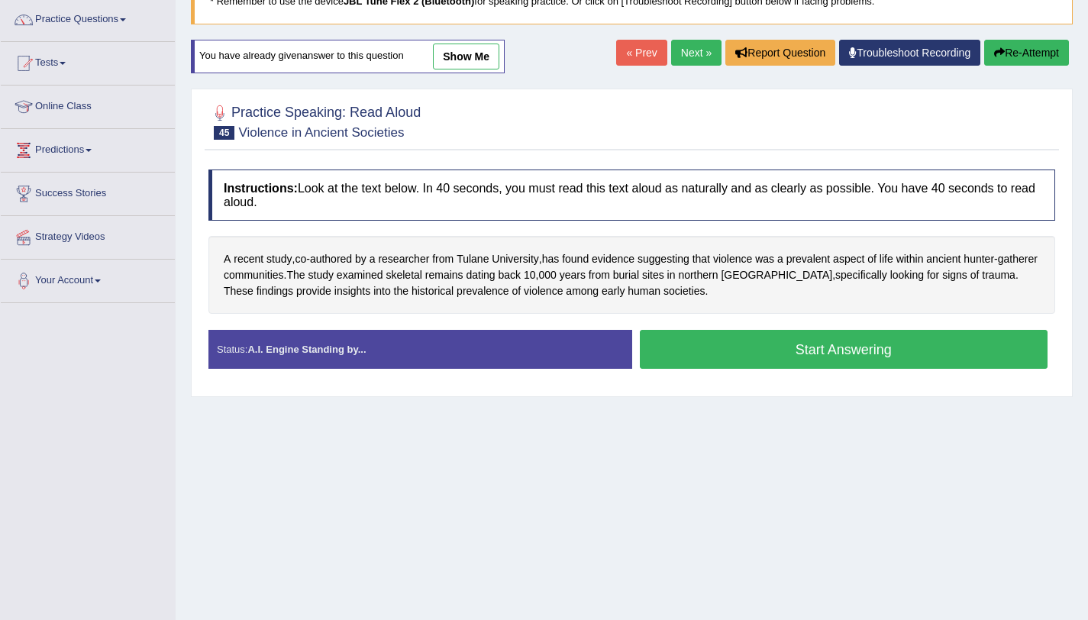
scroll to position [182, 0]
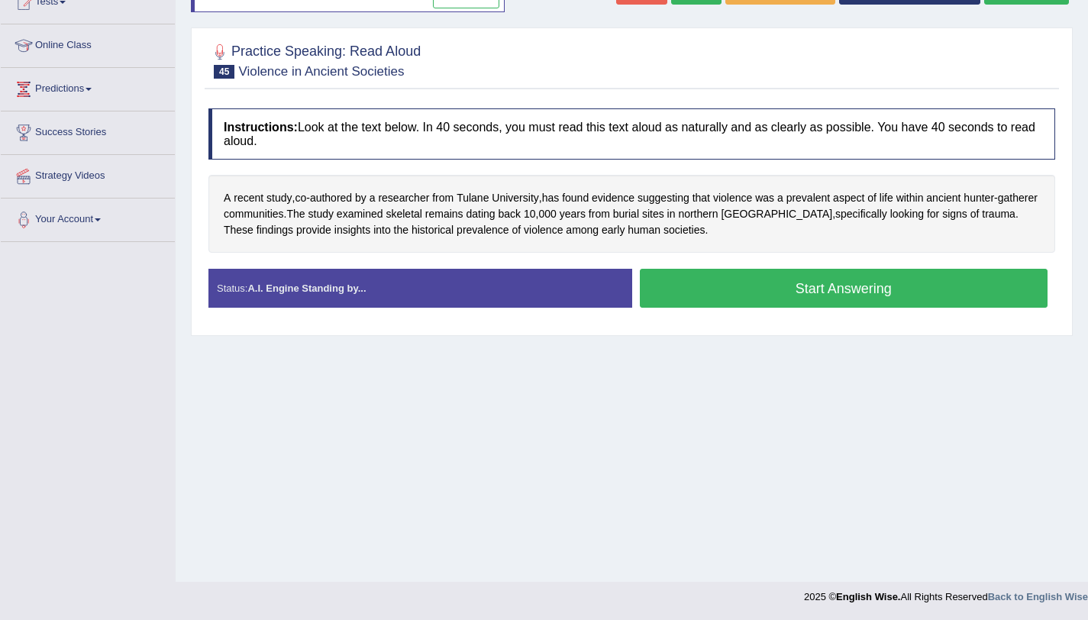
click at [659, 305] on button "Start Answering" at bounding box center [844, 288] width 408 height 39
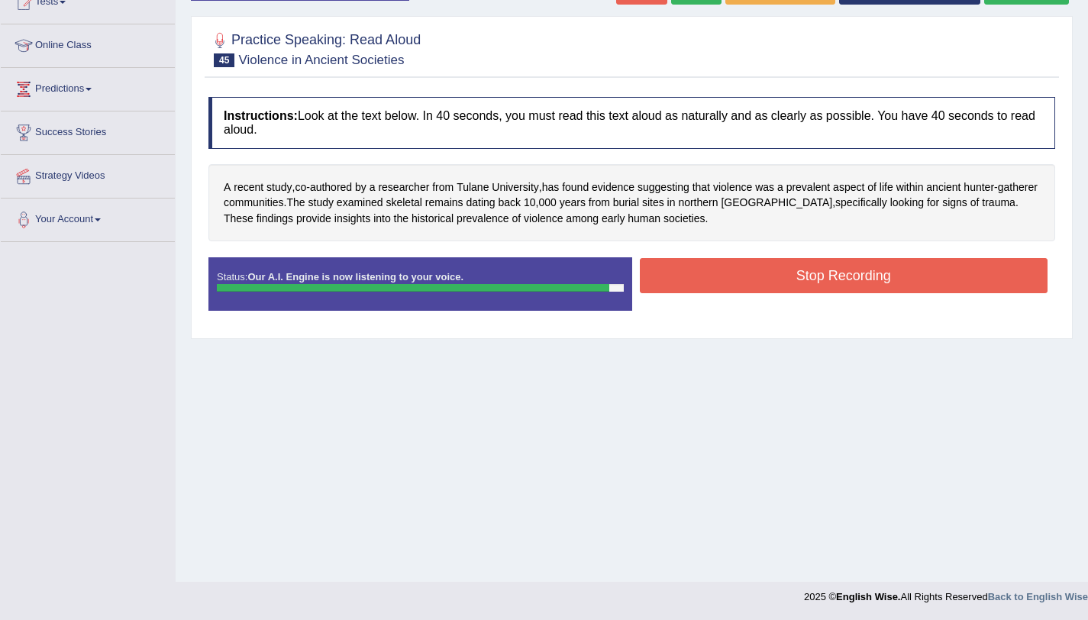
click at [726, 266] on button "Stop Recording" at bounding box center [844, 275] width 408 height 35
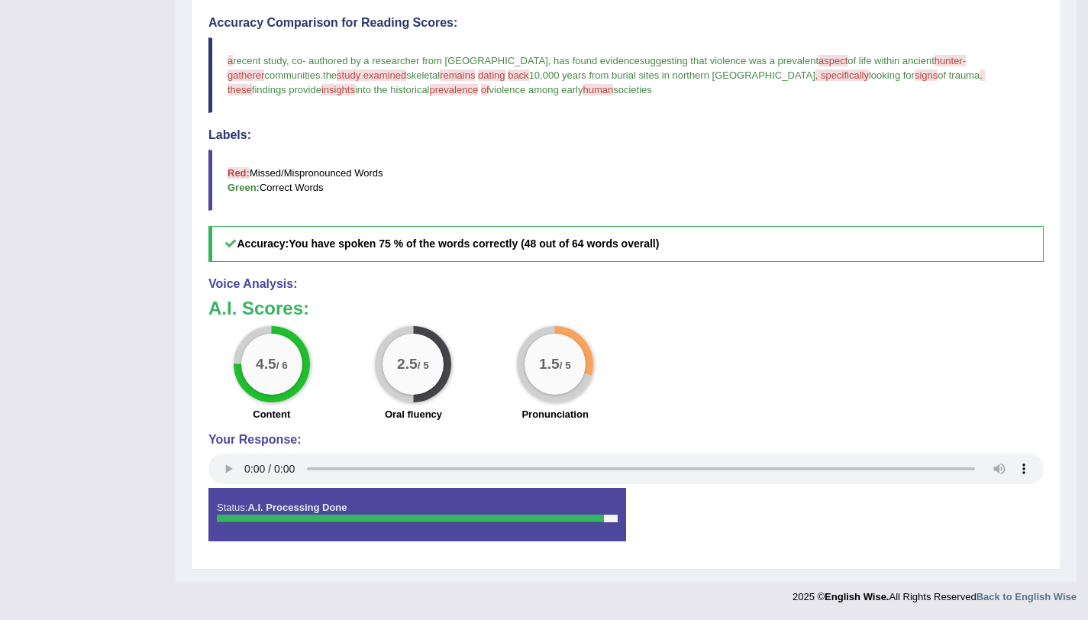
scroll to position [0, 0]
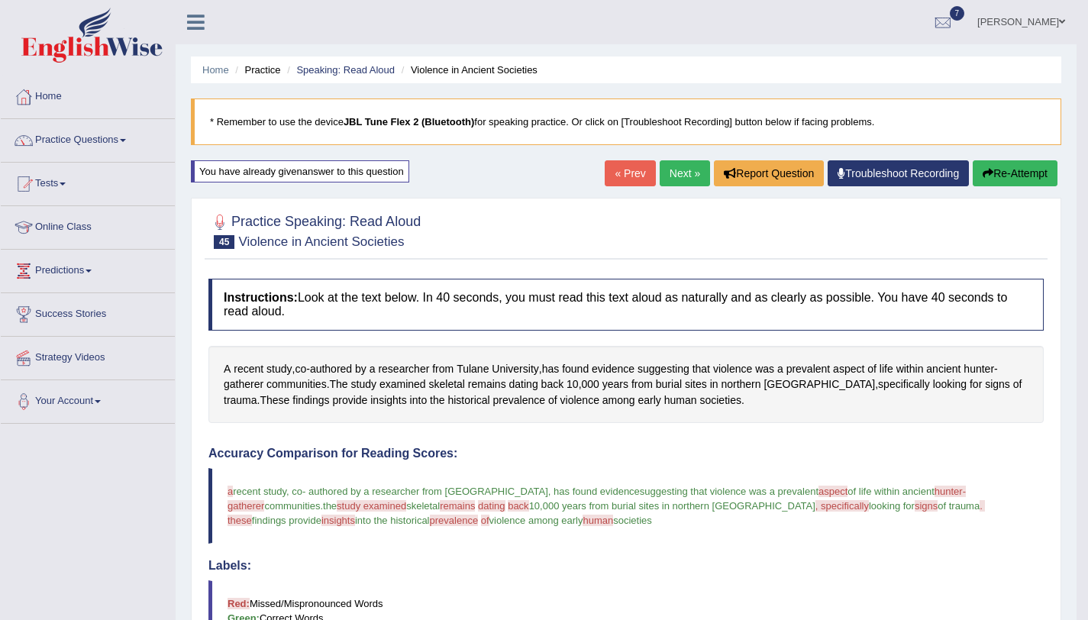
click at [673, 181] on link "Next »" at bounding box center [684, 173] width 50 height 26
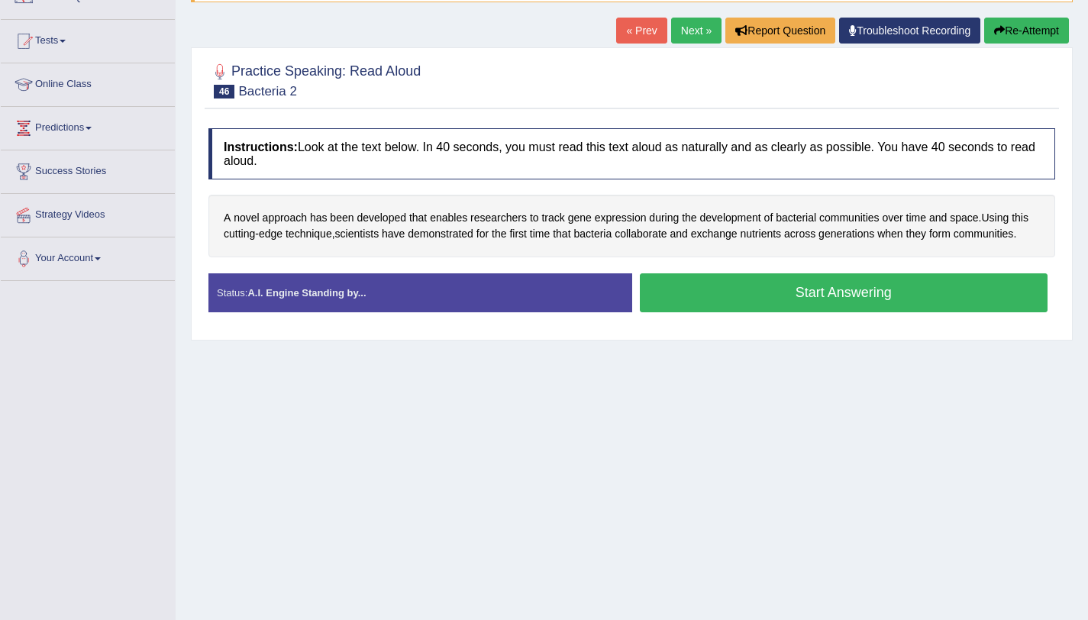
scroll to position [182, 0]
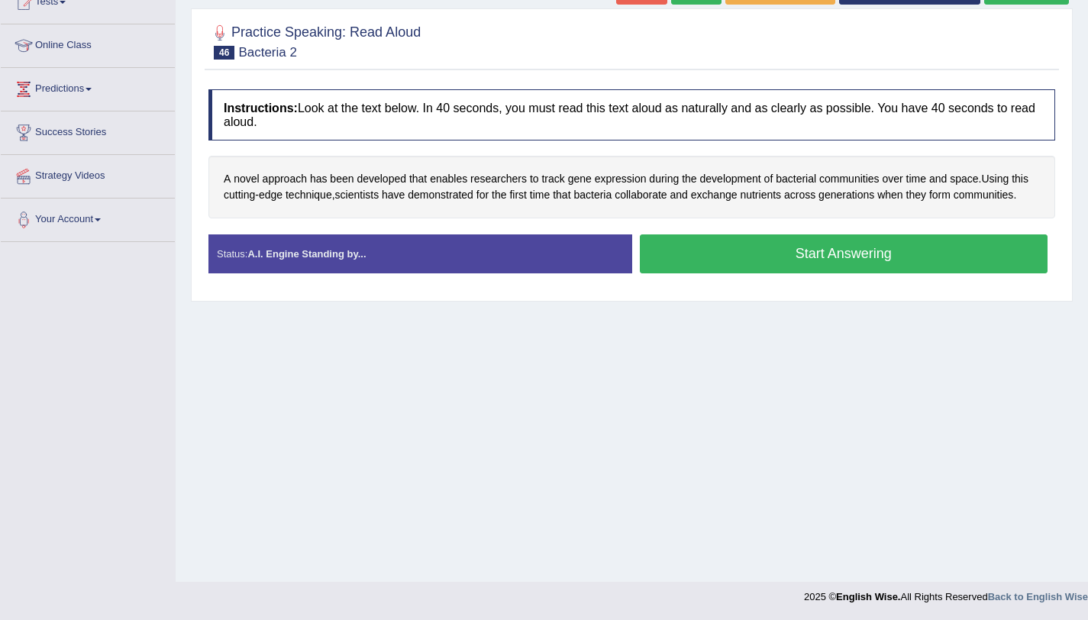
click at [658, 249] on button "Start Answering" at bounding box center [844, 253] width 408 height 39
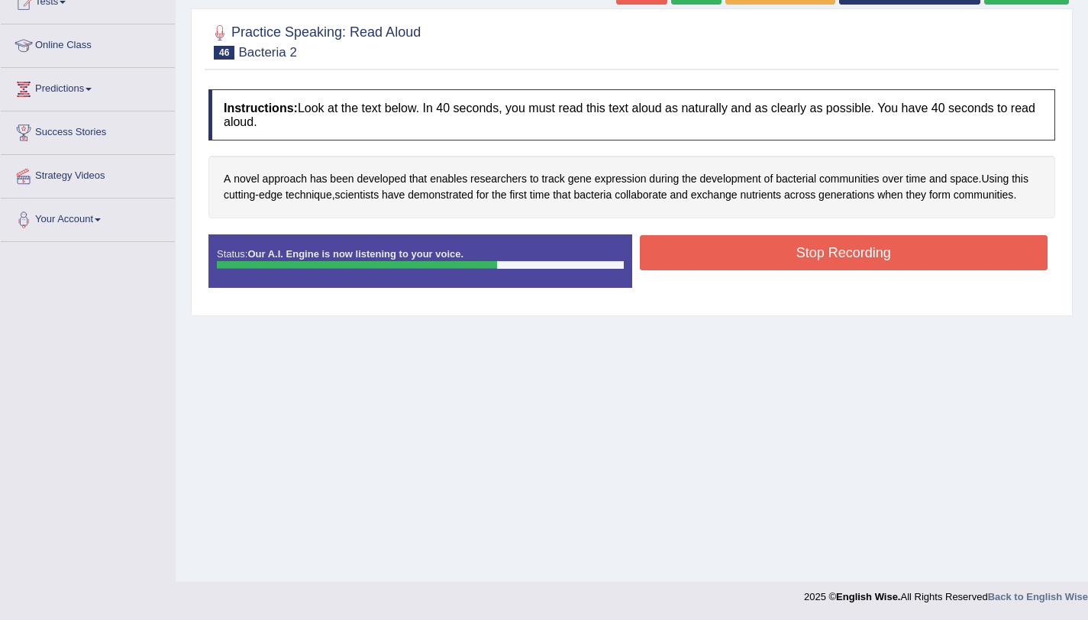
click at [780, 256] on button "Stop Recording" at bounding box center [844, 252] width 408 height 35
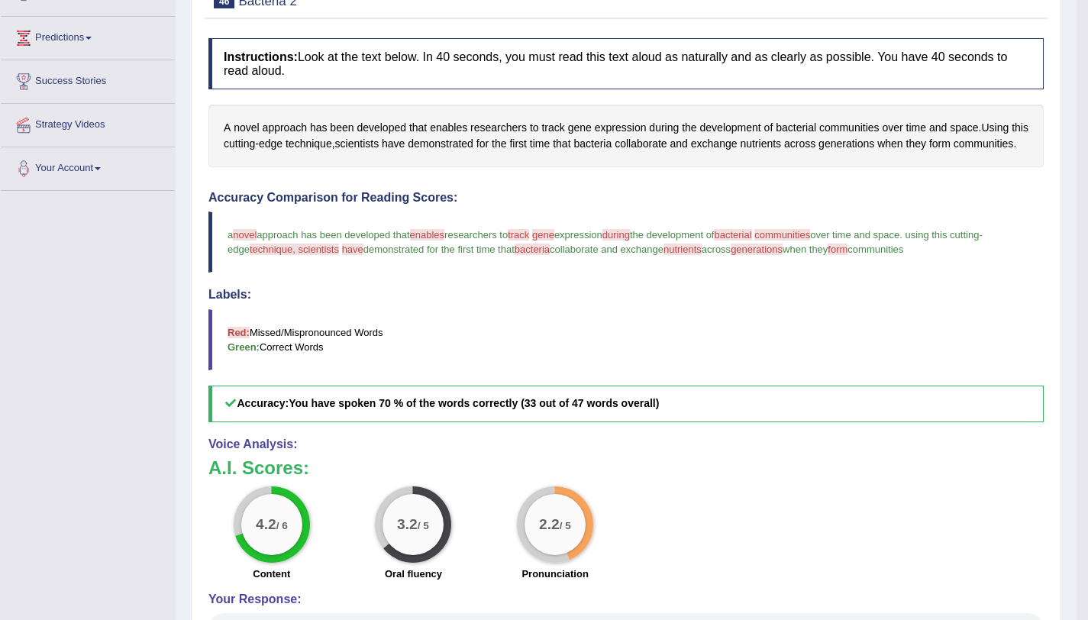
scroll to position [0, 0]
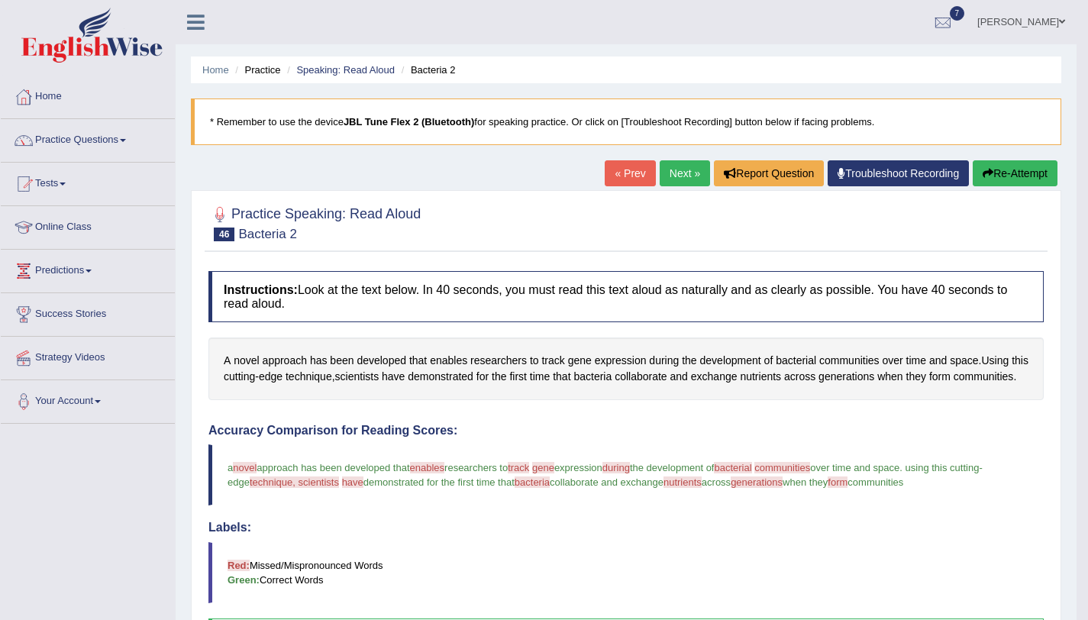
click at [689, 167] on link "Next »" at bounding box center [684, 173] width 50 height 26
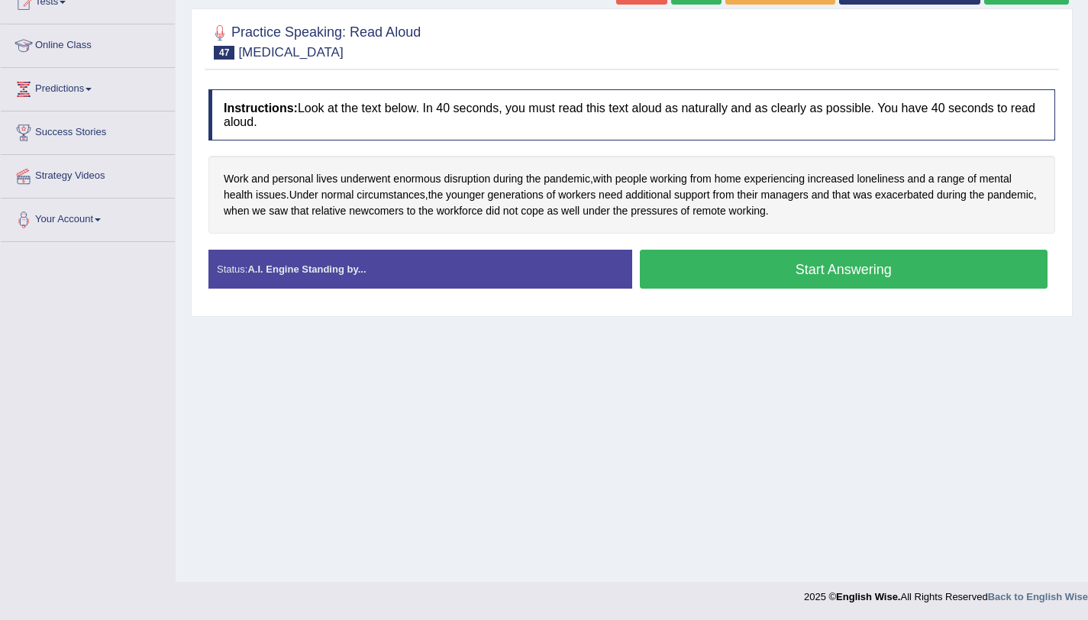
click at [692, 260] on button "Start Answering" at bounding box center [844, 269] width 408 height 39
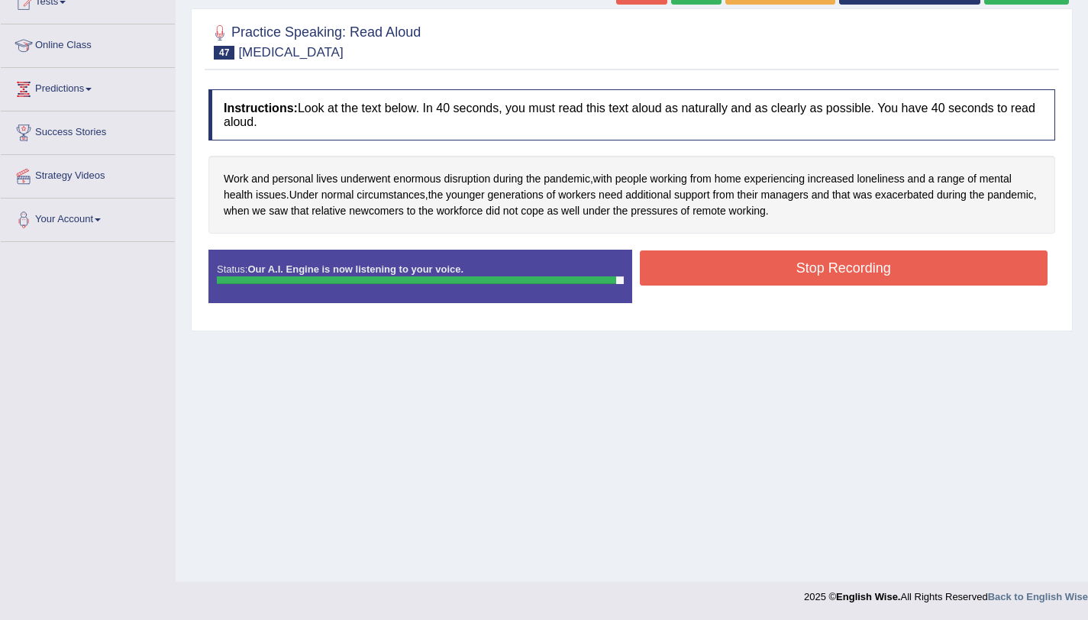
click at [744, 277] on button "Stop Recording" at bounding box center [844, 267] width 408 height 35
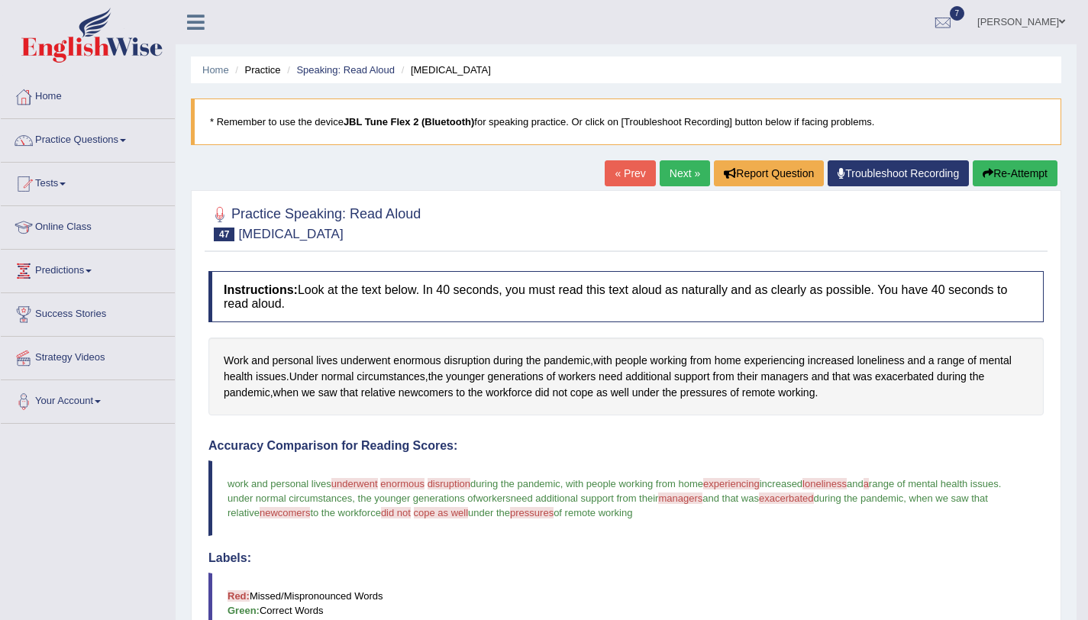
click at [672, 179] on link "Next »" at bounding box center [684, 173] width 50 height 26
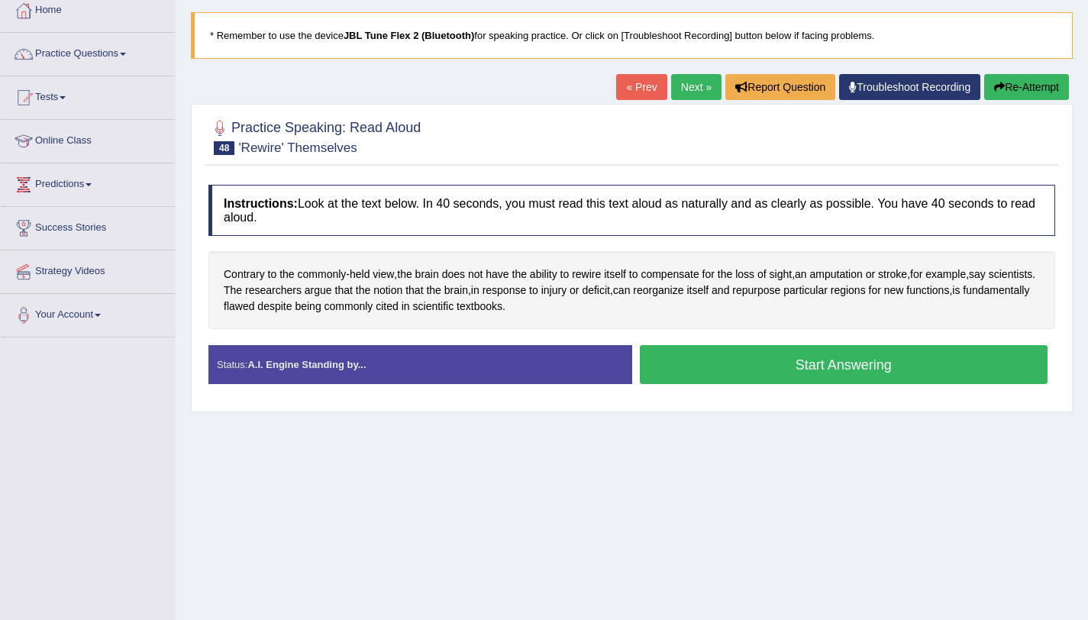
scroll to position [182, 0]
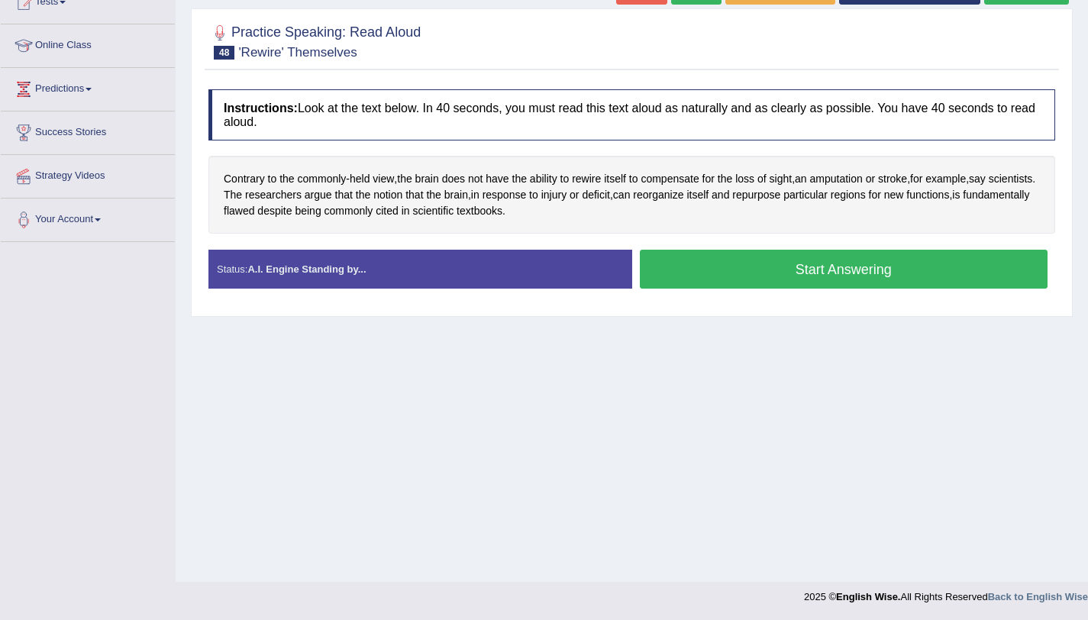
click at [766, 245] on div "Instructions: Look at the text below. In 40 seconds, you must read this text al…" at bounding box center [632, 195] width 854 height 227
click at [657, 263] on button "Start Answering" at bounding box center [844, 269] width 408 height 39
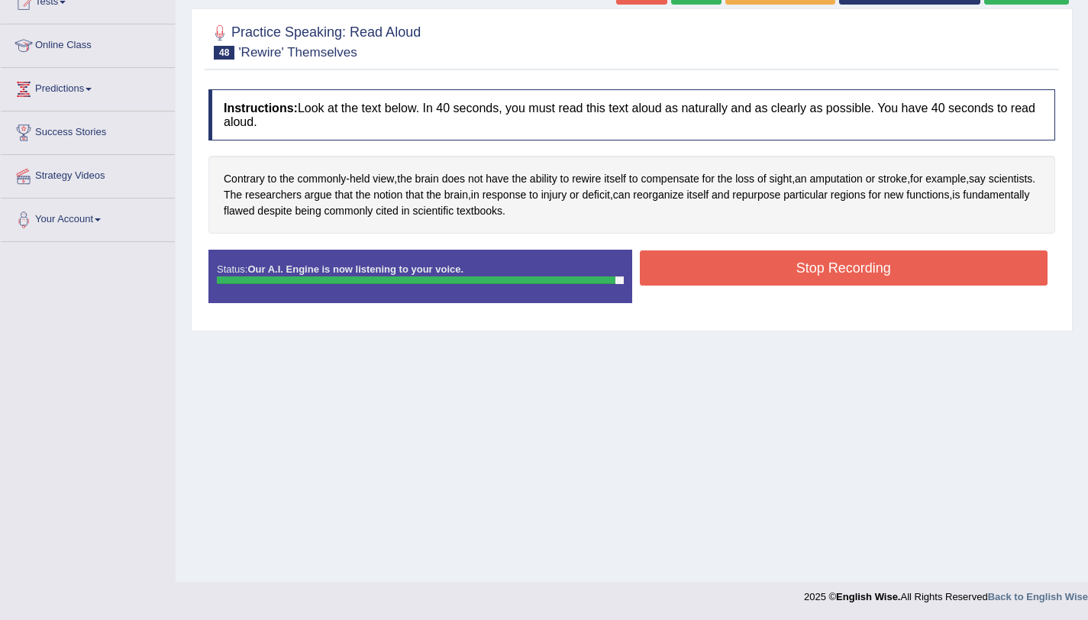
click at [727, 274] on button "Stop Recording" at bounding box center [844, 267] width 408 height 35
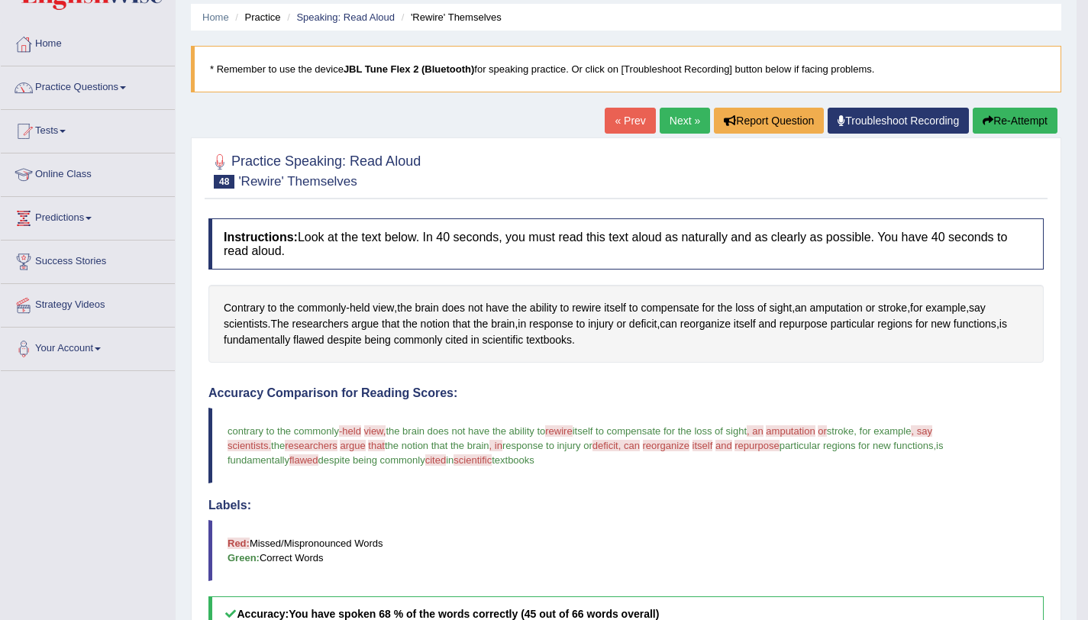
scroll to position [0, 0]
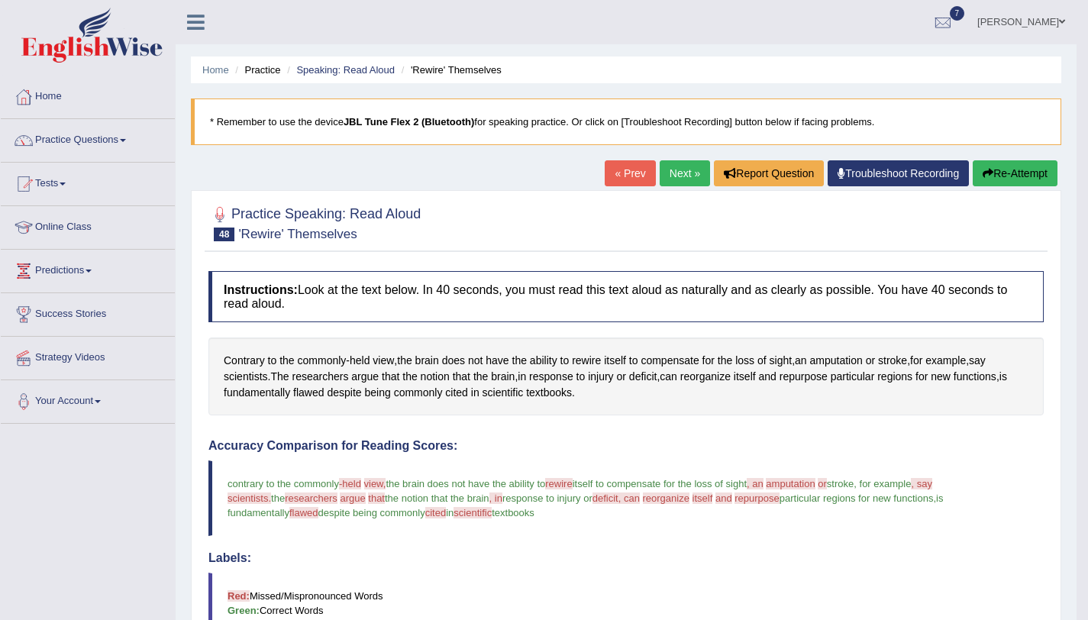
click at [664, 172] on link "Next »" at bounding box center [684, 173] width 50 height 26
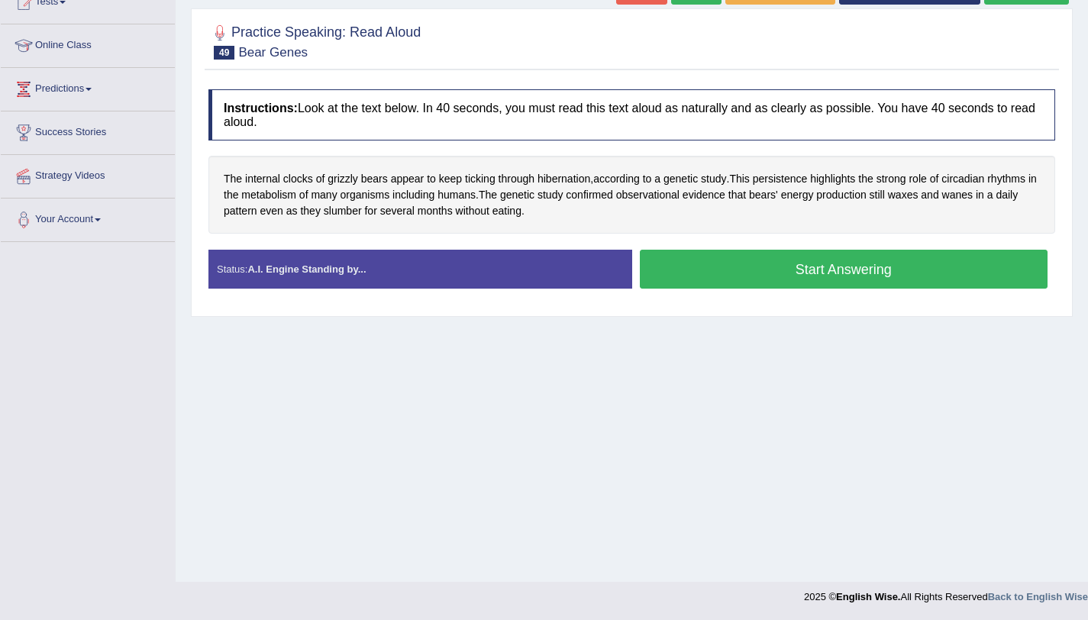
click at [743, 260] on button "Start Answering" at bounding box center [844, 269] width 408 height 39
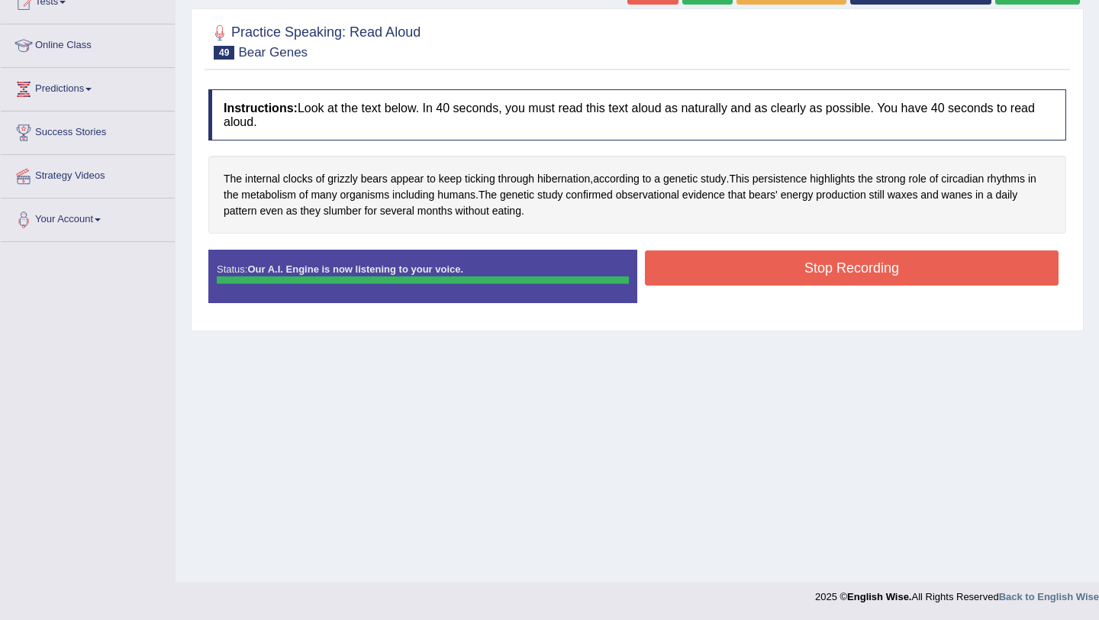
click at [742, 268] on div "Status: Our A.I. Engine is now listening to your voice. Start Answering Stop Re…" at bounding box center [637, 284] width 858 height 69
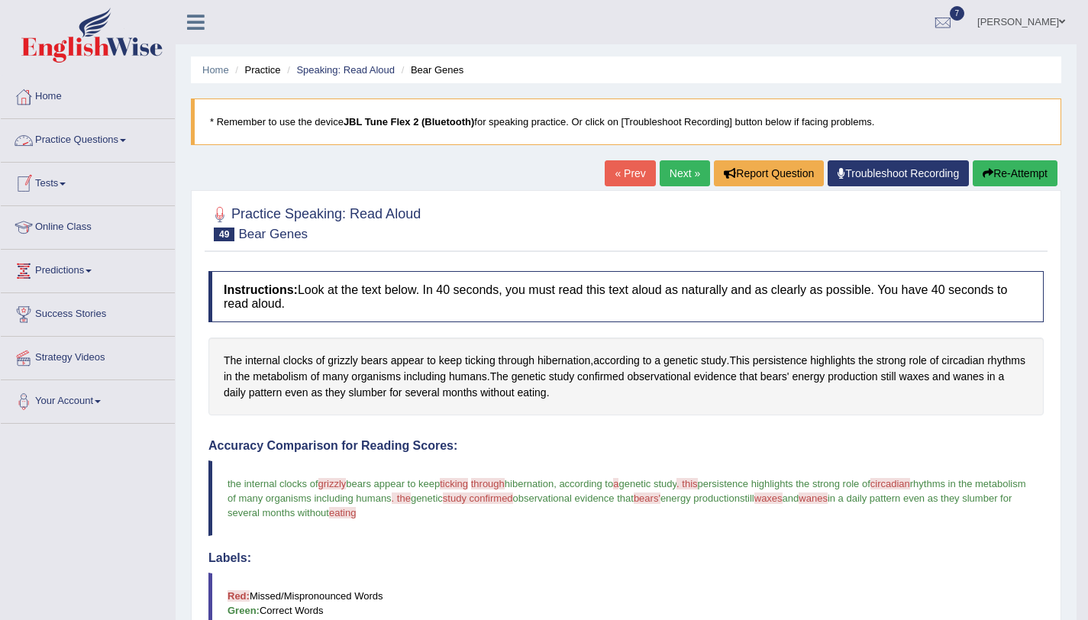
click at [124, 138] on link "Practice Questions" at bounding box center [88, 138] width 174 height 38
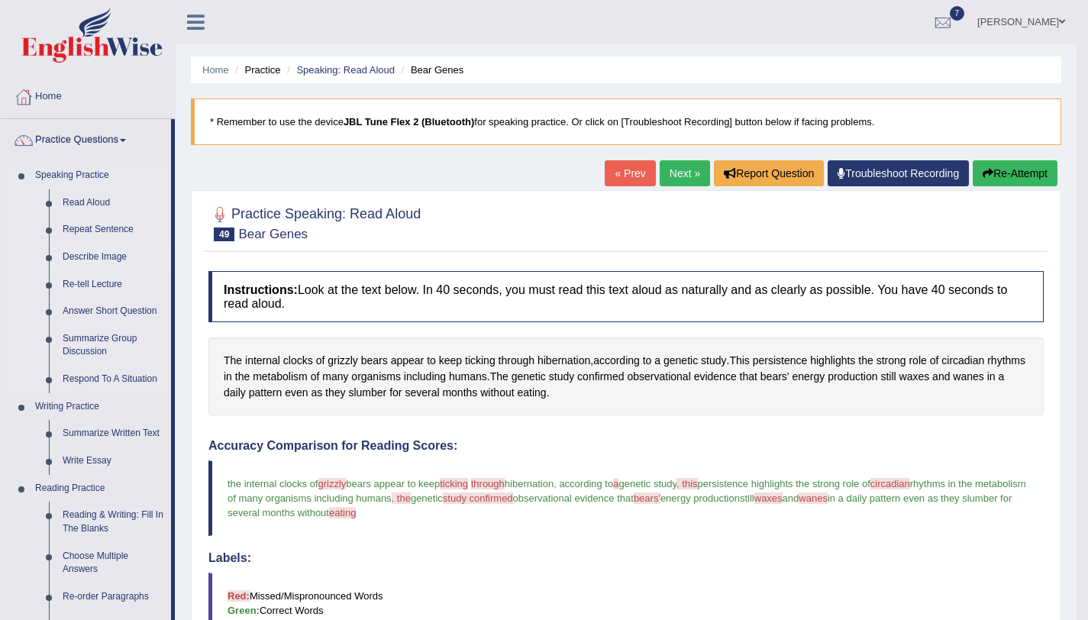
click at [119, 260] on link "Describe Image" at bounding box center [113, 256] width 115 height 27
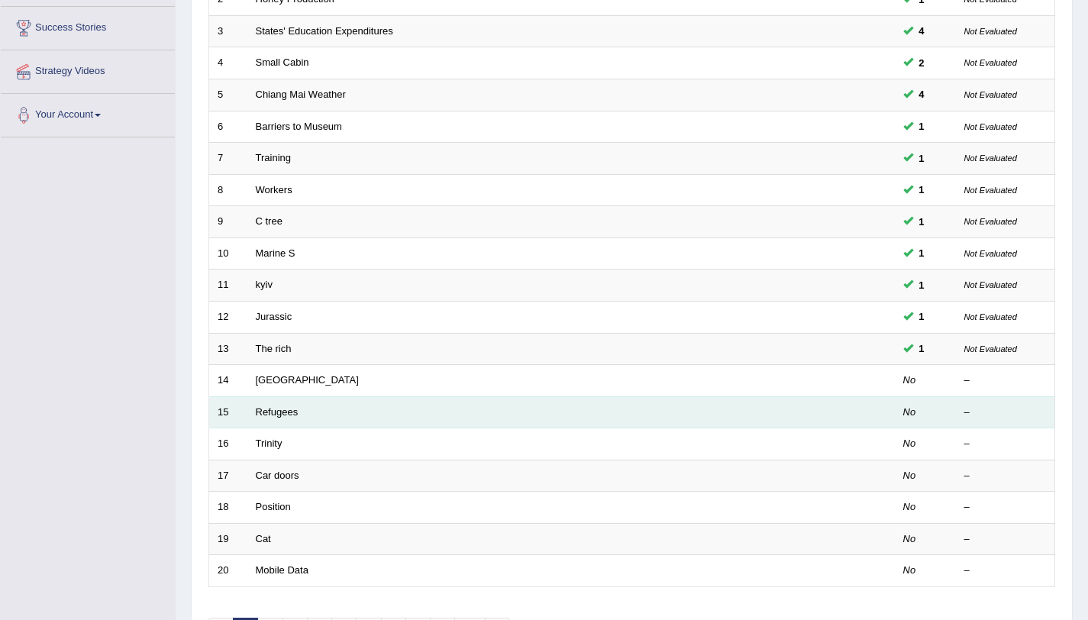
scroll to position [391, 0]
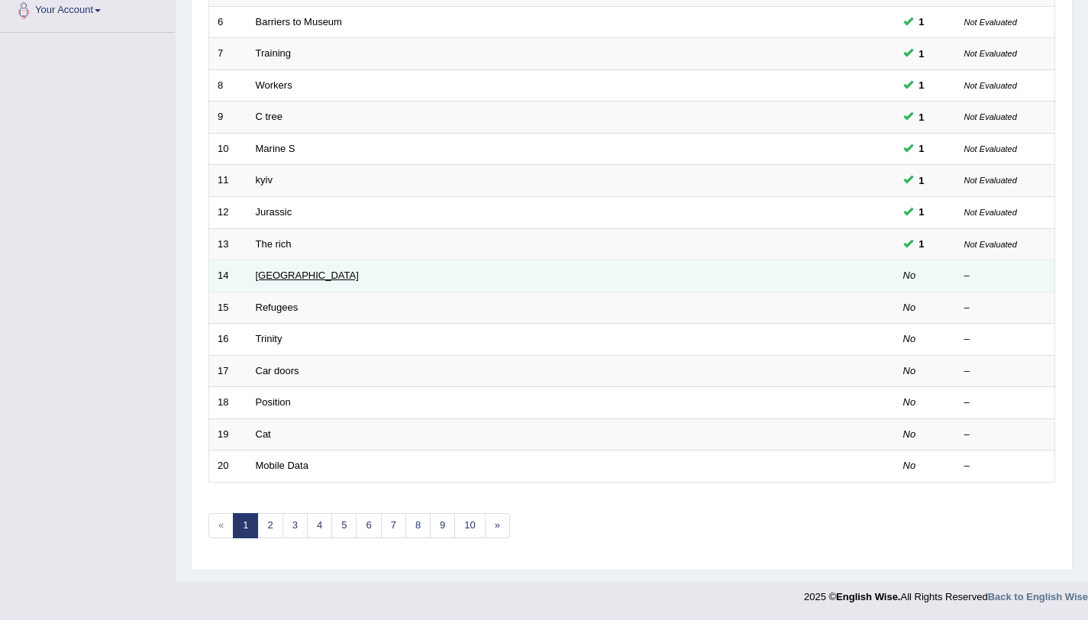
click at [260, 279] on link "[GEOGRAPHIC_DATA]" at bounding box center [307, 274] width 103 height 11
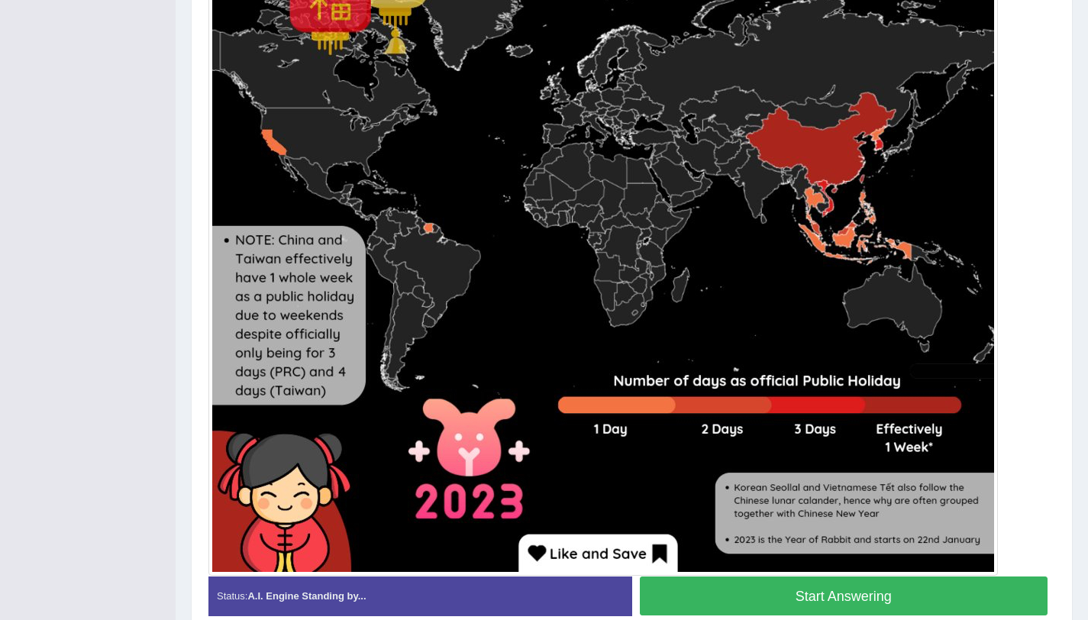
scroll to position [625, 0]
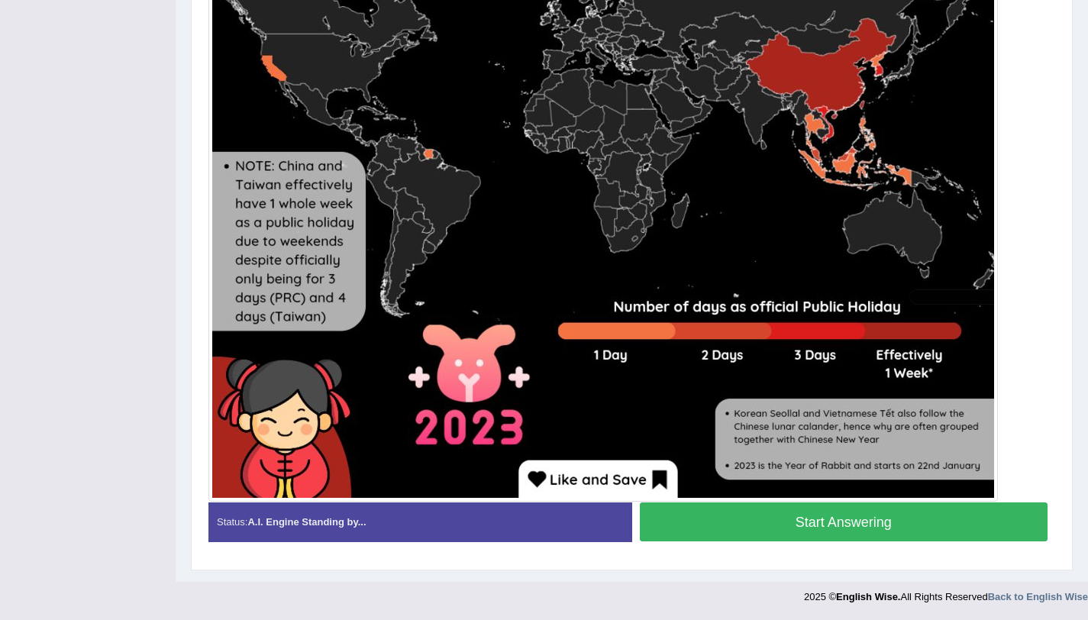
click at [774, 537] on button "Start Answering" at bounding box center [844, 521] width 408 height 39
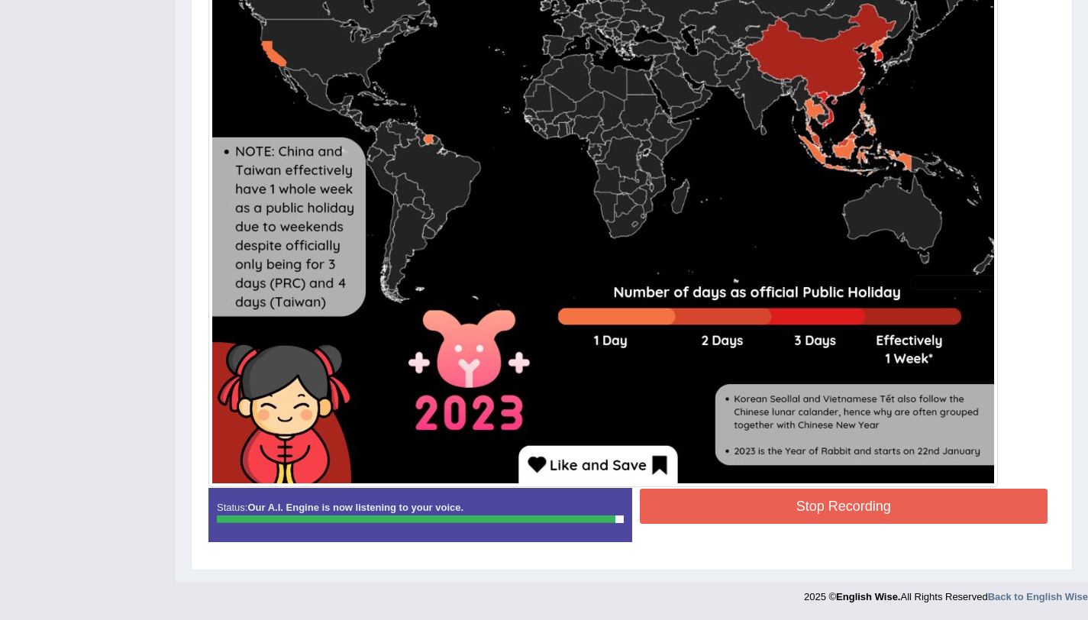
scroll to position [637, 0]
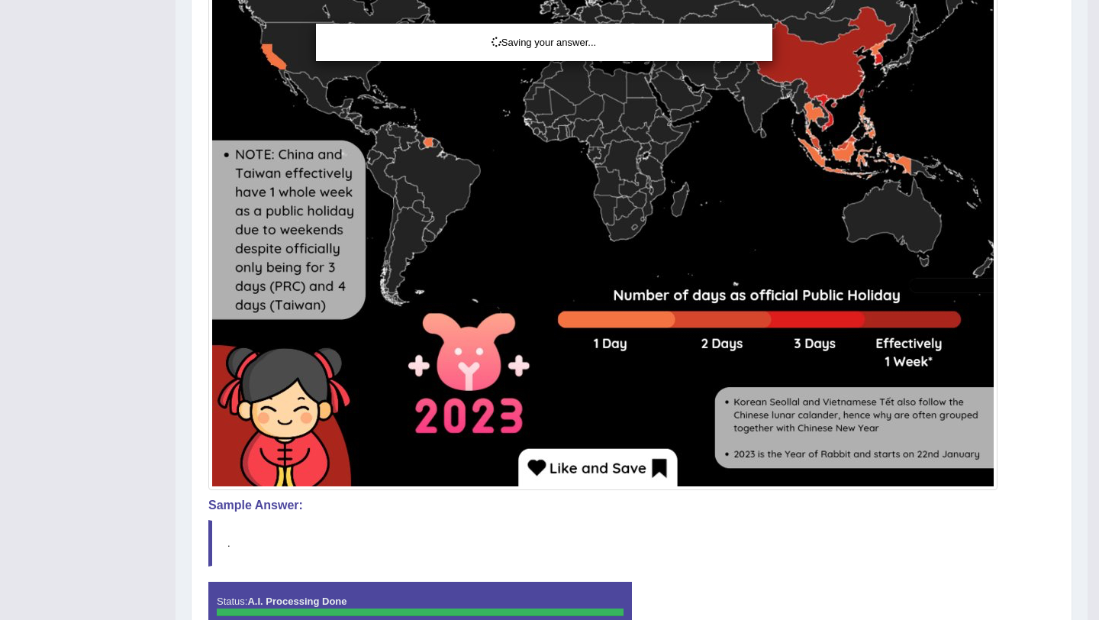
click at [720, 507] on div "Saving your answer..." at bounding box center [549, 310] width 1099 height 620
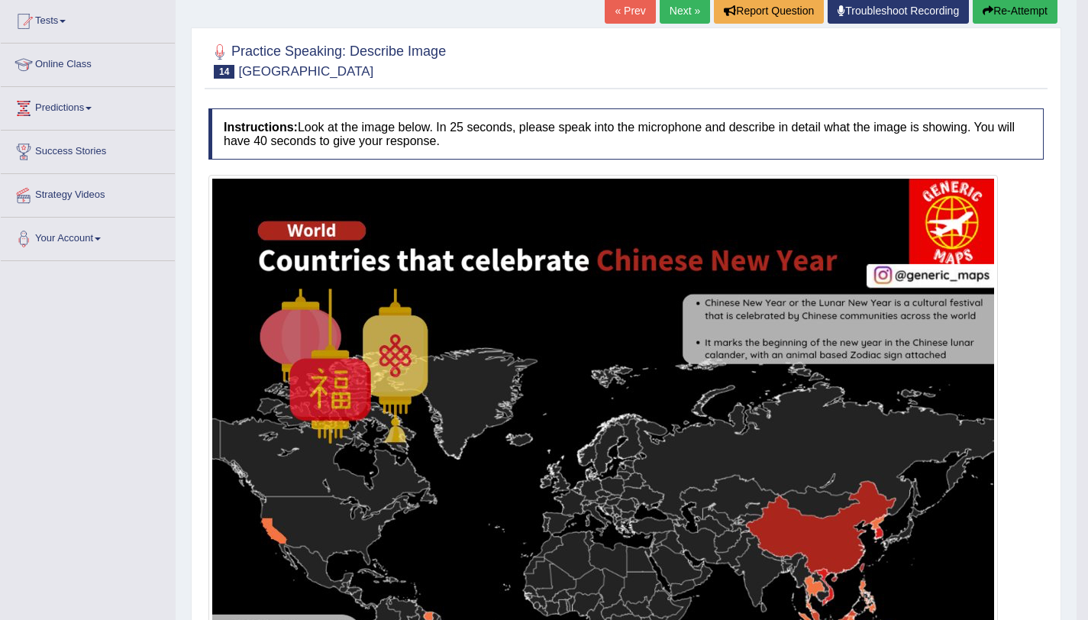
scroll to position [0, 0]
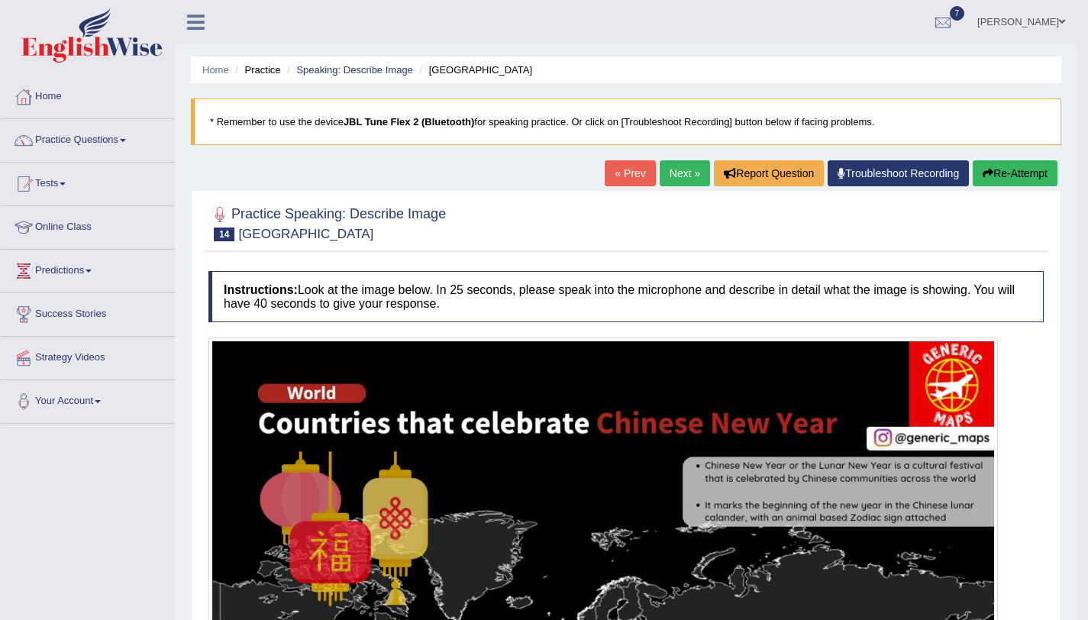
click at [695, 180] on link "Next »" at bounding box center [684, 173] width 50 height 26
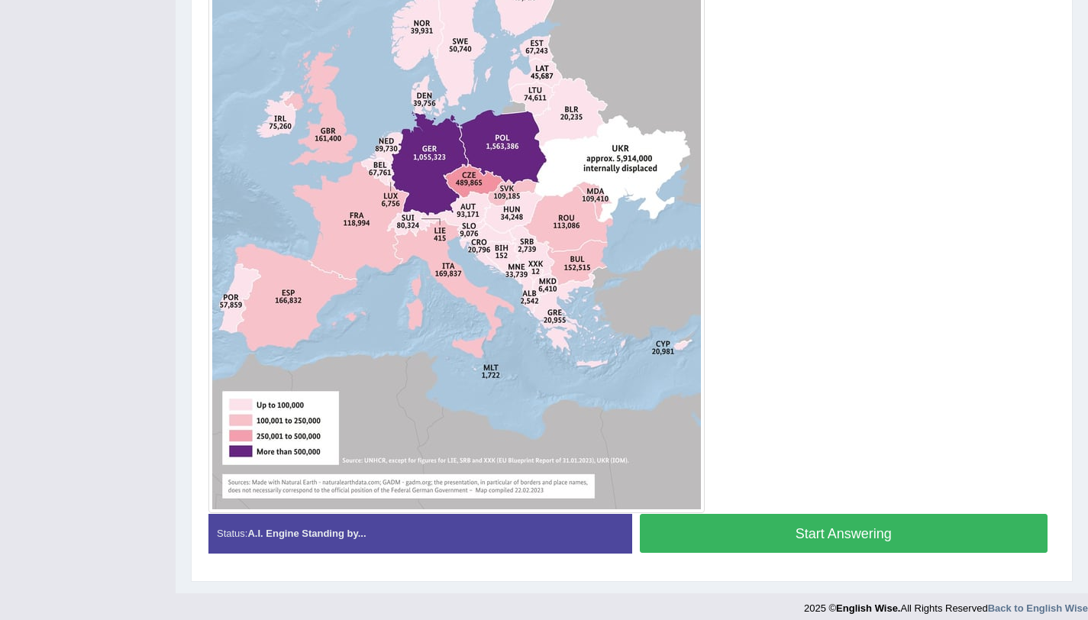
scroll to position [534, 0]
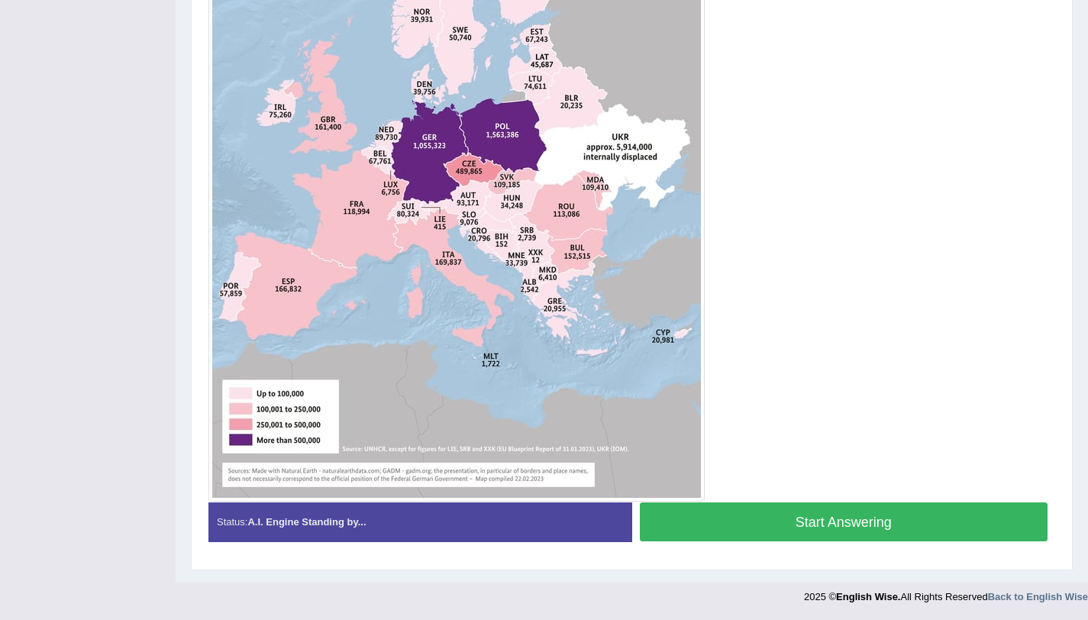
click at [808, 521] on button "Start Answering" at bounding box center [844, 521] width 408 height 39
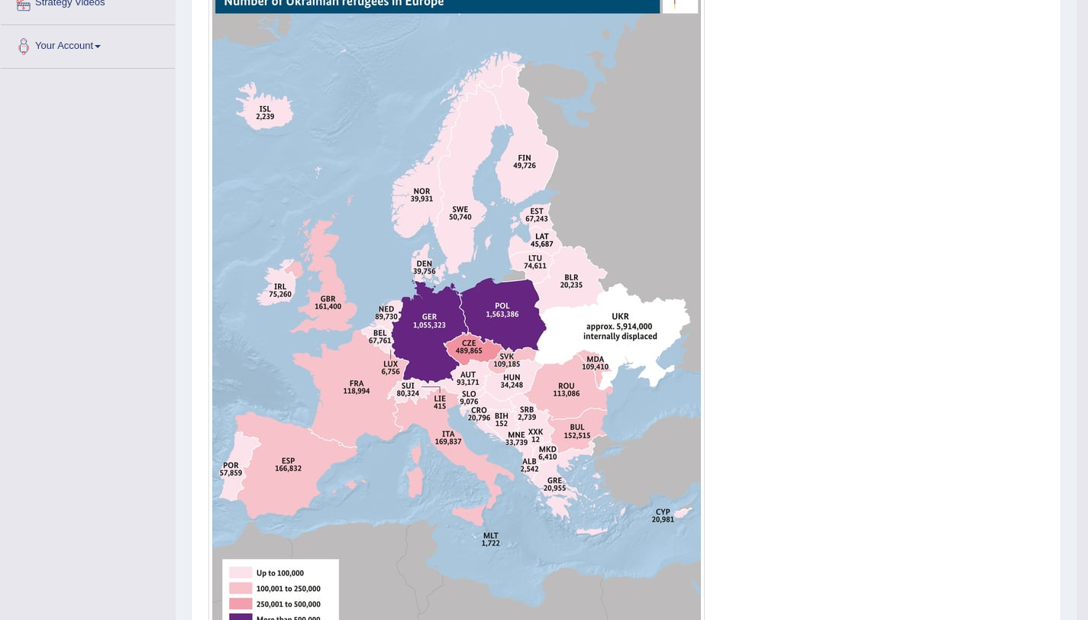
scroll to position [0, 0]
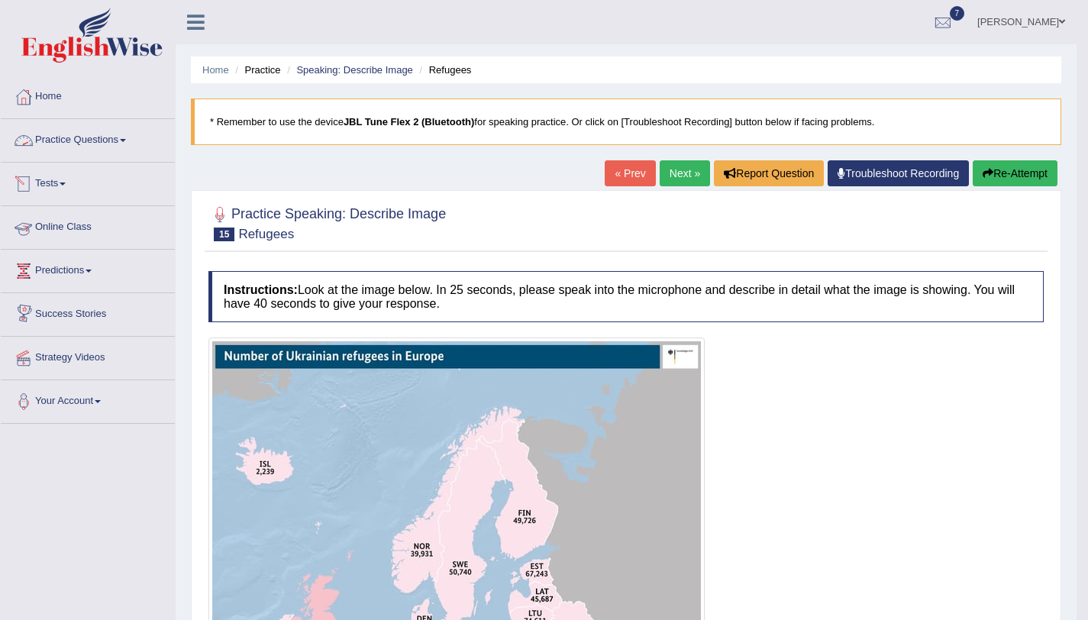
click at [126, 139] on span at bounding box center [123, 140] width 6 height 3
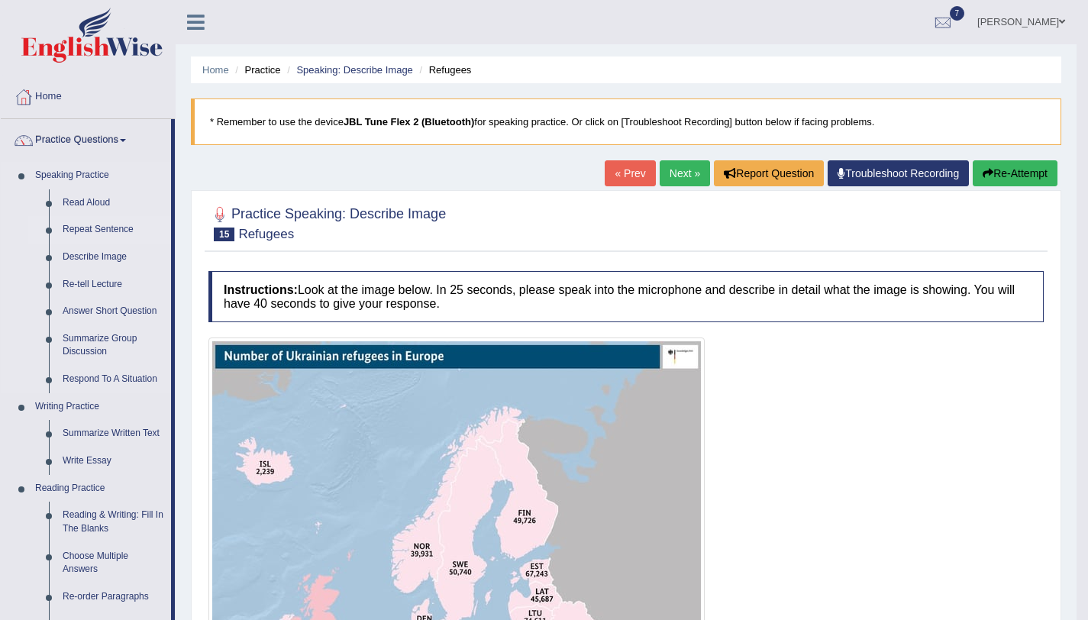
click at [114, 229] on link "Repeat Sentence" at bounding box center [113, 229] width 115 height 27
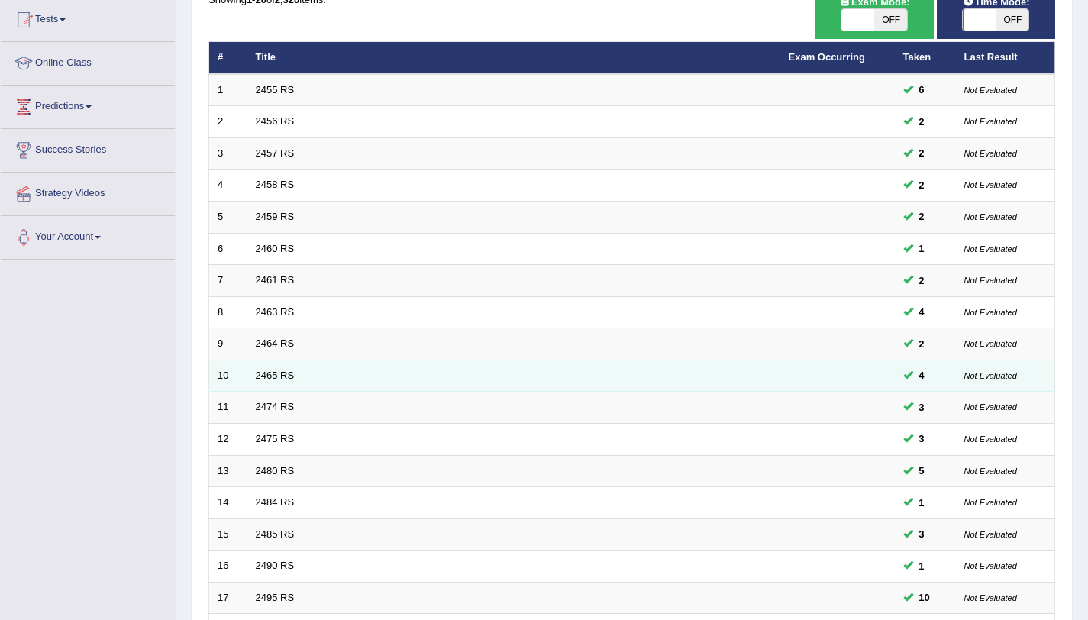
scroll to position [391, 0]
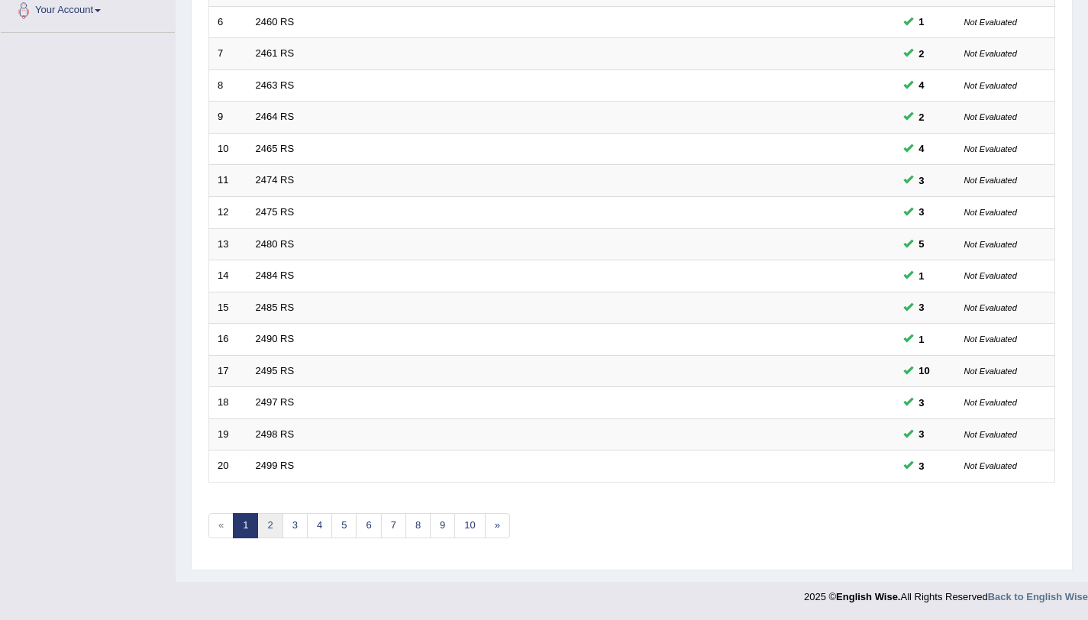
click at [269, 535] on link "2" at bounding box center [269, 525] width 25 height 25
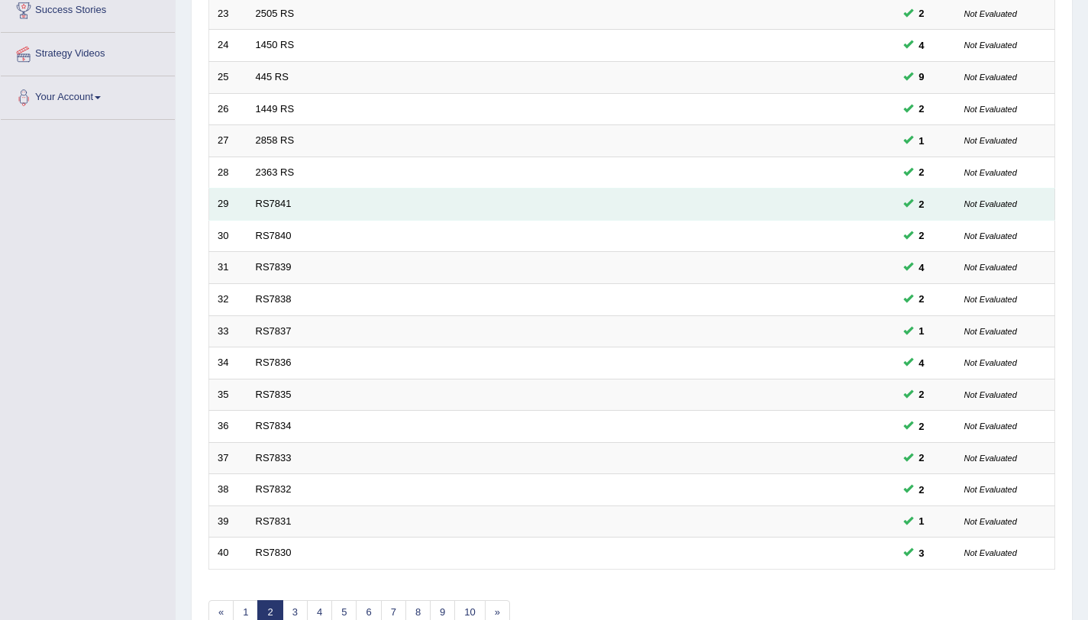
scroll to position [391, 0]
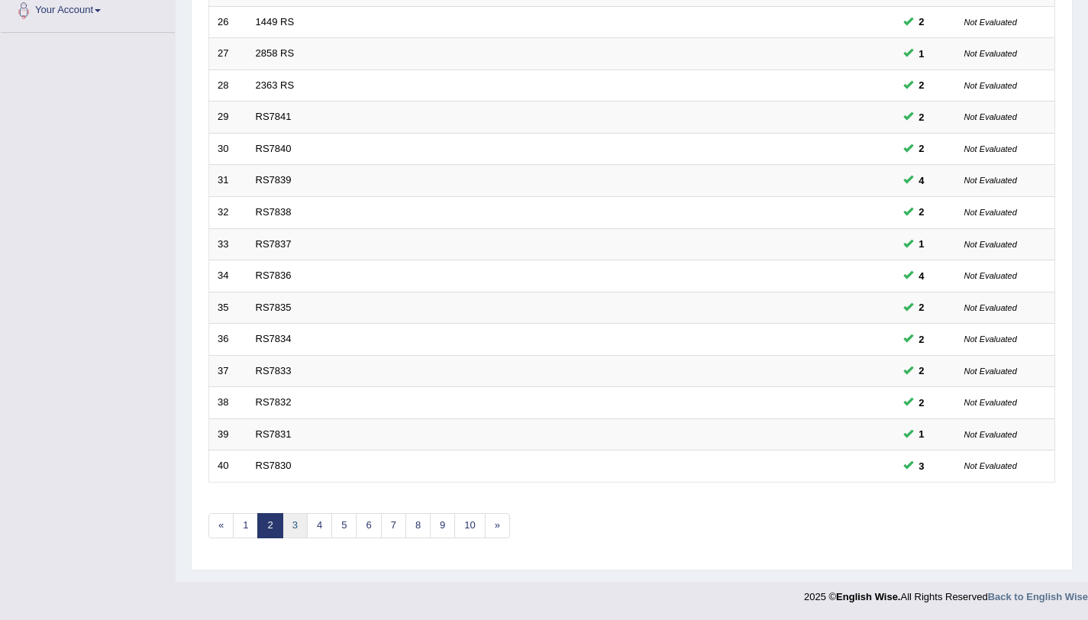
click at [295, 536] on link "3" at bounding box center [294, 525] width 25 height 25
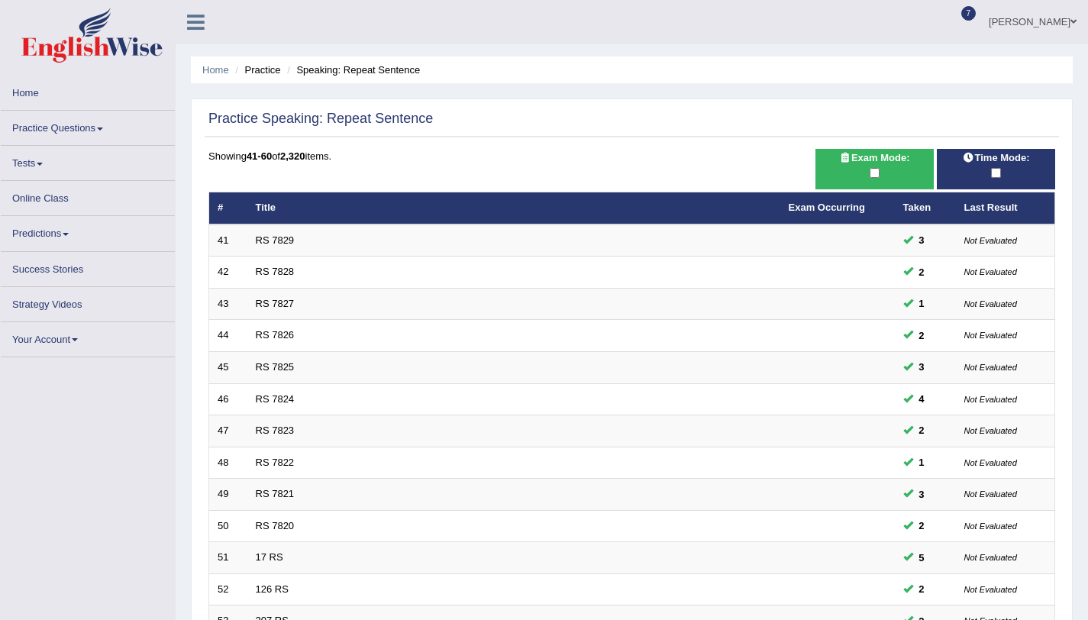
scroll to position [385, 0]
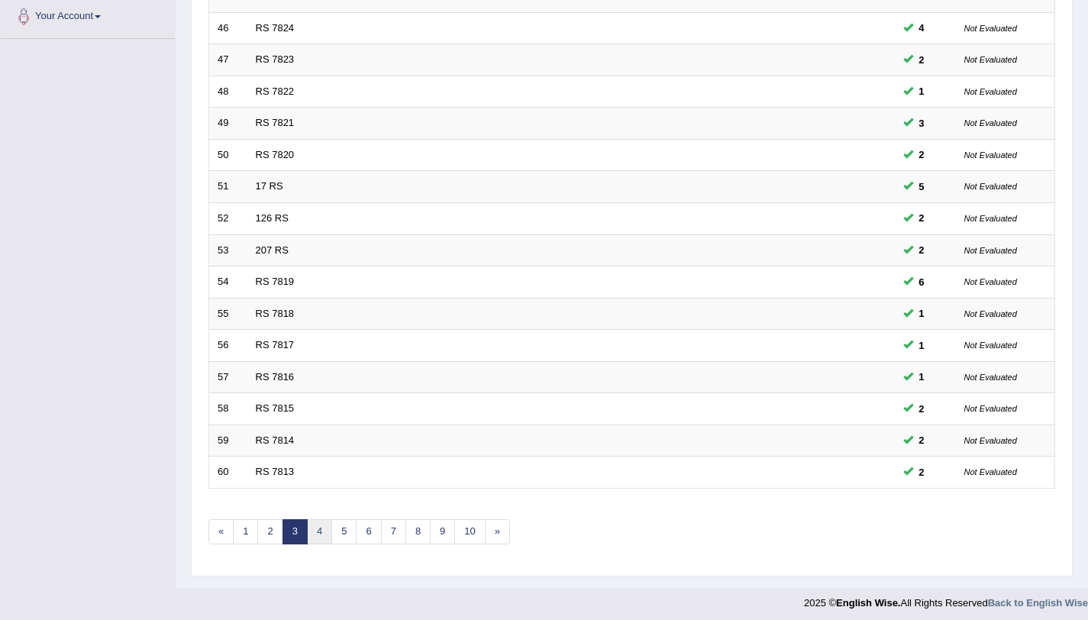
click at [324, 539] on link "4" at bounding box center [319, 531] width 25 height 25
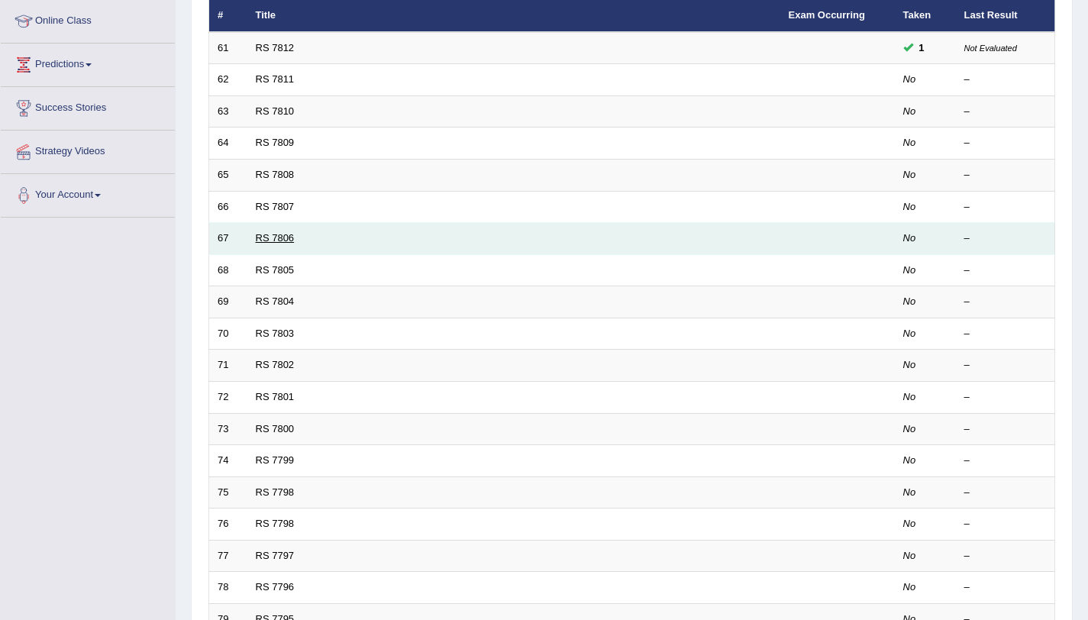
scroll to position [117, 0]
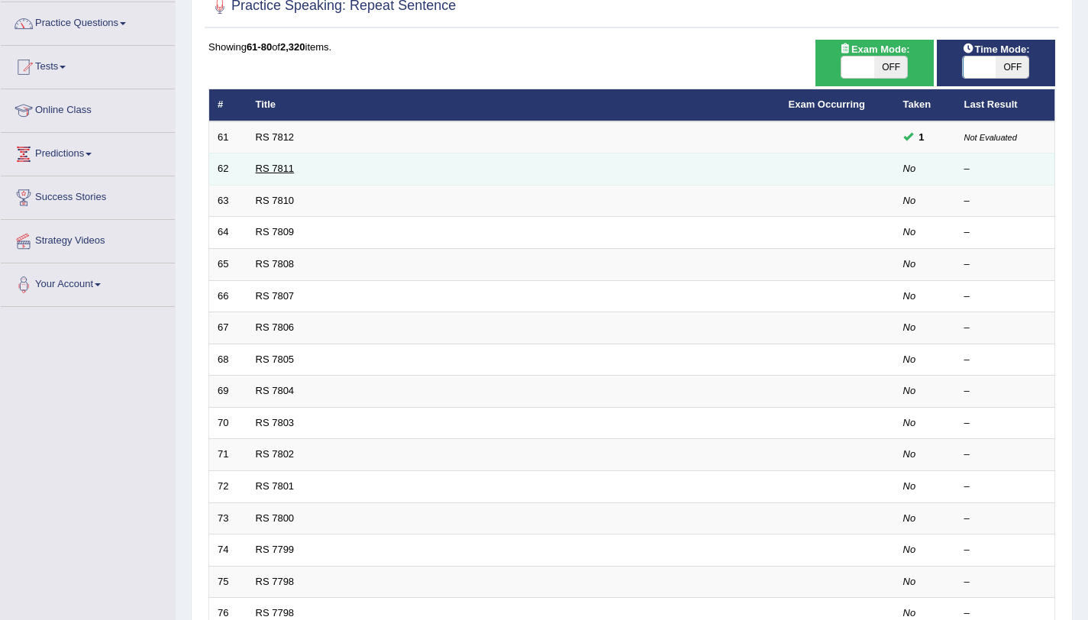
click at [292, 168] on link "RS 7811" at bounding box center [275, 168] width 39 height 11
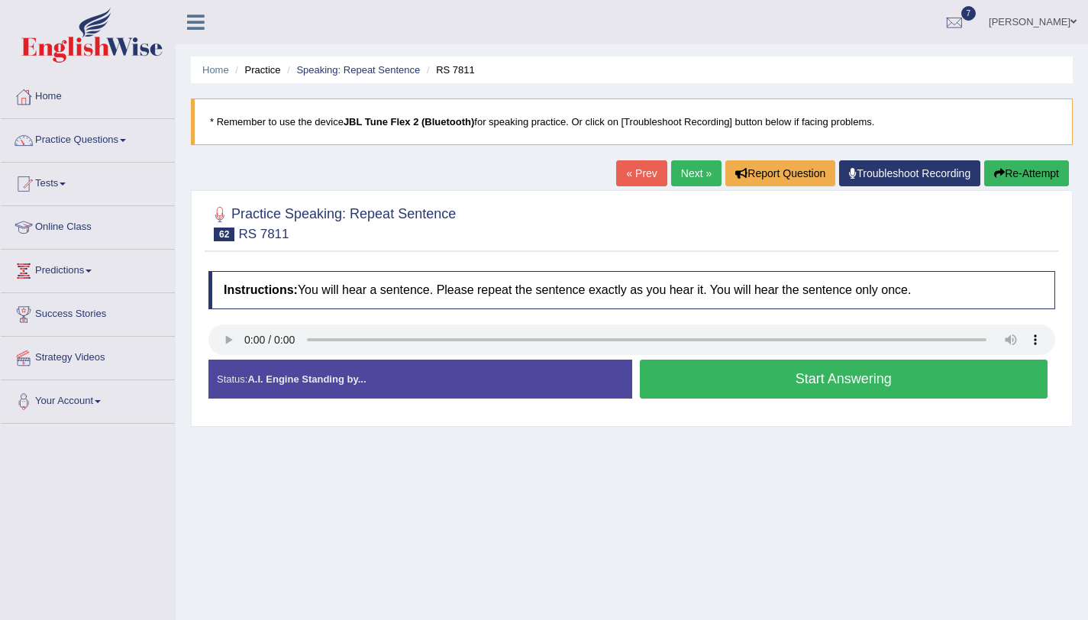
click at [661, 389] on button "Start Answering" at bounding box center [844, 379] width 408 height 39
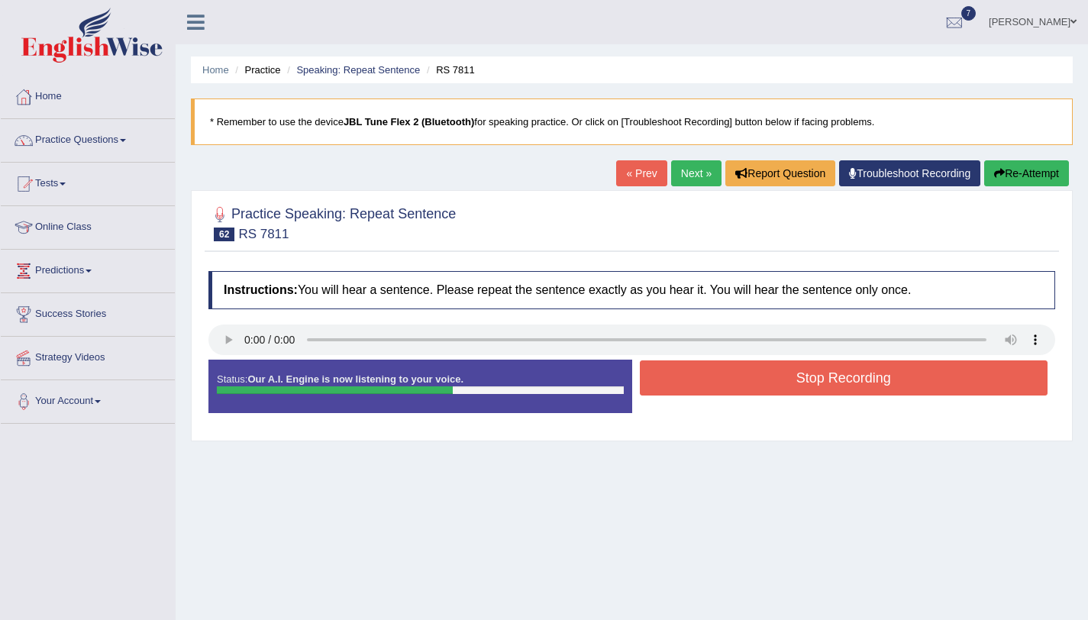
click at [717, 384] on button "Stop Recording" at bounding box center [844, 377] width 408 height 35
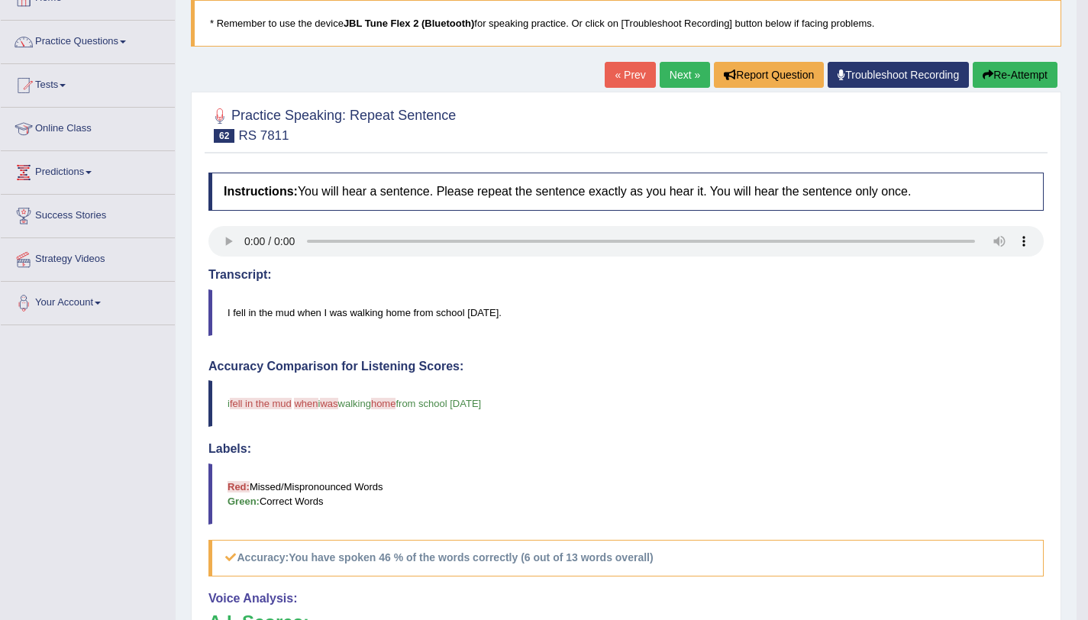
scroll to position [9, 0]
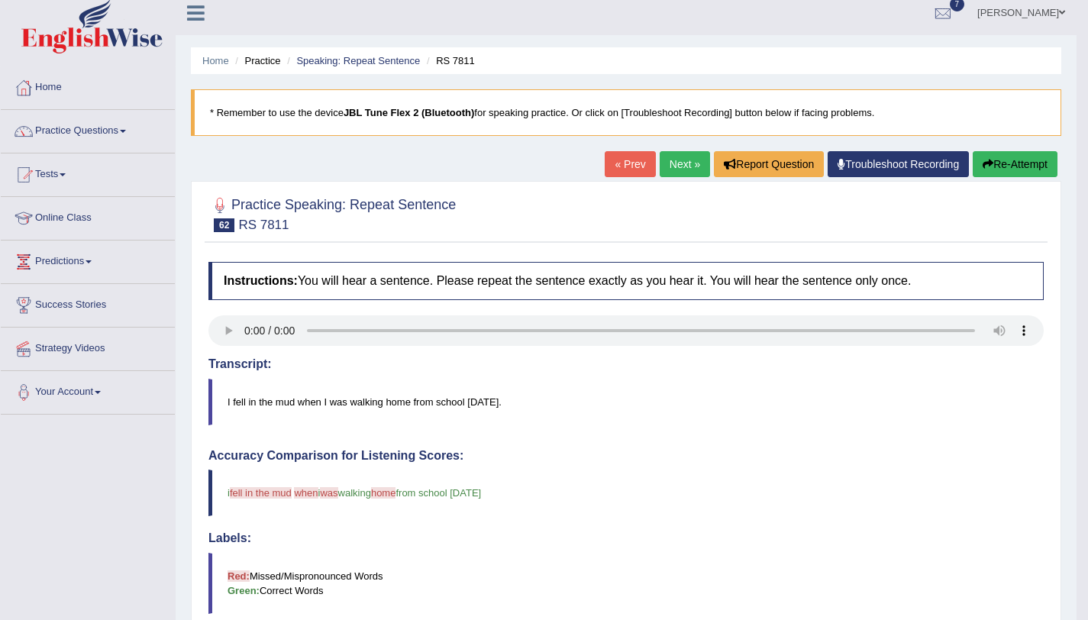
click at [1012, 168] on button "Re-Attempt" at bounding box center [1014, 164] width 85 height 26
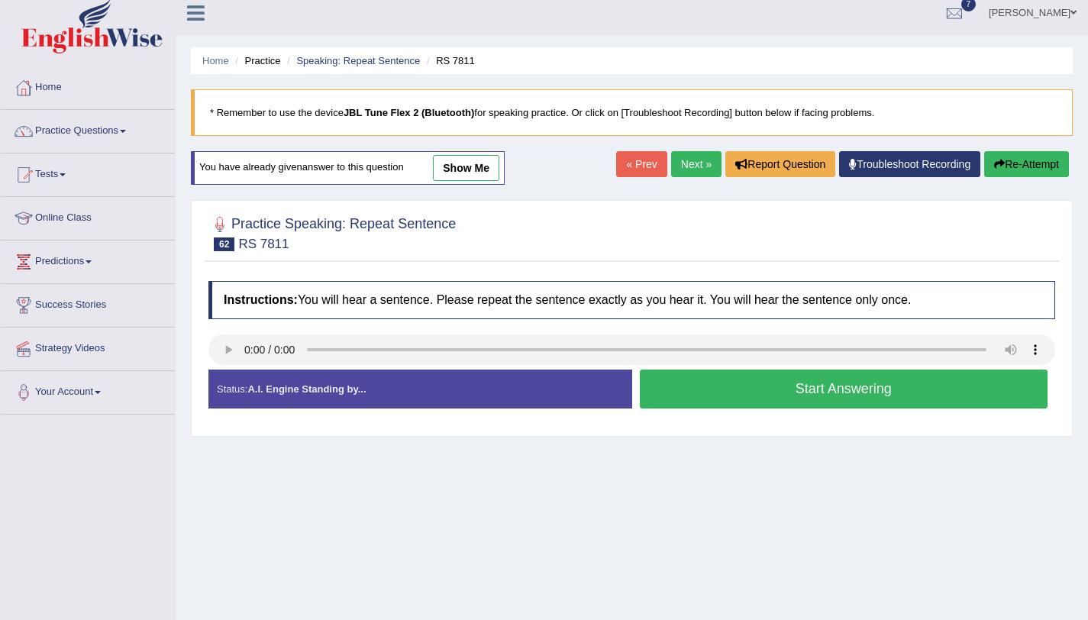
click at [800, 401] on button "Start Answering" at bounding box center [844, 388] width 408 height 39
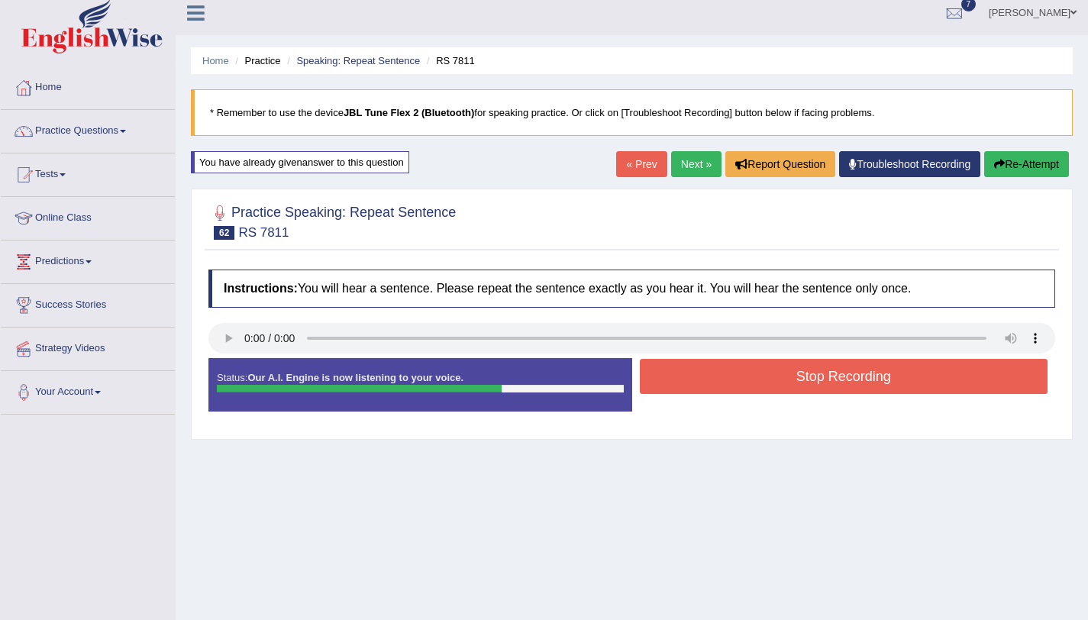
click at [795, 389] on button "Stop Recording" at bounding box center [844, 376] width 408 height 35
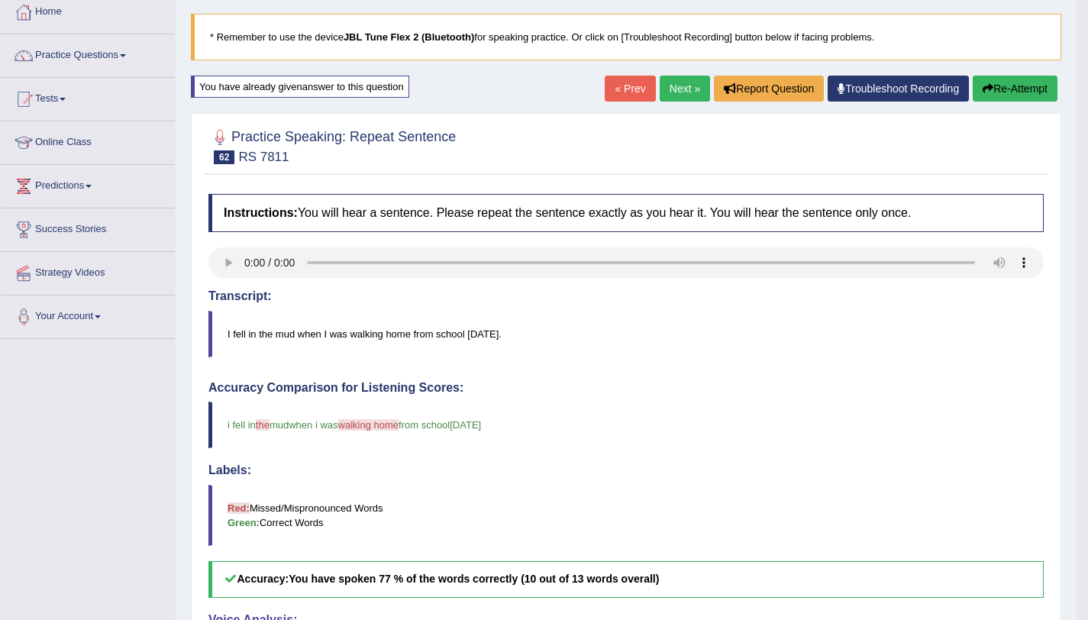
scroll to position [84, 0]
click at [993, 82] on button "Re-Attempt" at bounding box center [1014, 89] width 85 height 26
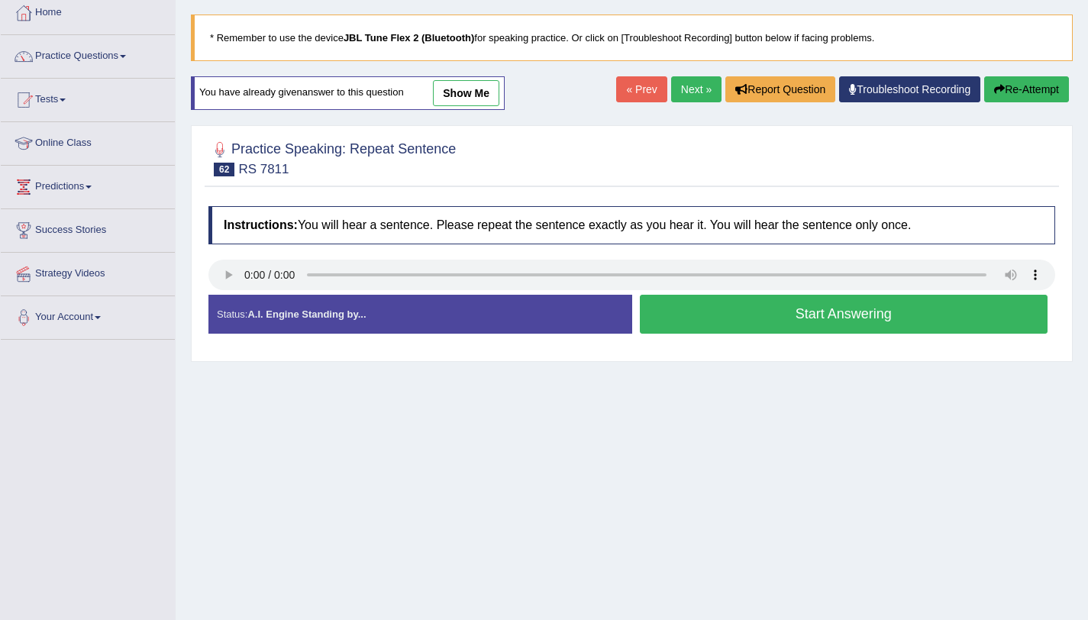
click at [856, 320] on button "Start Answering" at bounding box center [844, 314] width 408 height 39
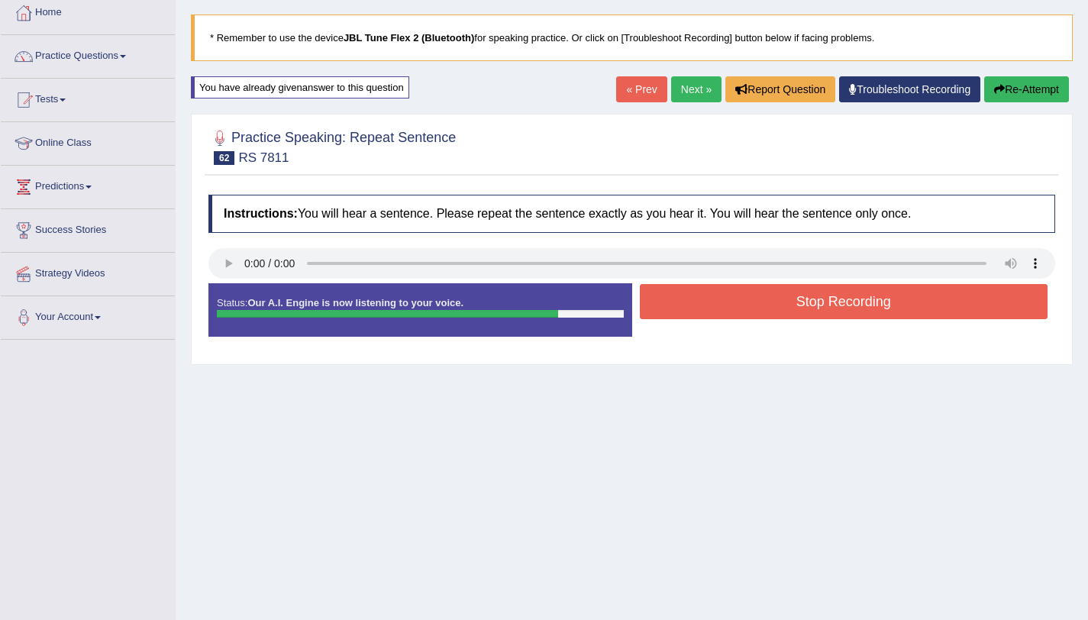
click at [874, 294] on button "Stop Recording" at bounding box center [844, 301] width 408 height 35
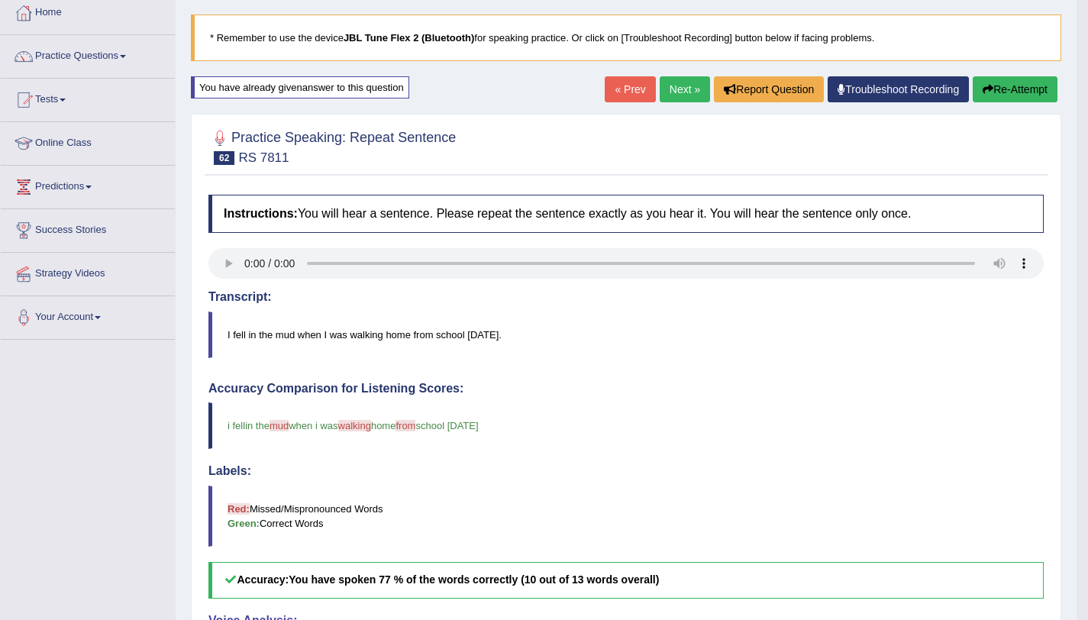
click at [1037, 95] on button "Re-Attempt" at bounding box center [1014, 89] width 85 height 26
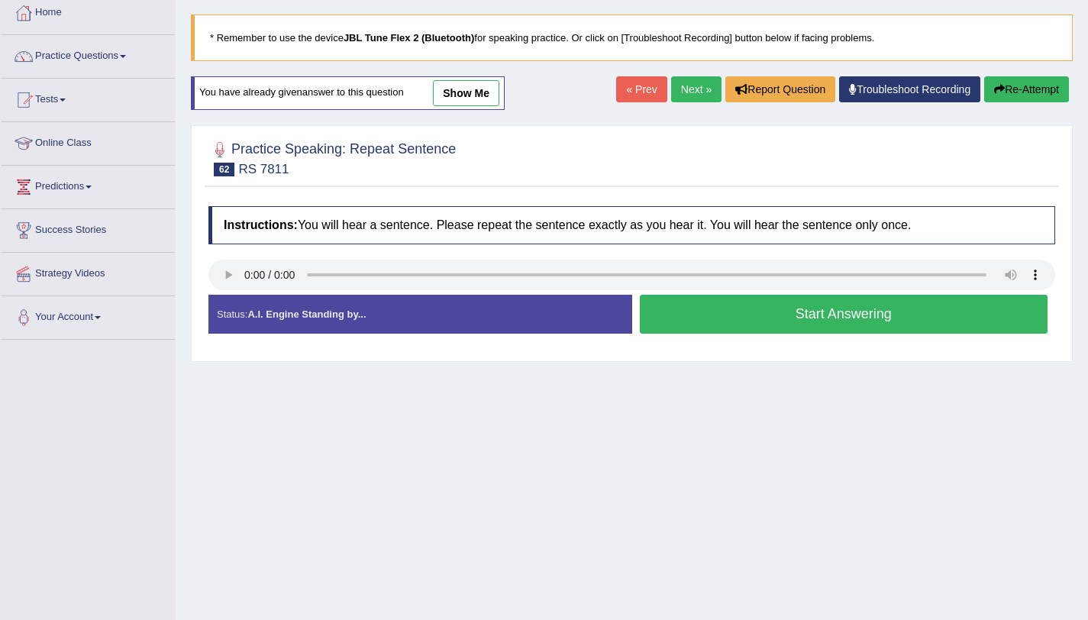
click at [734, 318] on button "Start Answering" at bounding box center [844, 314] width 408 height 39
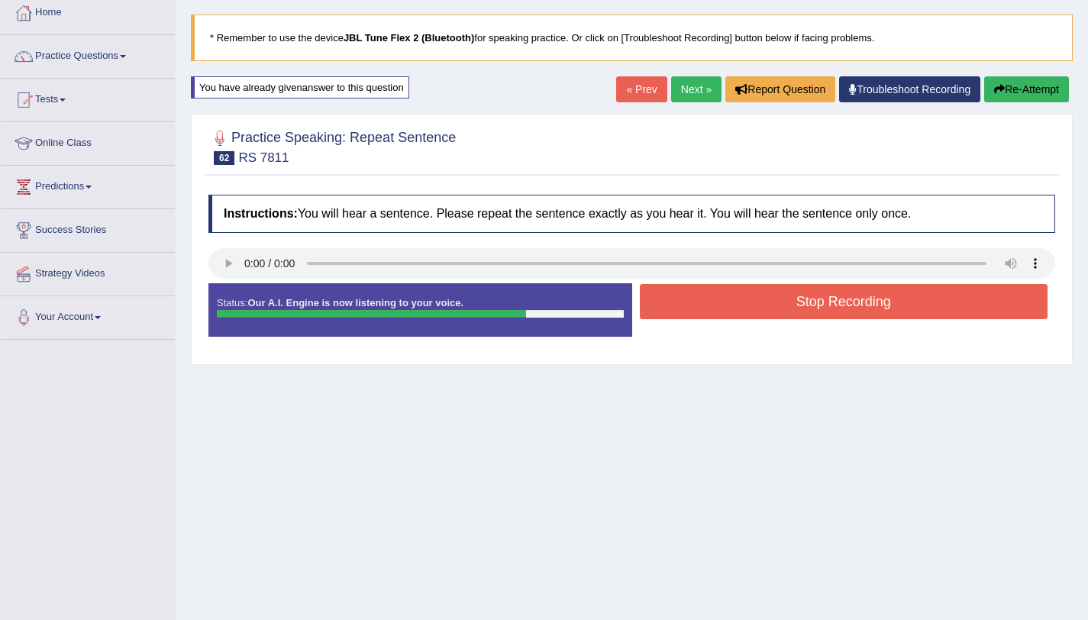
click at [717, 311] on button "Stop Recording" at bounding box center [844, 301] width 408 height 35
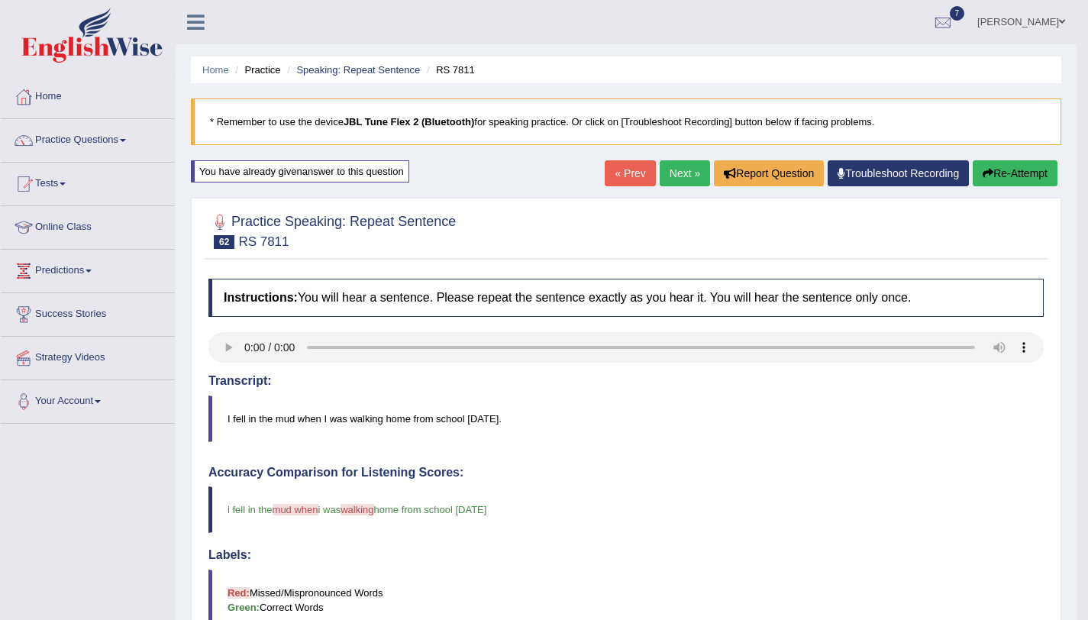
click at [691, 176] on link "Next »" at bounding box center [684, 173] width 50 height 26
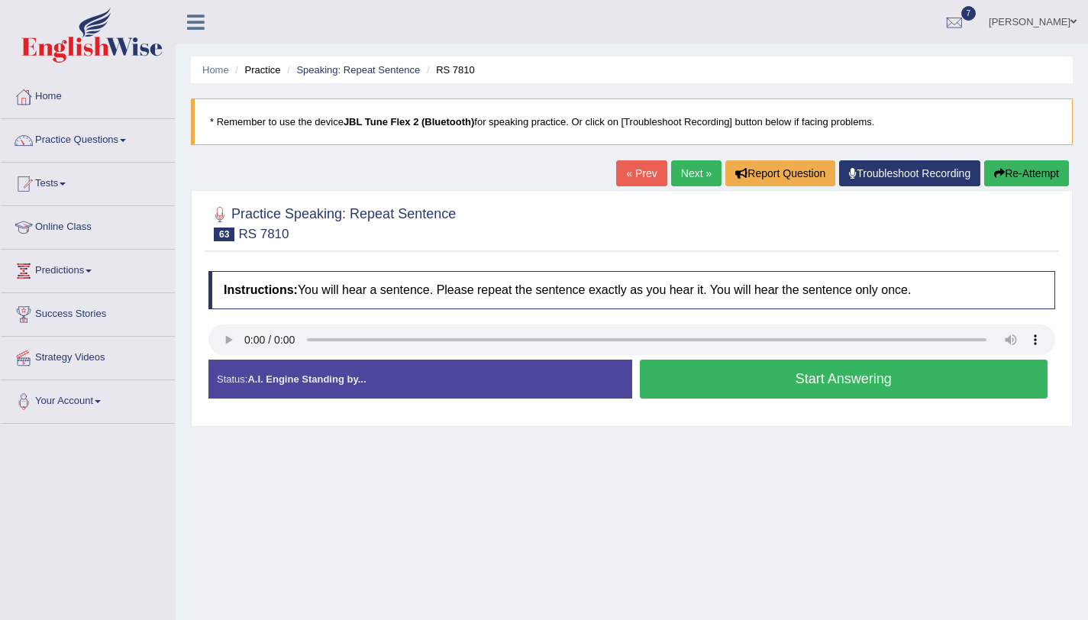
click at [685, 388] on button "Start Answering" at bounding box center [844, 379] width 408 height 39
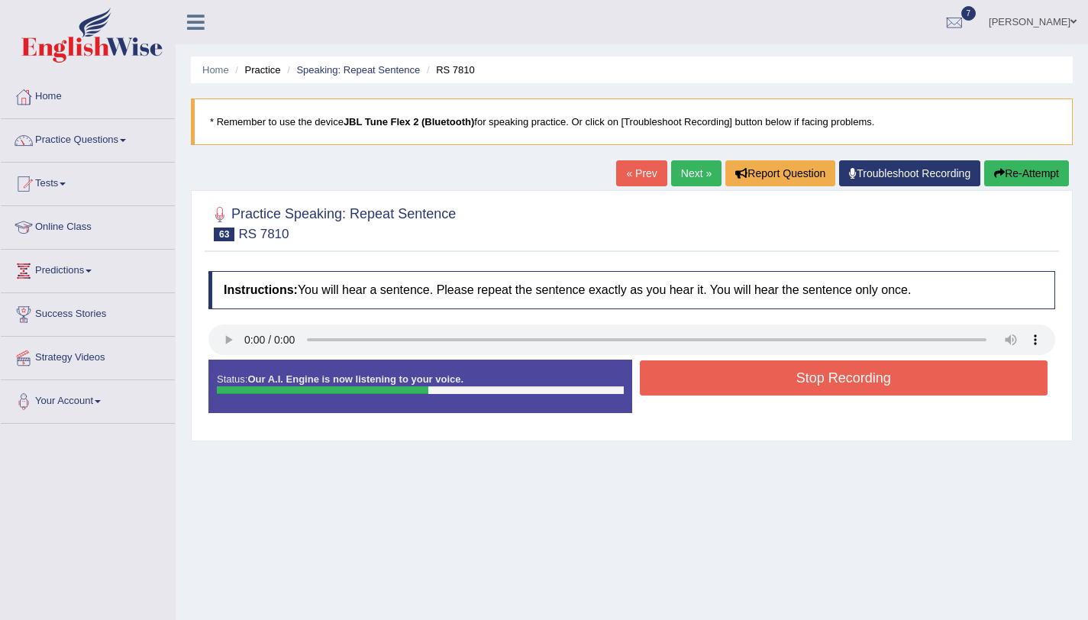
click at [687, 387] on button "Stop Recording" at bounding box center [844, 377] width 408 height 35
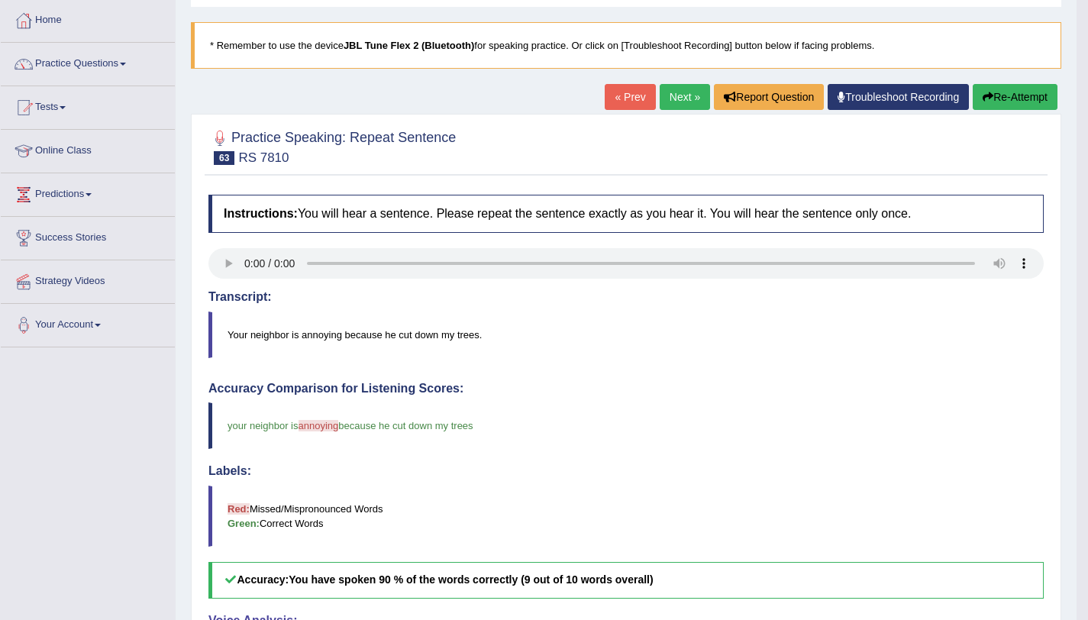
scroll to position [149, 0]
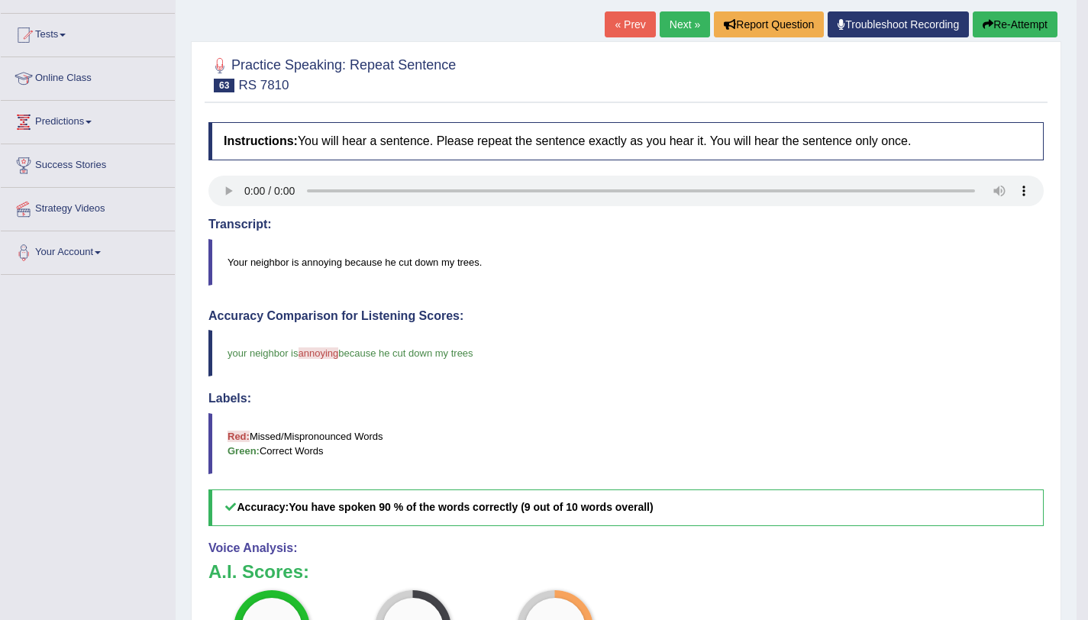
click at [982, 23] on icon "button" at bounding box center [987, 24] width 11 height 11
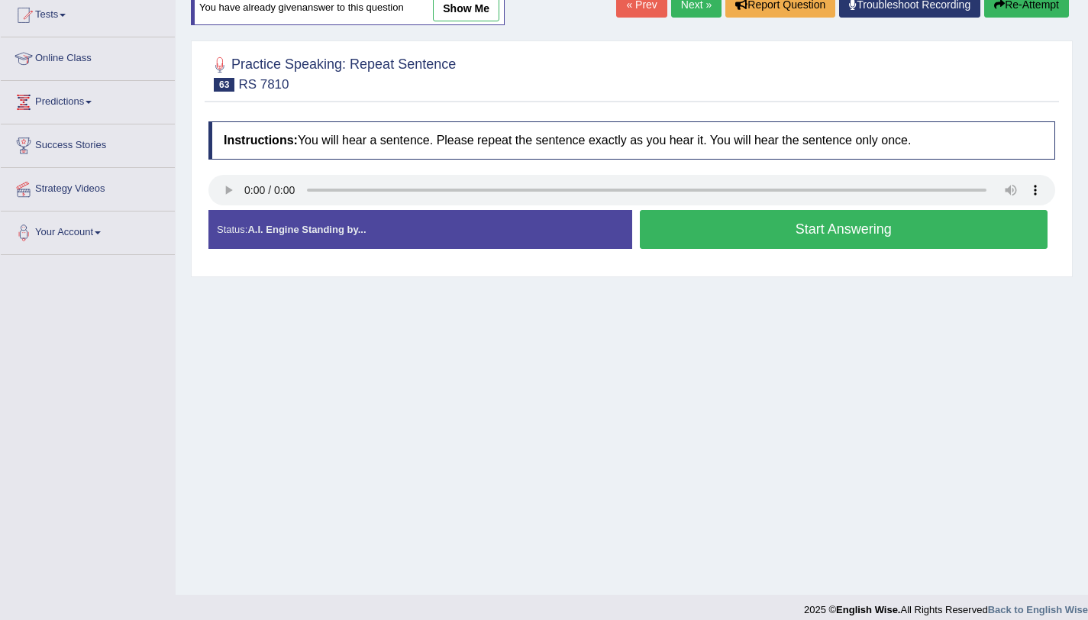
scroll to position [149, 0]
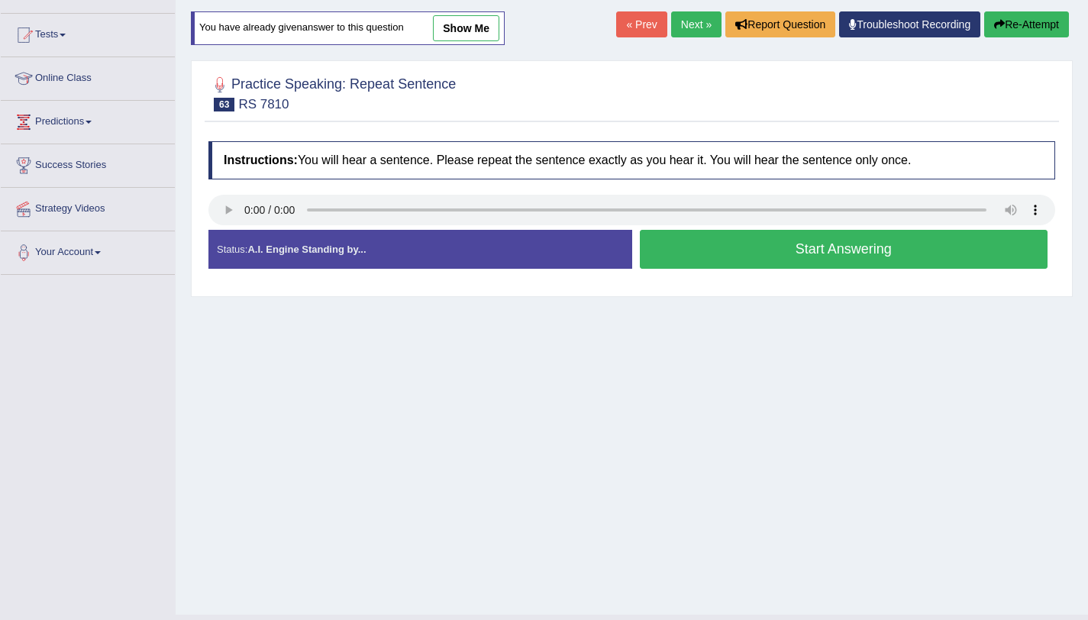
click at [776, 242] on button "Start Answering" at bounding box center [844, 249] width 408 height 39
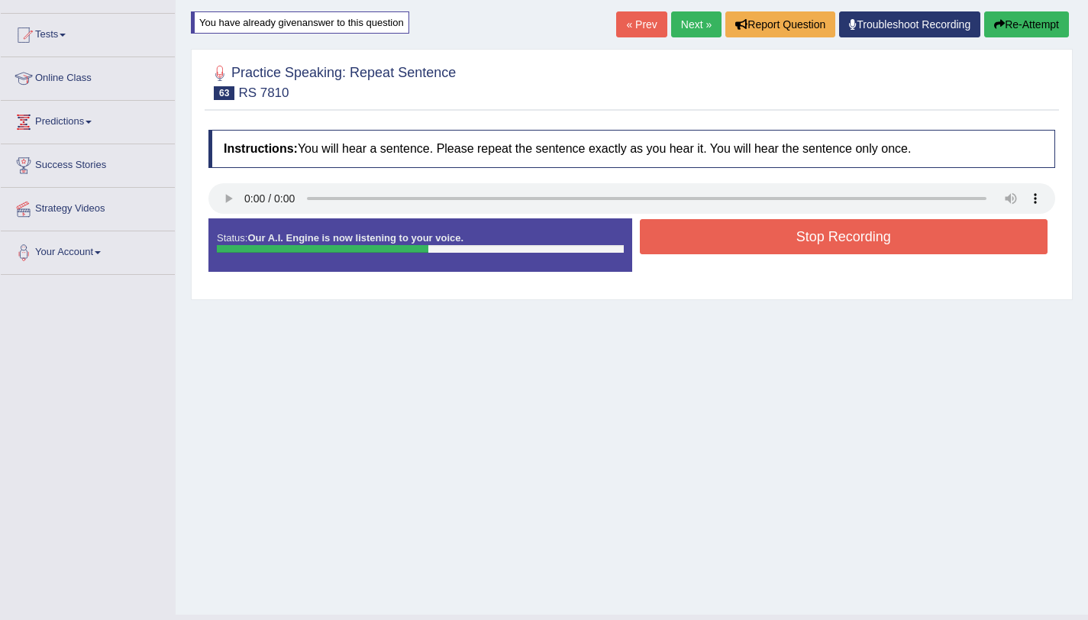
click at [779, 237] on button "Stop Recording" at bounding box center [844, 236] width 408 height 35
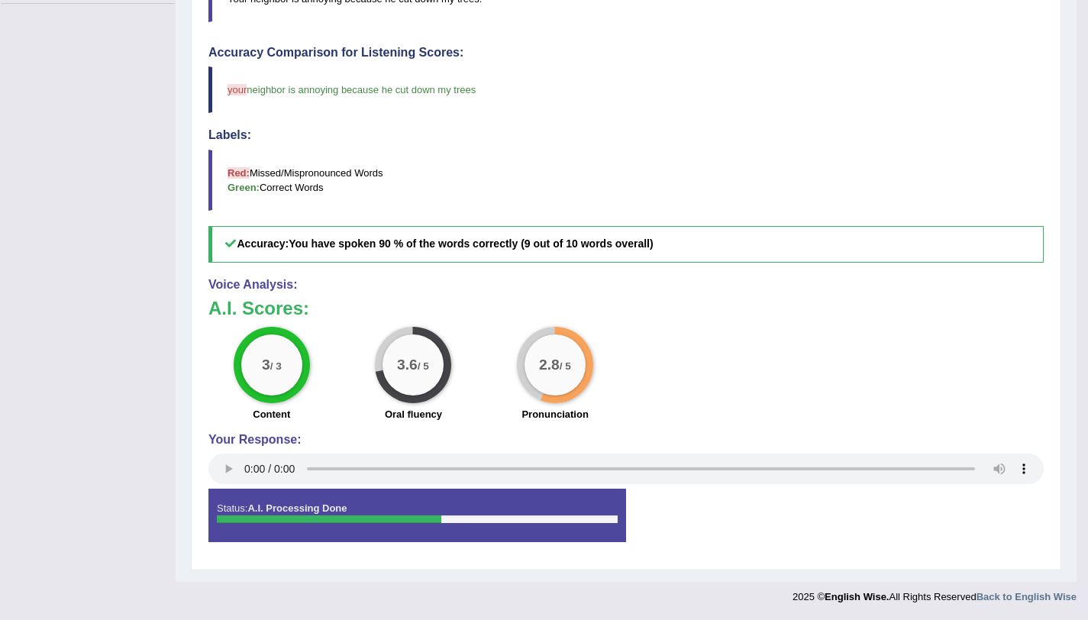
scroll to position [0, 0]
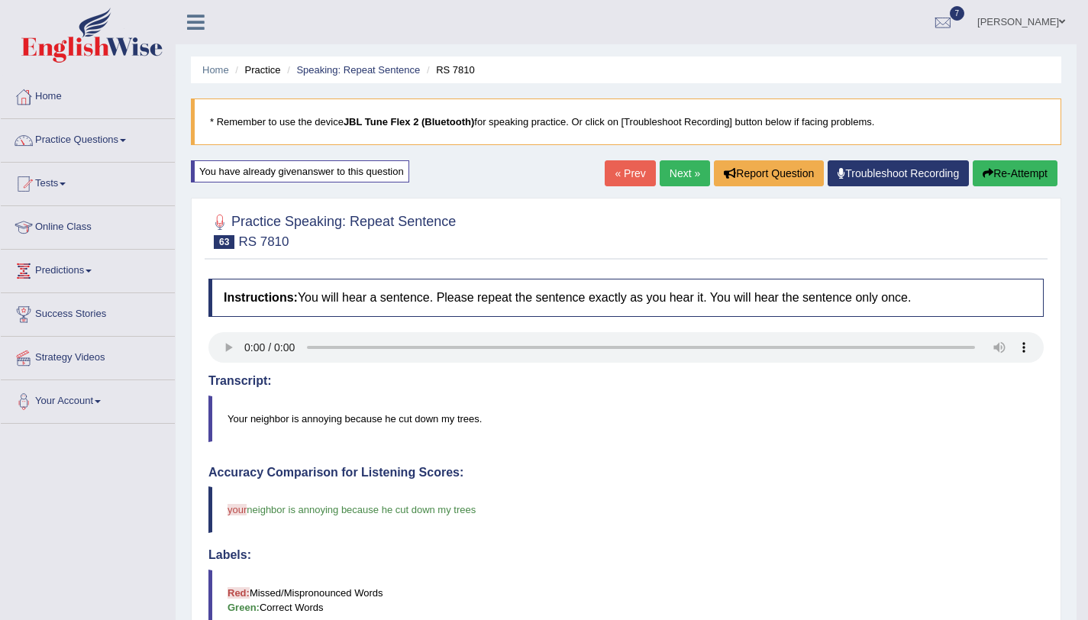
click at [693, 173] on link "Next »" at bounding box center [684, 173] width 50 height 26
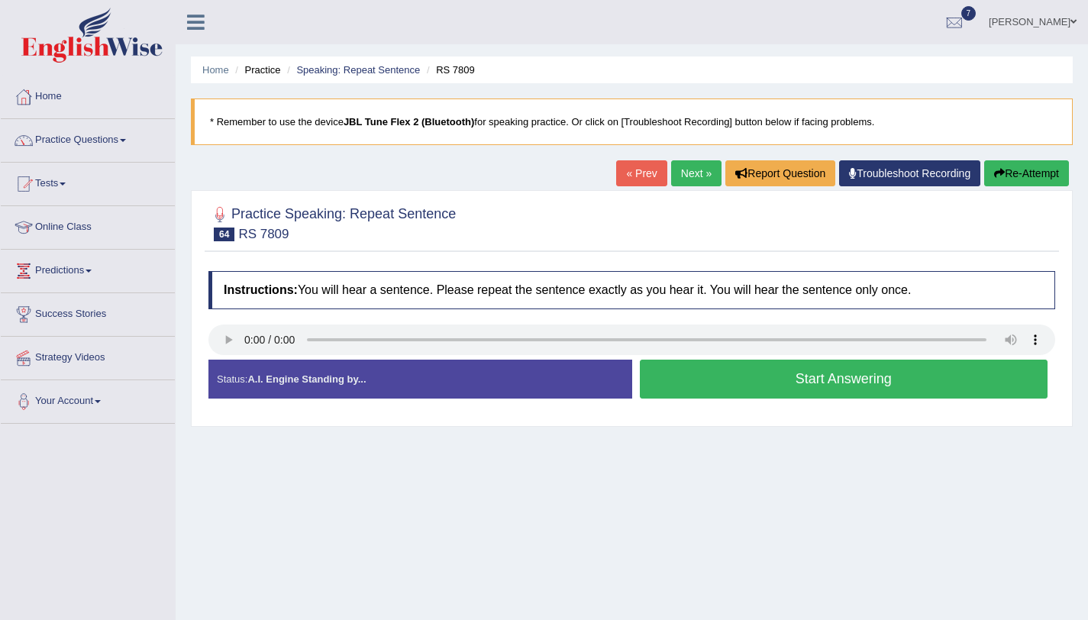
click at [714, 392] on button "Start Answering" at bounding box center [844, 379] width 408 height 39
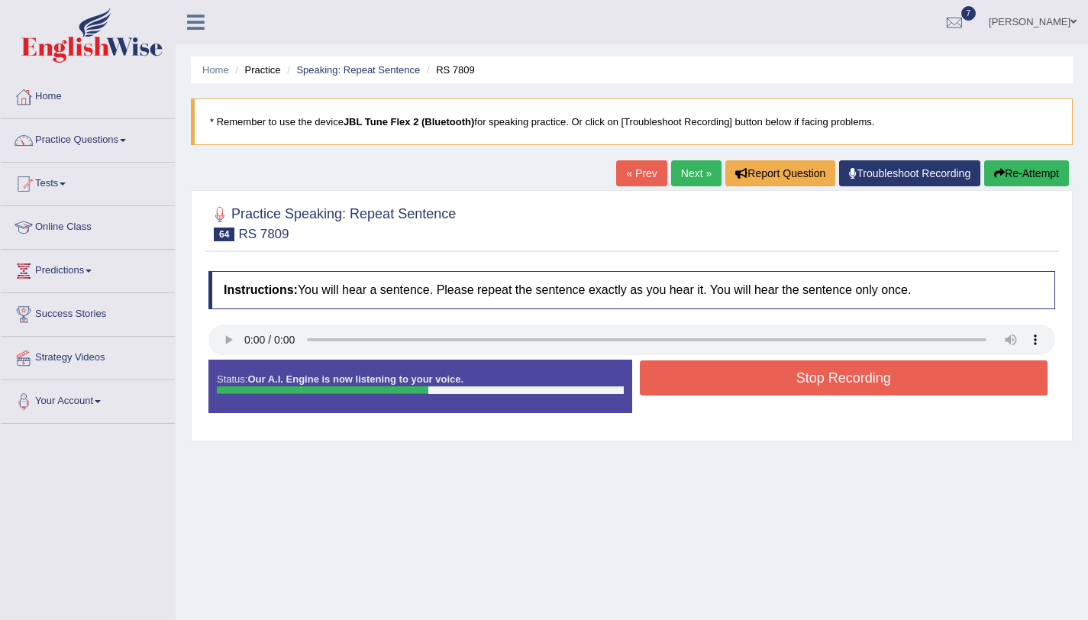
click at [709, 379] on button "Stop Recording" at bounding box center [844, 377] width 408 height 35
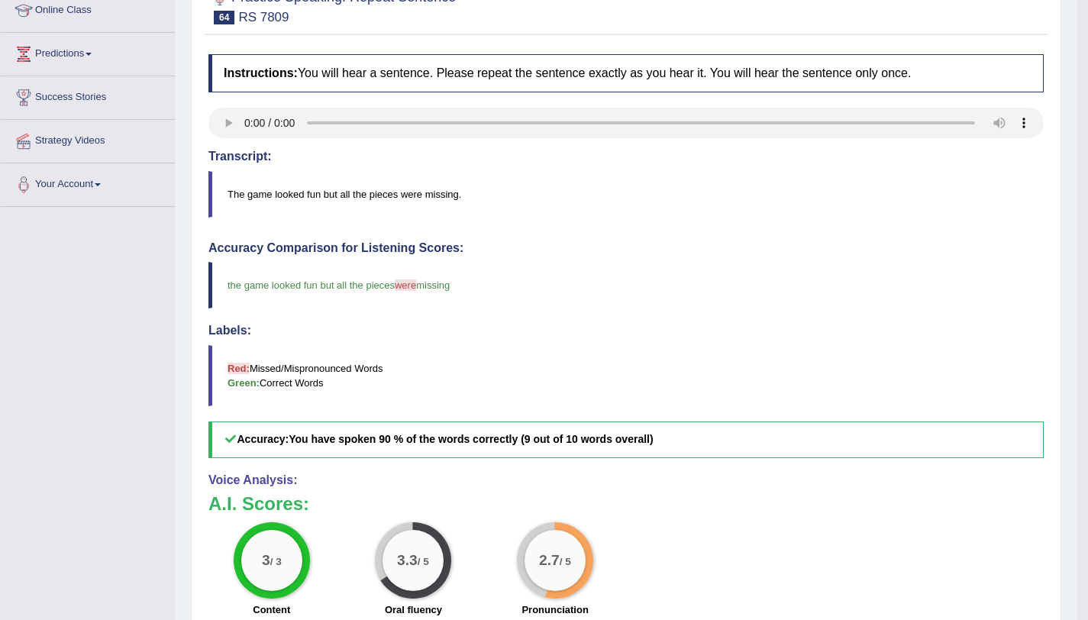
scroll to position [20, 0]
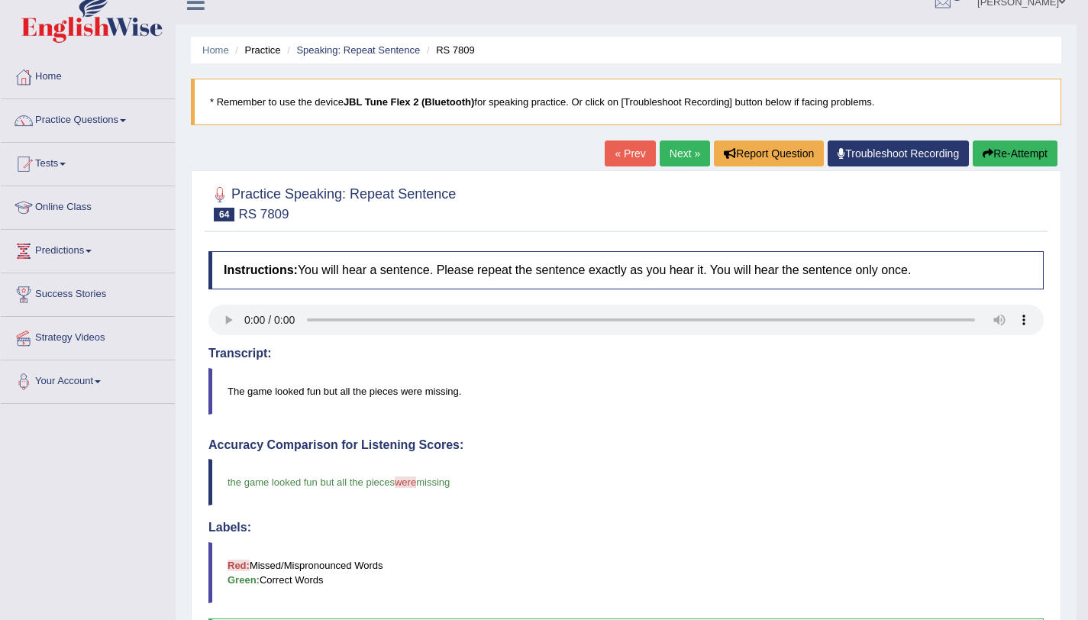
click at [1009, 158] on button "Re-Attempt" at bounding box center [1014, 153] width 85 height 26
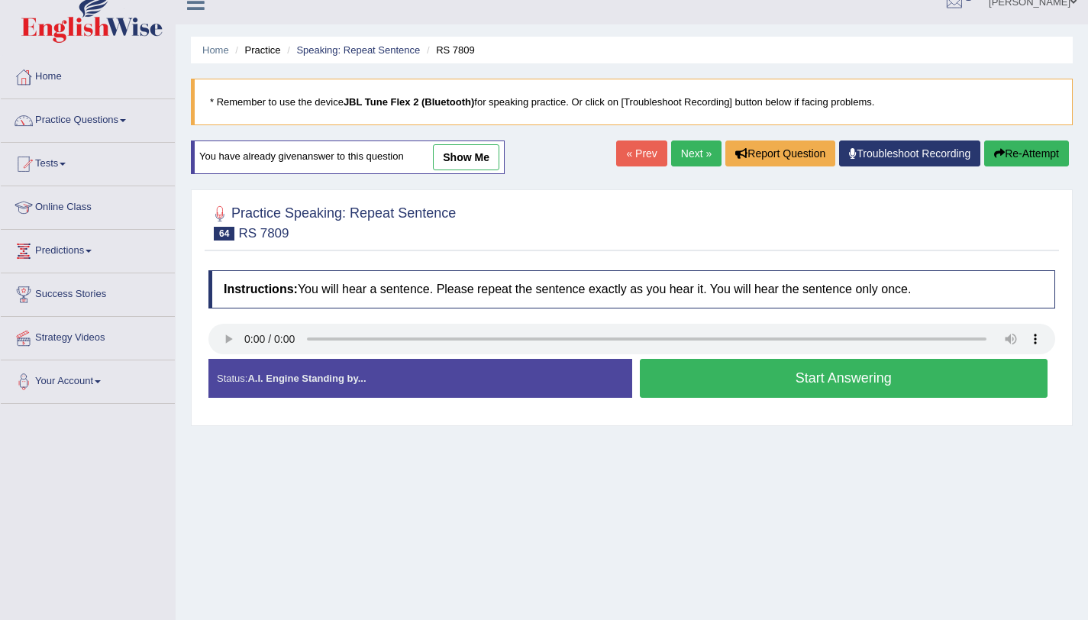
click at [895, 371] on button "Start Answering" at bounding box center [844, 378] width 408 height 39
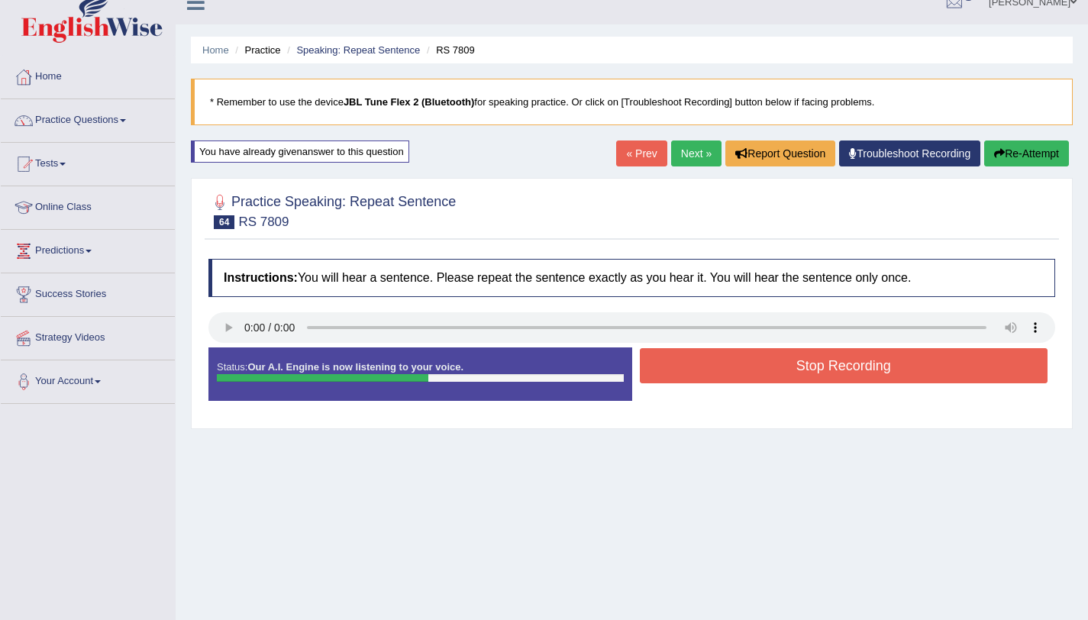
click at [895, 366] on button "Stop Recording" at bounding box center [844, 365] width 408 height 35
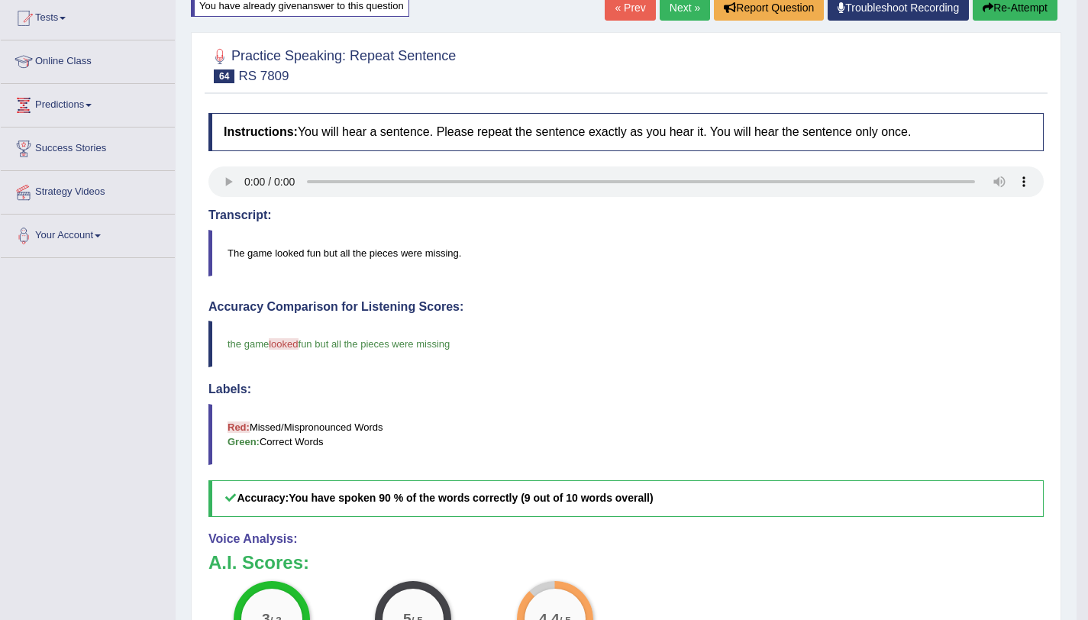
scroll to position [21, 0]
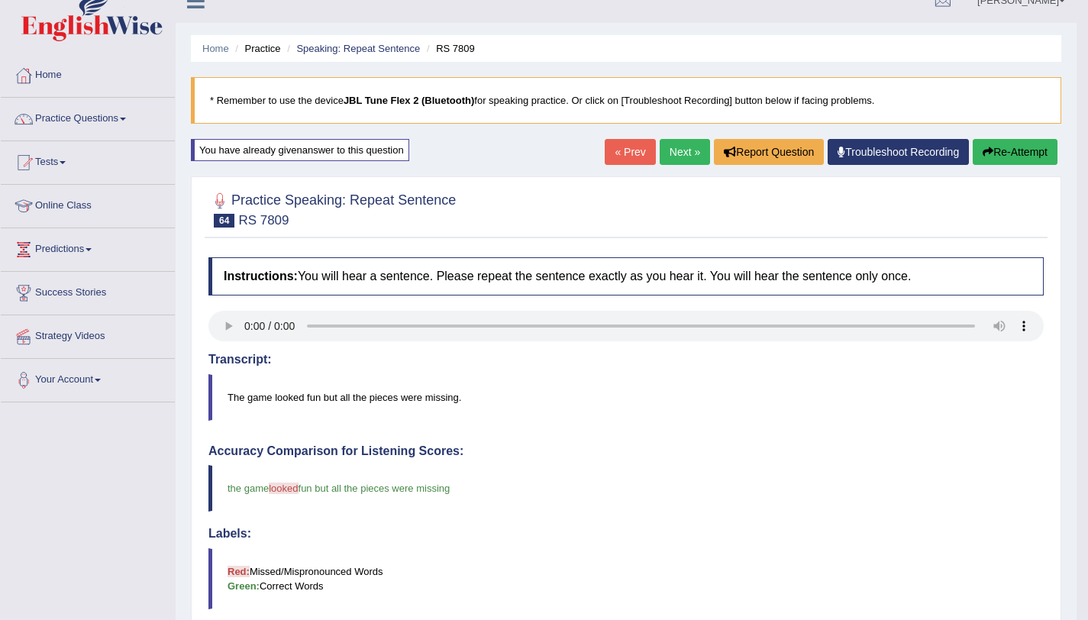
click at [1019, 142] on button "Re-Attempt" at bounding box center [1014, 152] width 85 height 26
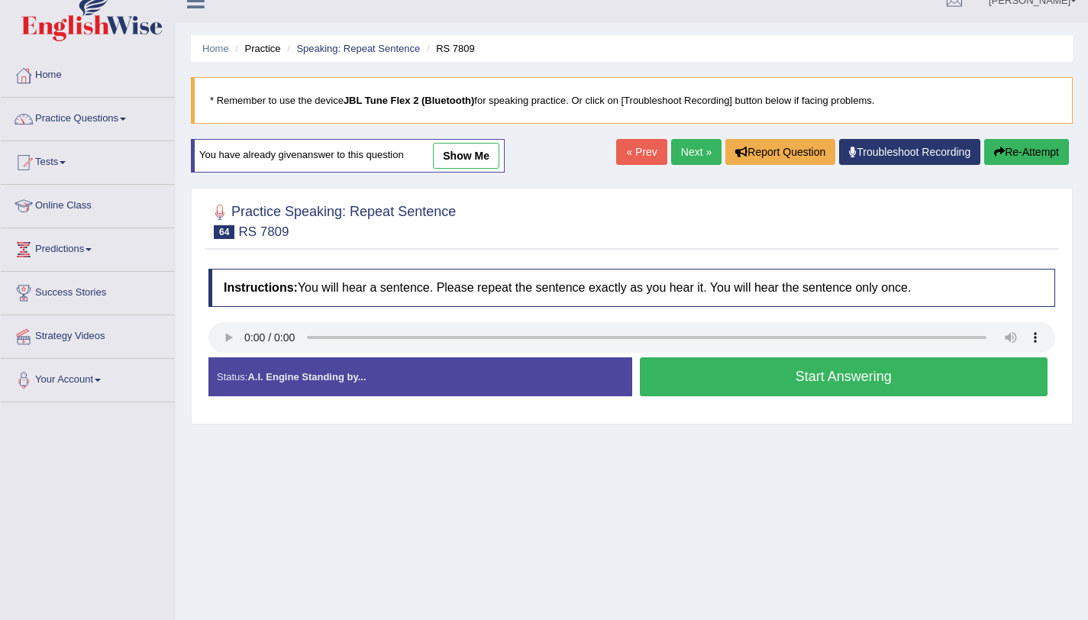
click at [846, 384] on button "Start Answering" at bounding box center [844, 376] width 408 height 39
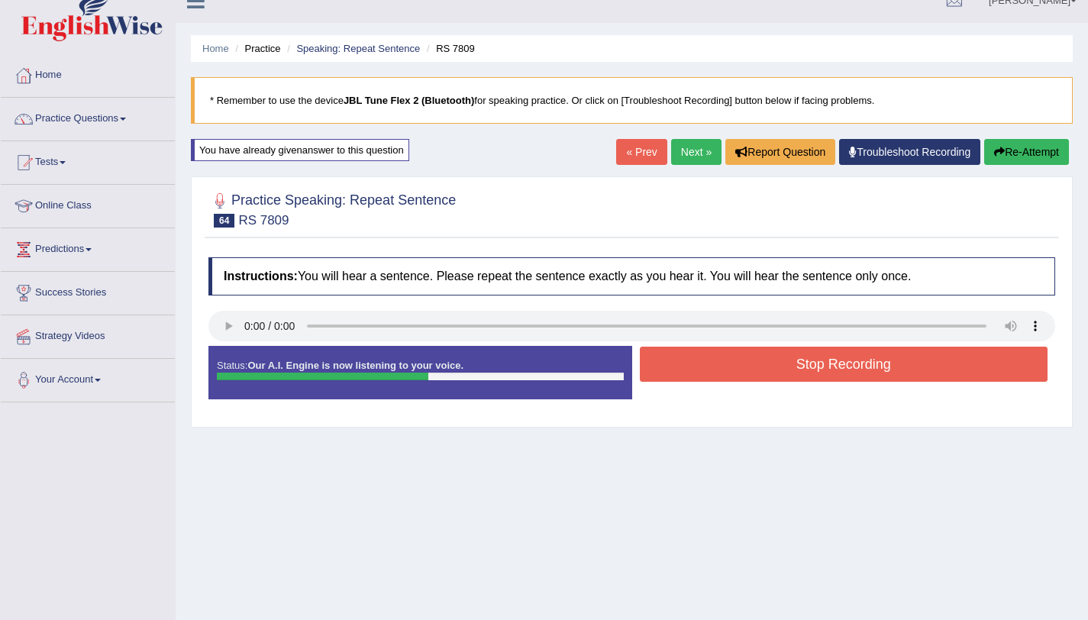
click at [852, 369] on button "Stop Recording" at bounding box center [844, 364] width 408 height 35
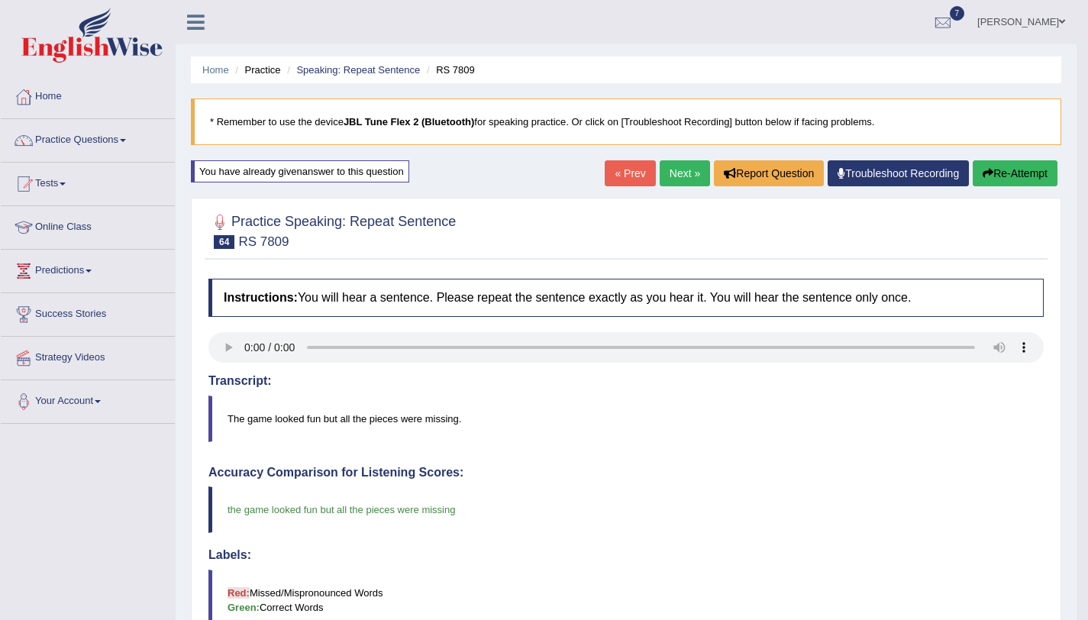
click at [1011, 176] on button "Re-Attempt" at bounding box center [1014, 173] width 85 height 26
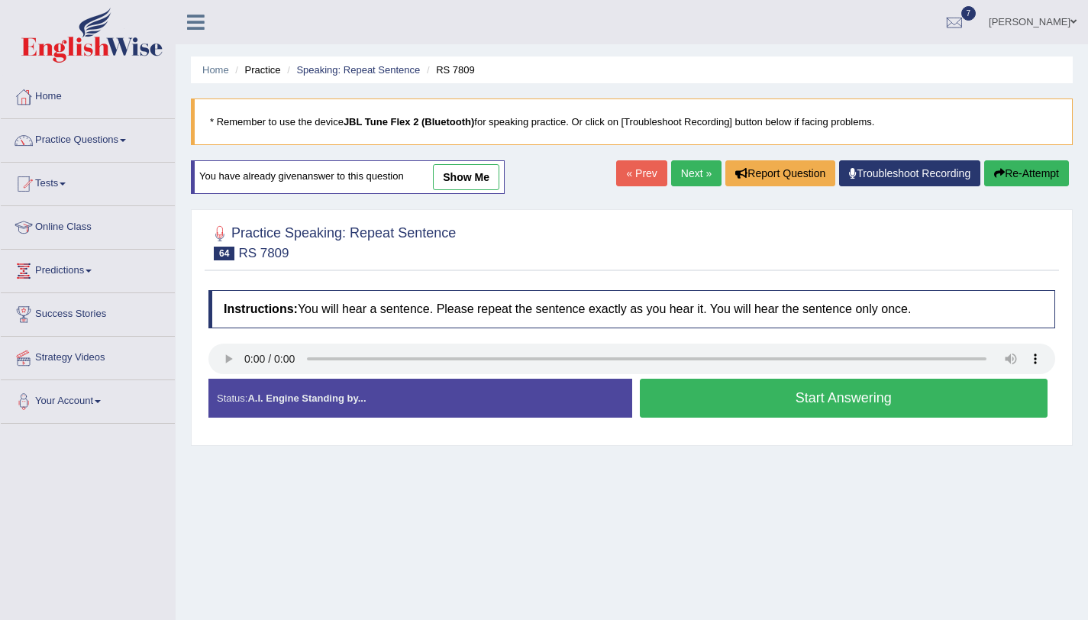
click at [727, 383] on button "Start Answering" at bounding box center [844, 398] width 408 height 39
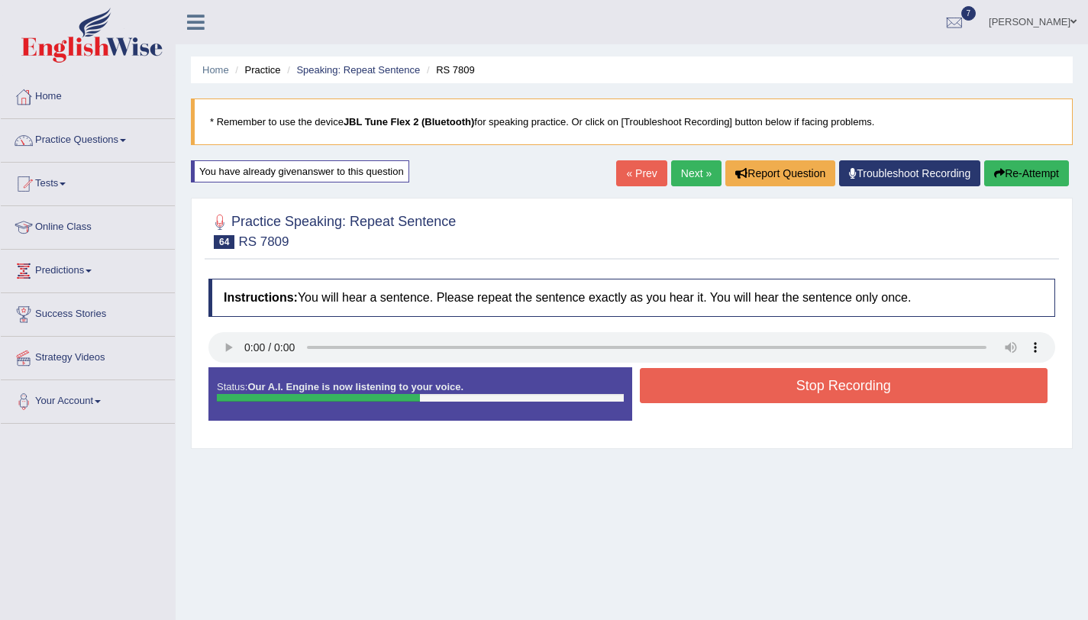
click at [725, 382] on button "Stop Recording" at bounding box center [844, 385] width 408 height 35
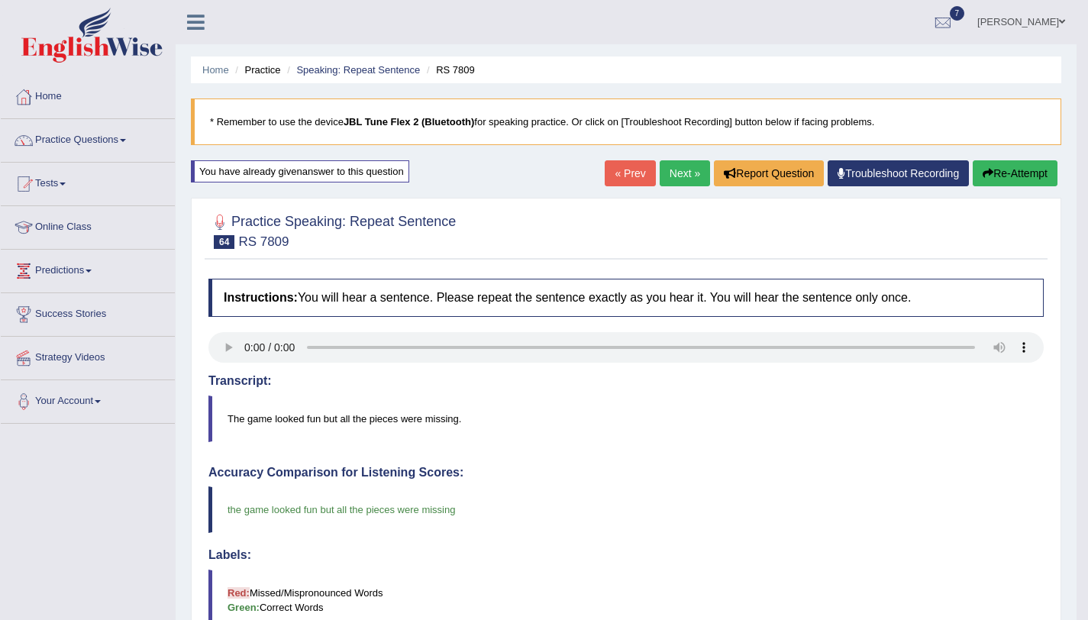
click at [1037, 169] on button "Re-Attempt" at bounding box center [1014, 173] width 85 height 26
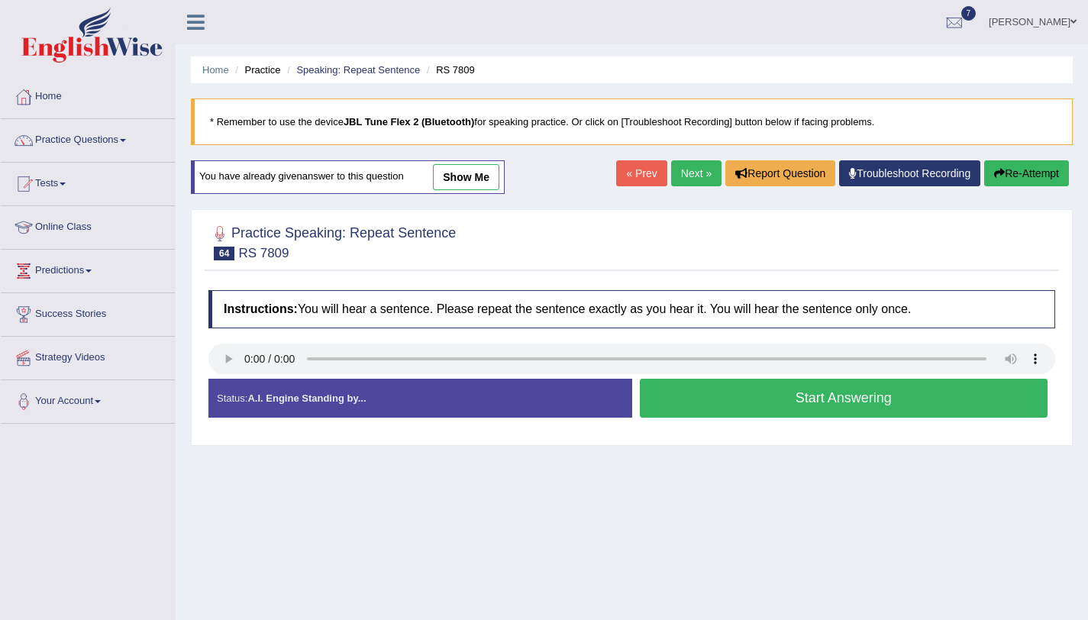
click at [733, 405] on button "Start Answering" at bounding box center [844, 398] width 408 height 39
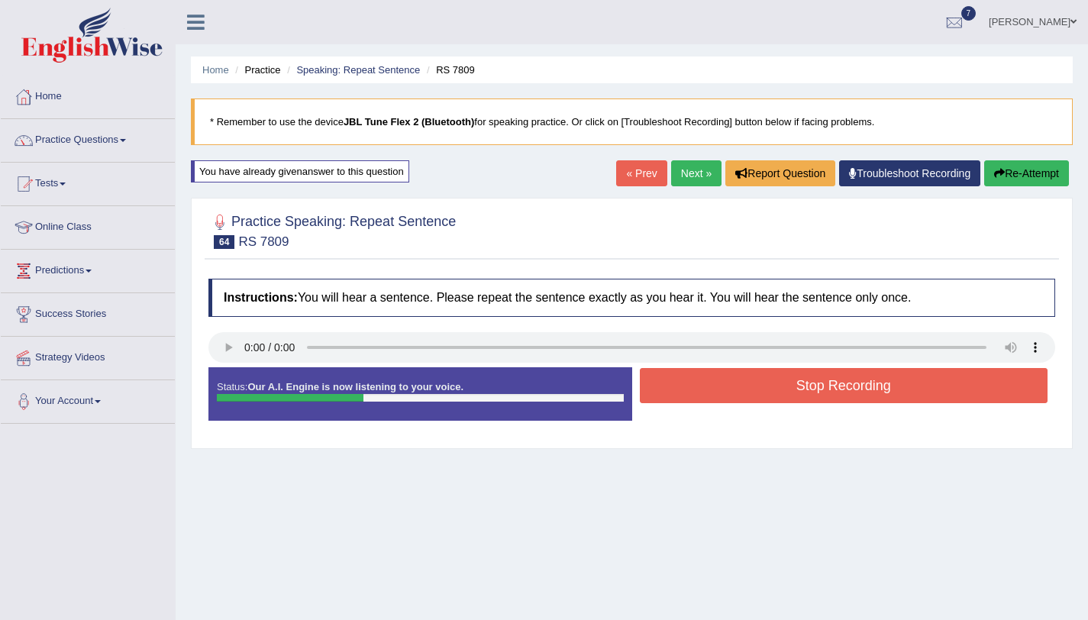
click at [731, 401] on button "Stop Recording" at bounding box center [844, 385] width 408 height 35
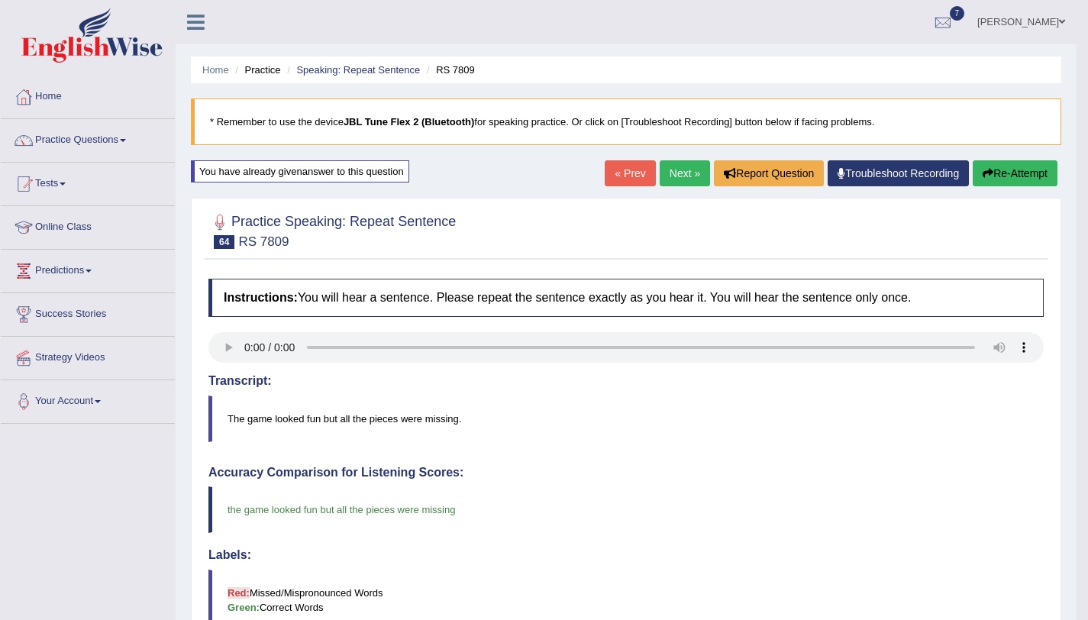
click at [669, 182] on link "Next »" at bounding box center [684, 173] width 50 height 26
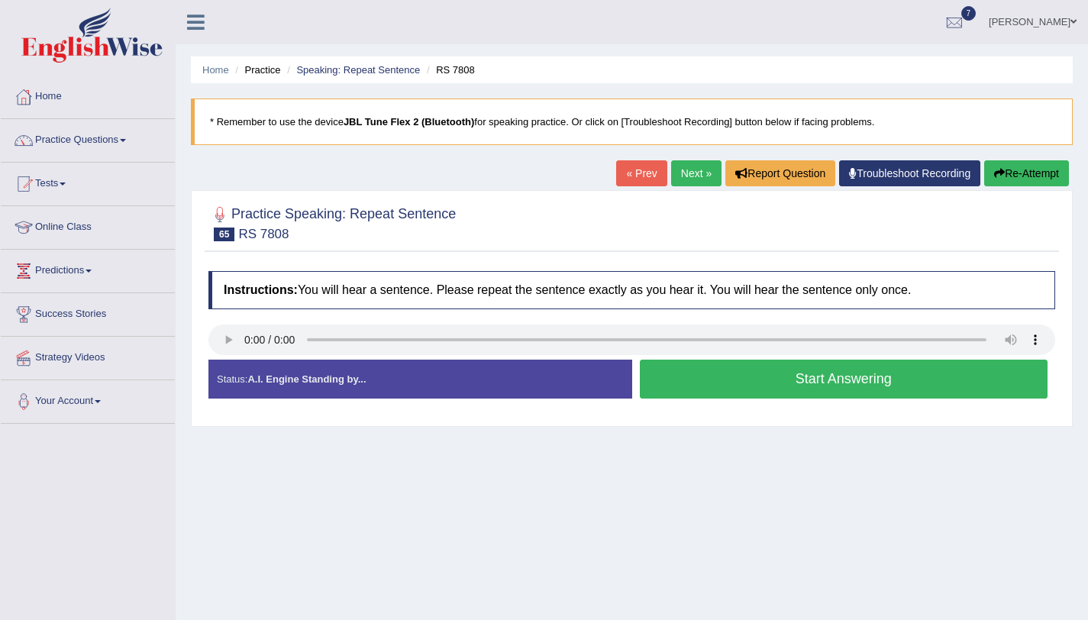
click at [685, 396] on button "Start Answering" at bounding box center [844, 379] width 408 height 39
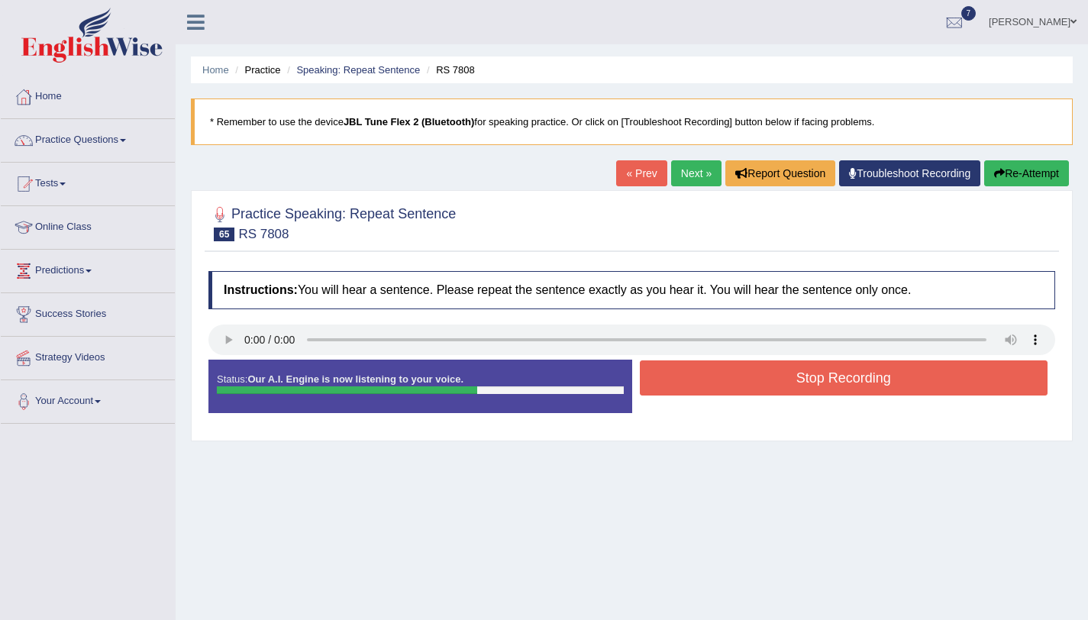
click at [679, 378] on button "Stop Recording" at bounding box center [844, 377] width 408 height 35
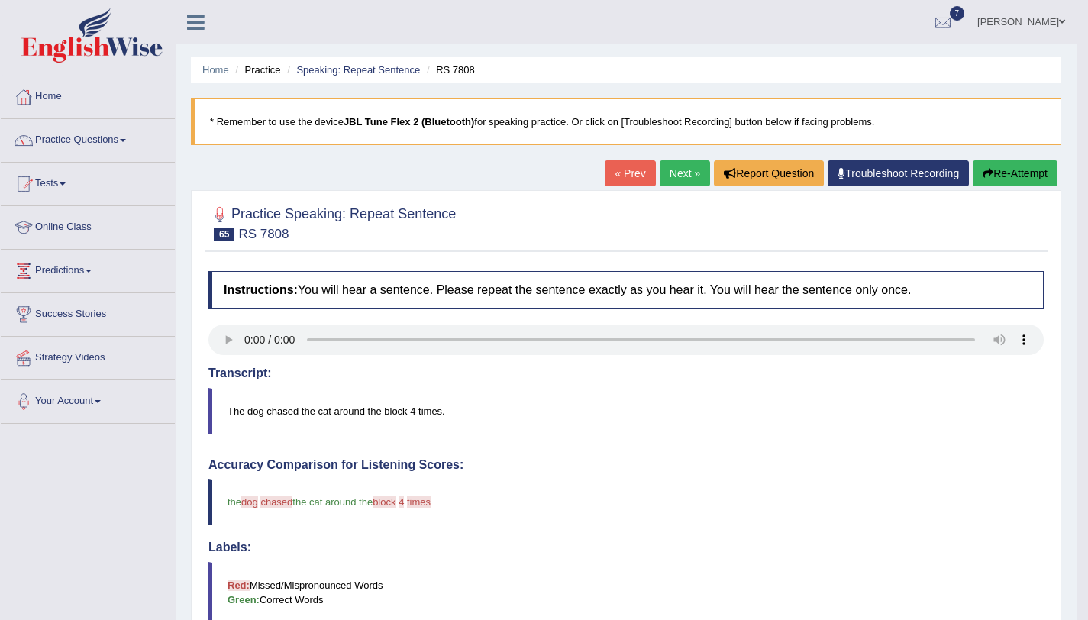
click at [1017, 179] on button "Re-Attempt" at bounding box center [1014, 173] width 85 height 26
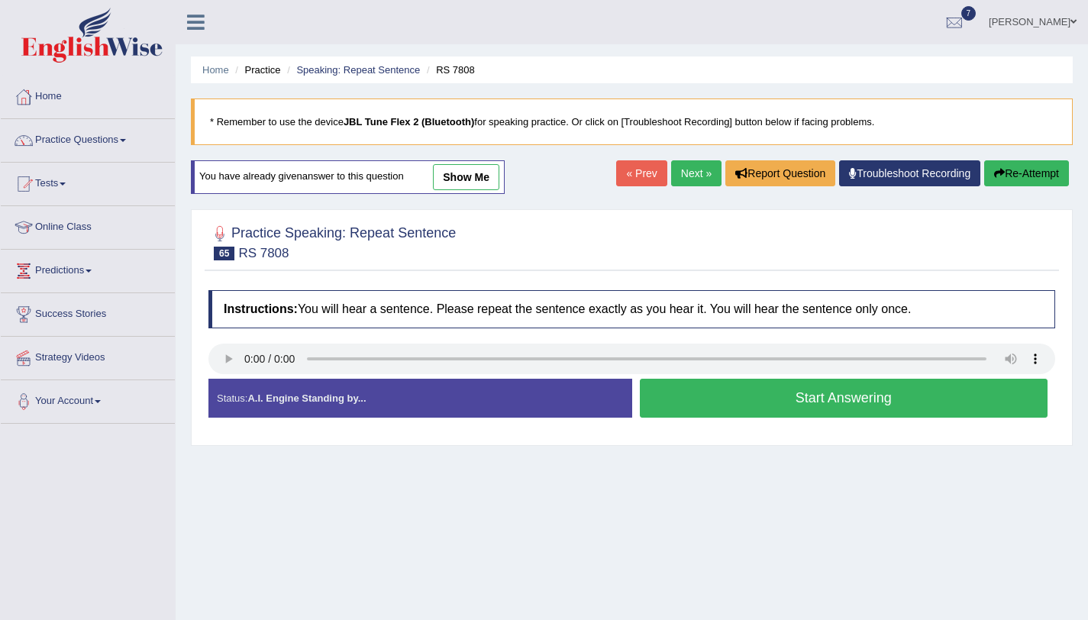
click at [676, 396] on button "Start Answering" at bounding box center [844, 398] width 408 height 39
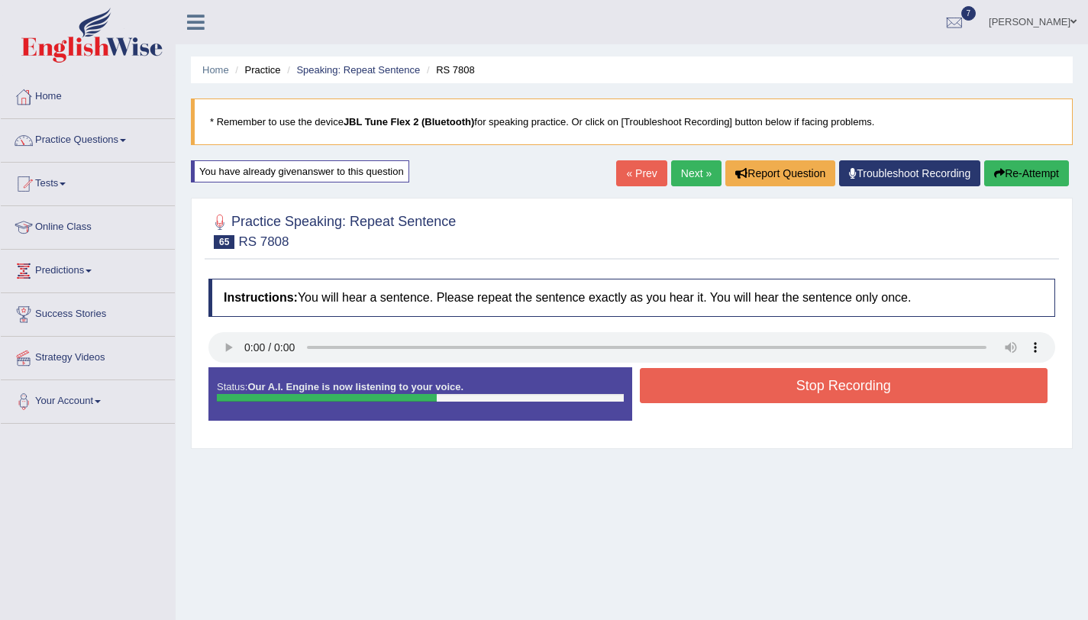
click at [676, 395] on button "Stop Recording" at bounding box center [844, 385] width 408 height 35
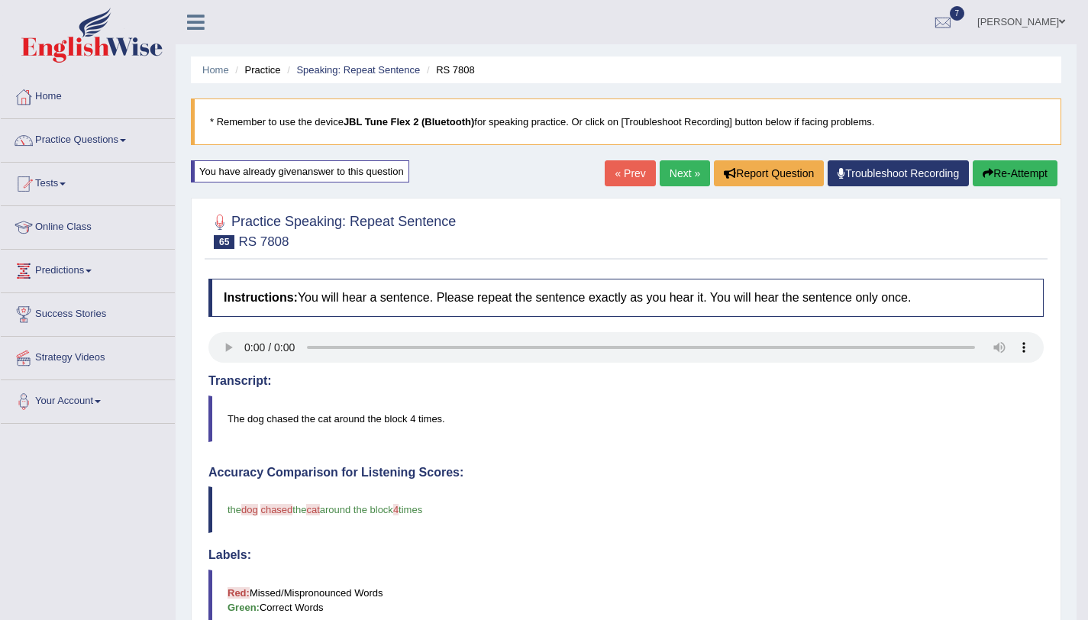
click at [990, 179] on button "Re-Attempt" at bounding box center [1014, 173] width 85 height 26
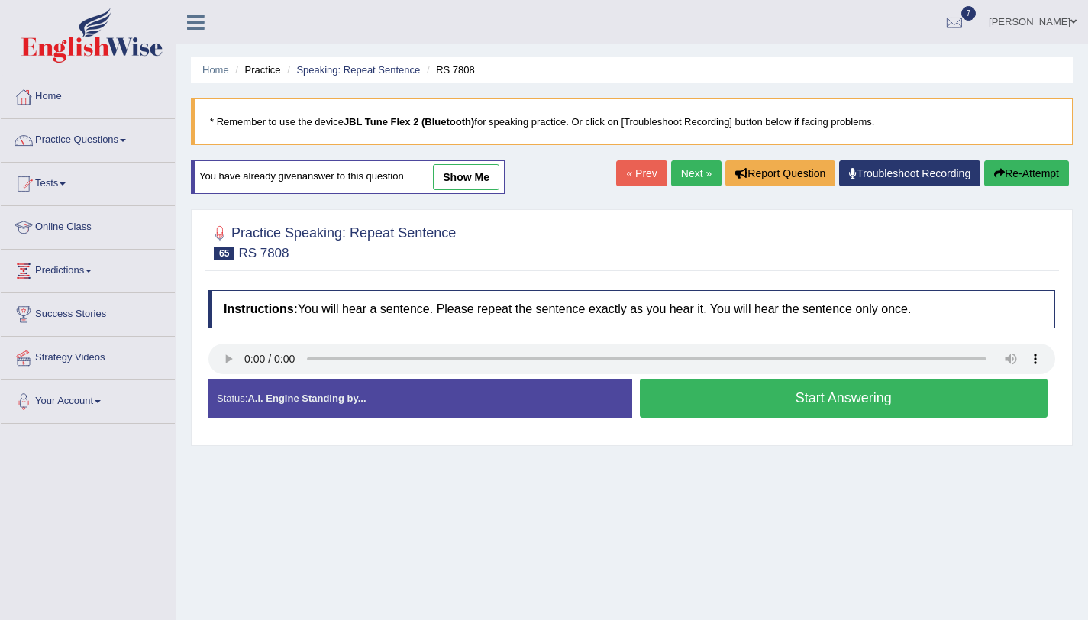
click at [663, 395] on button "Start Answering" at bounding box center [844, 398] width 408 height 39
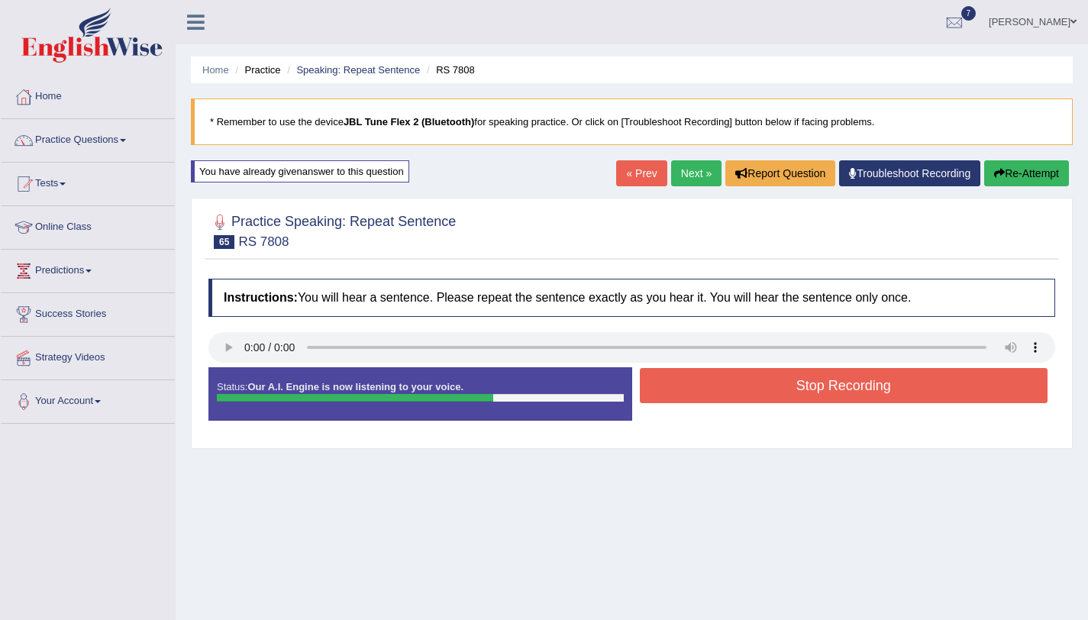
click at [679, 388] on button "Stop Recording" at bounding box center [844, 385] width 408 height 35
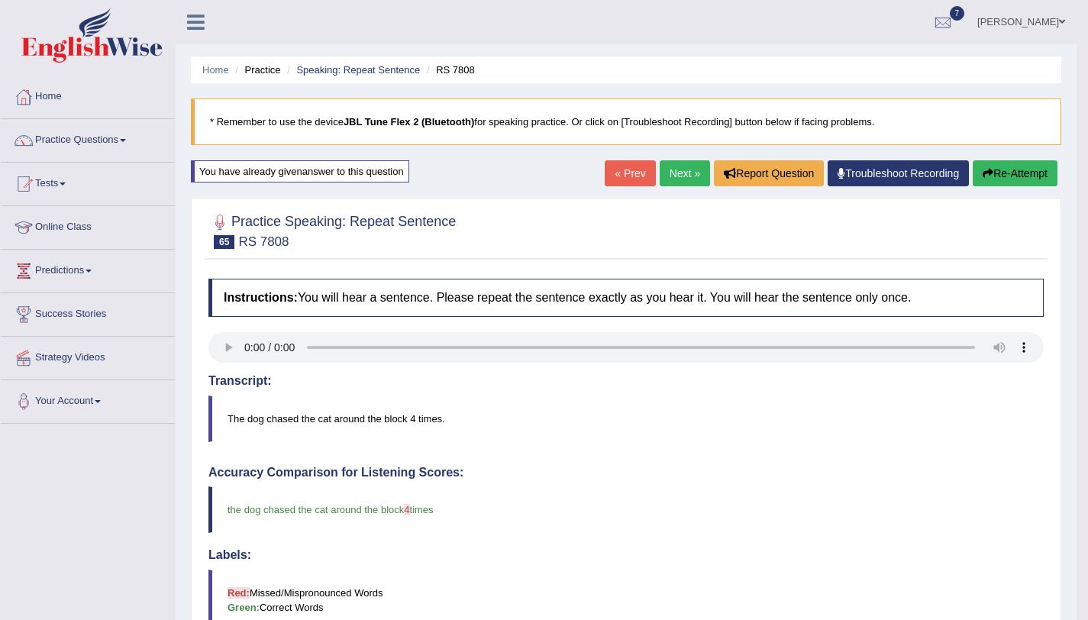
click at [982, 169] on icon "button" at bounding box center [987, 173] width 11 height 11
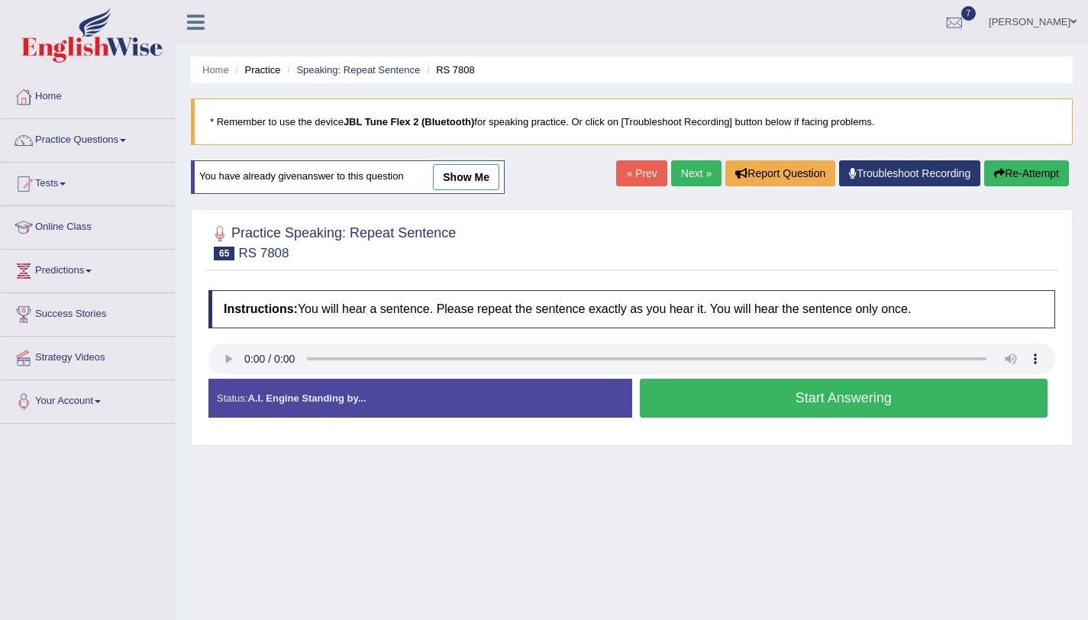
click at [731, 387] on button "Start Answering" at bounding box center [844, 398] width 408 height 39
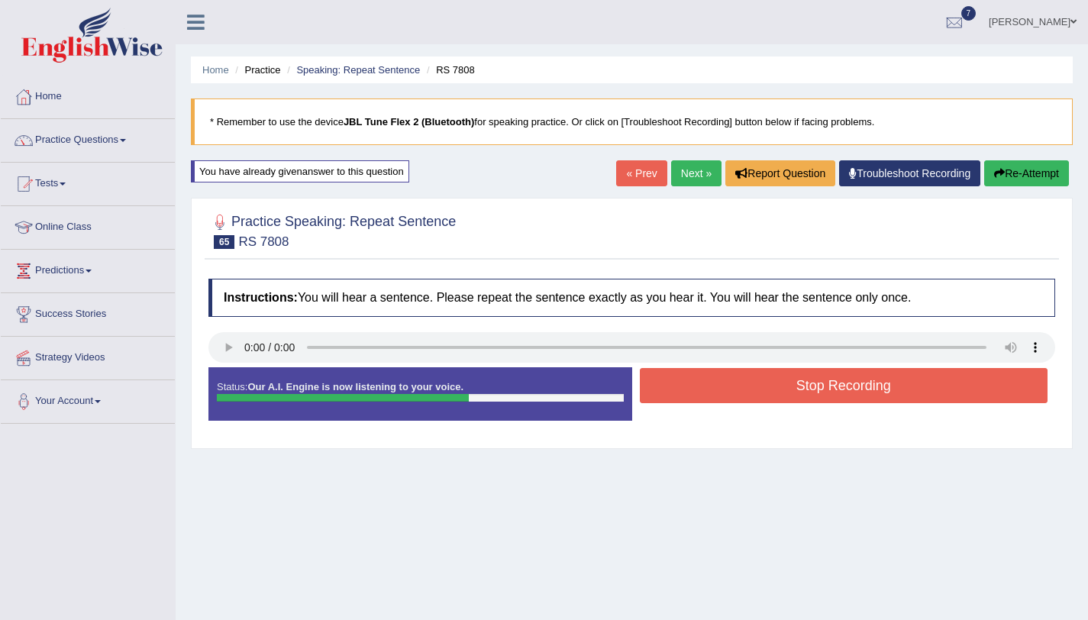
click at [788, 379] on button "Stop Recording" at bounding box center [844, 385] width 408 height 35
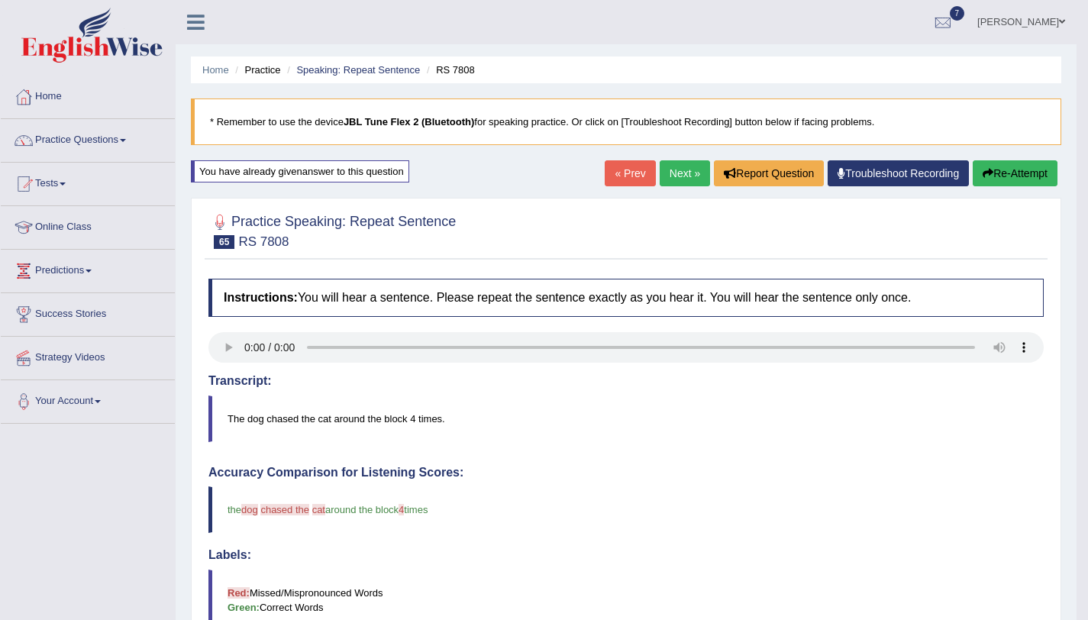
click at [1005, 174] on button "Re-Attempt" at bounding box center [1014, 173] width 85 height 26
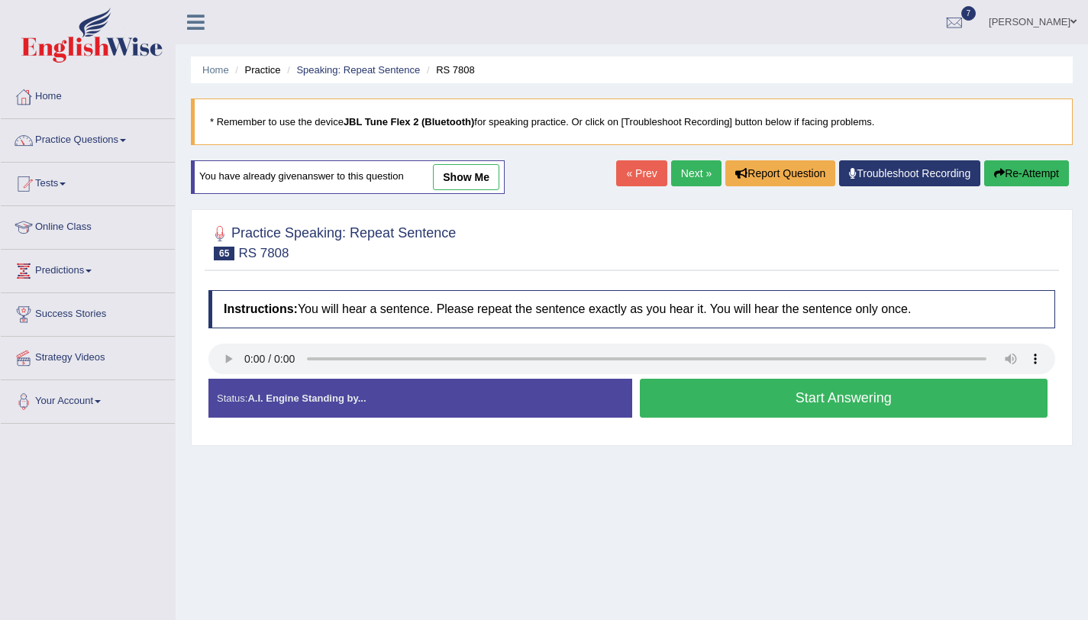
click at [913, 409] on button "Start Answering" at bounding box center [844, 398] width 408 height 39
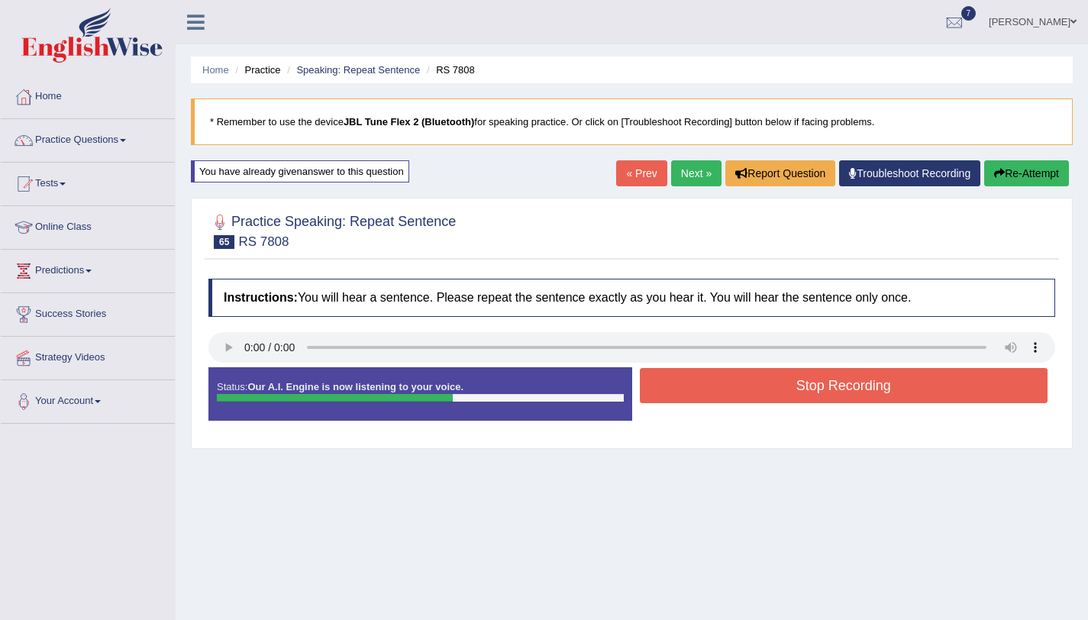
click at [902, 403] on button "Stop Recording" at bounding box center [844, 385] width 408 height 35
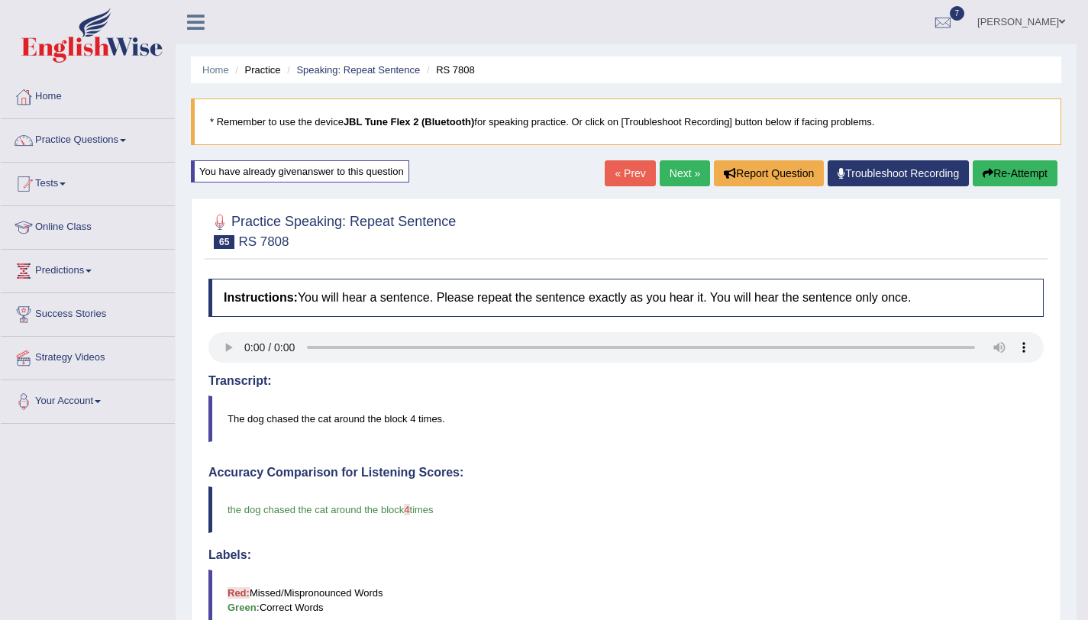
scroll to position [420, 0]
